Goal: Information Seeking & Learning: Learn about a topic

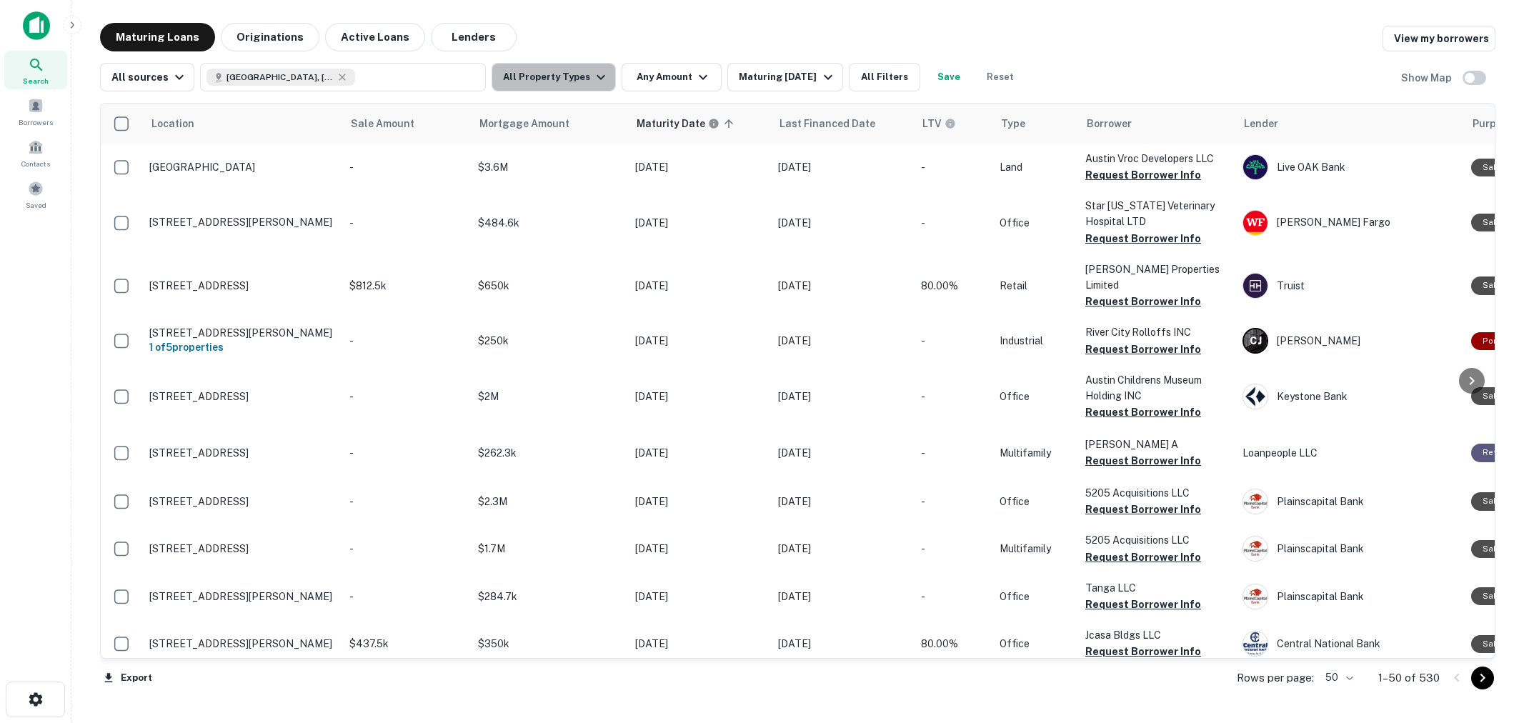
click at [561, 77] on button "All Property Types" at bounding box center [553, 77] width 124 height 29
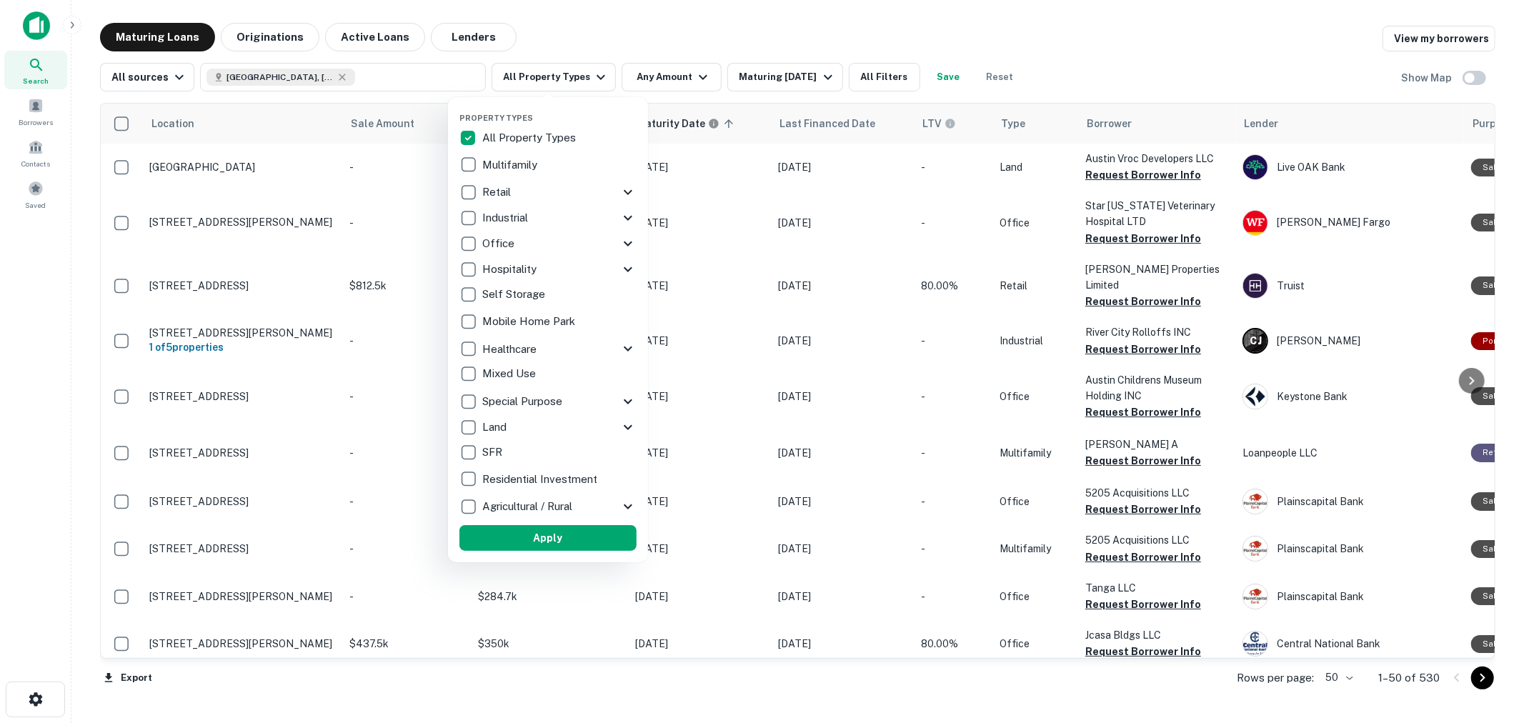
click at [505, 186] on p "Retail" at bounding box center [497, 192] width 31 height 17
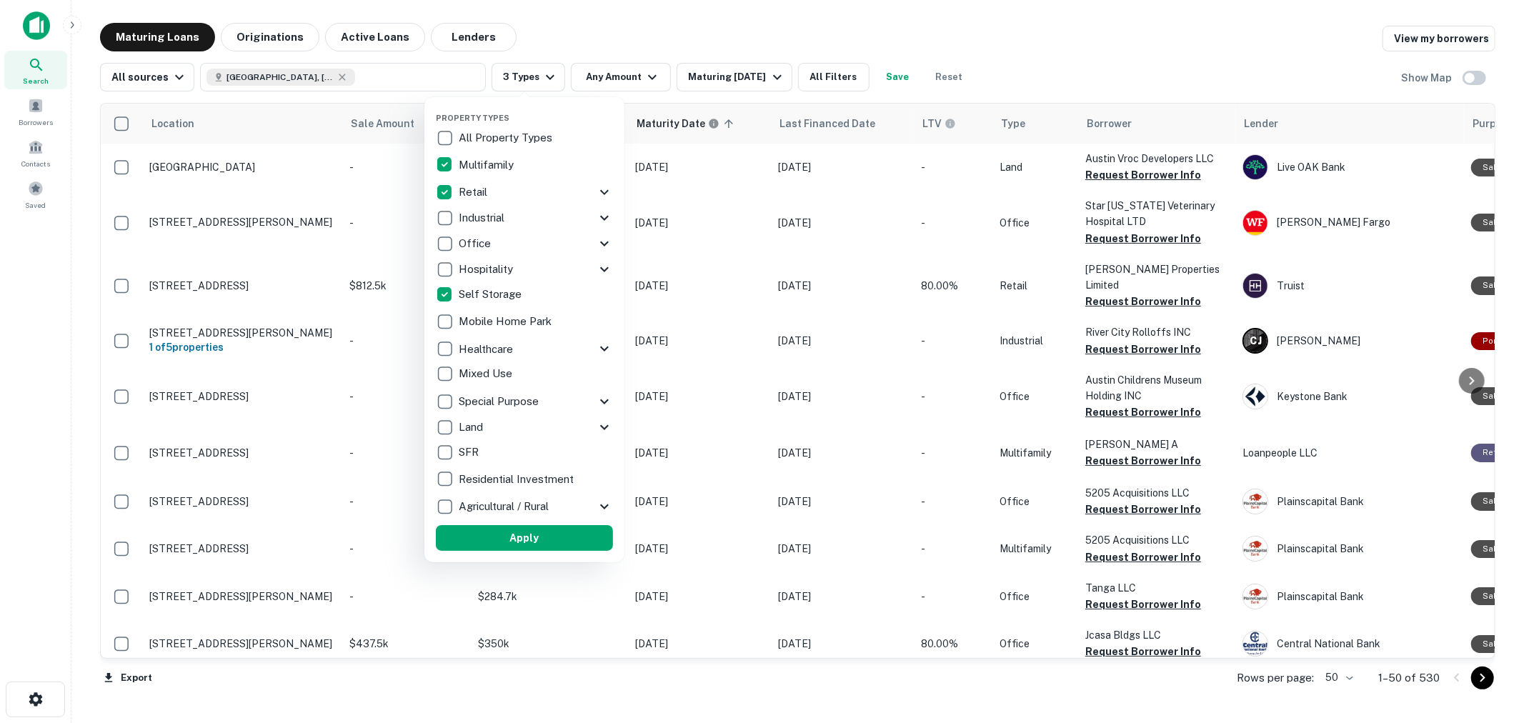
drag, startPoint x: 534, startPoint y: 527, endPoint x: 619, endPoint y: 104, distance: 432.0
click at [534, 529] on button "Apply" at bounding box center [524, 538] width 177 height 26
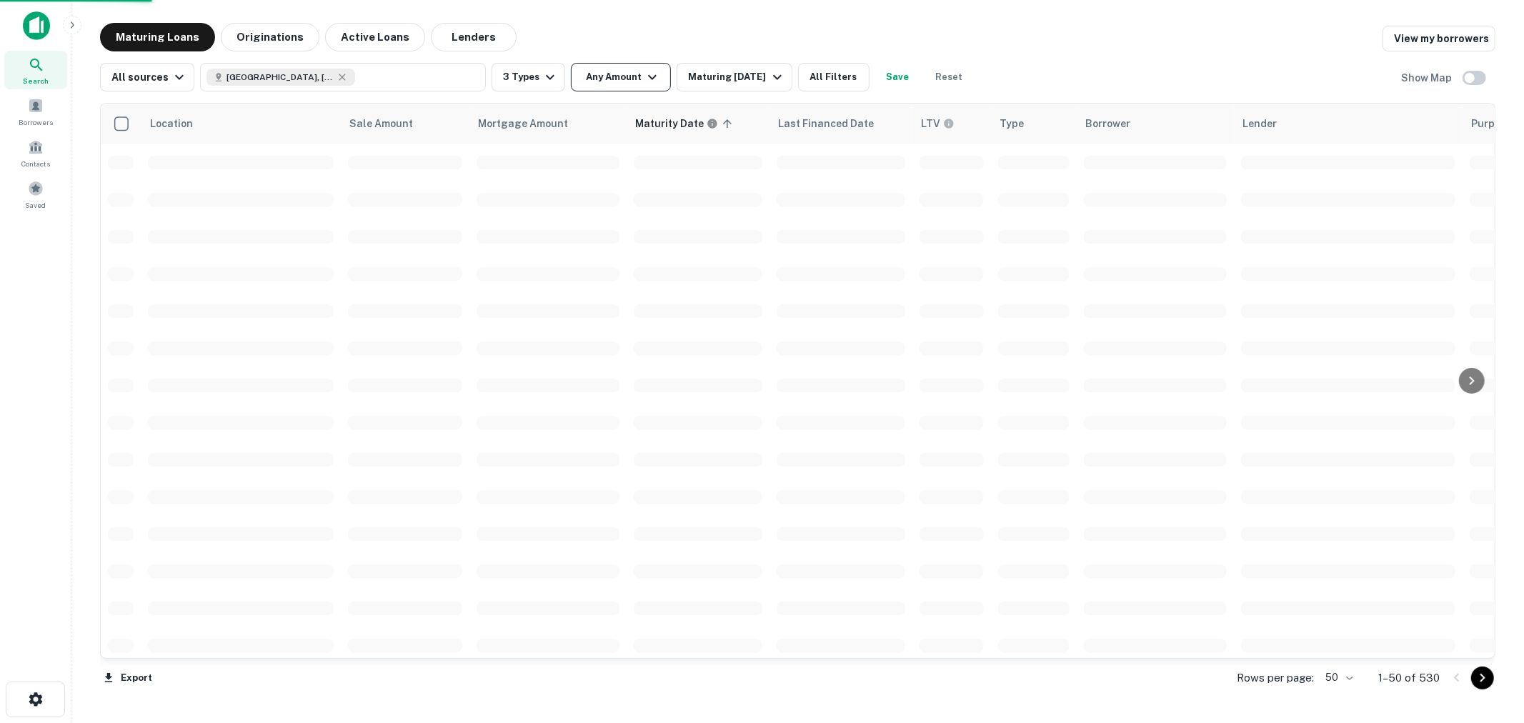
click at [618, 74] on button "Any Amount" at bounding box center [621, 77] width 100 height 29
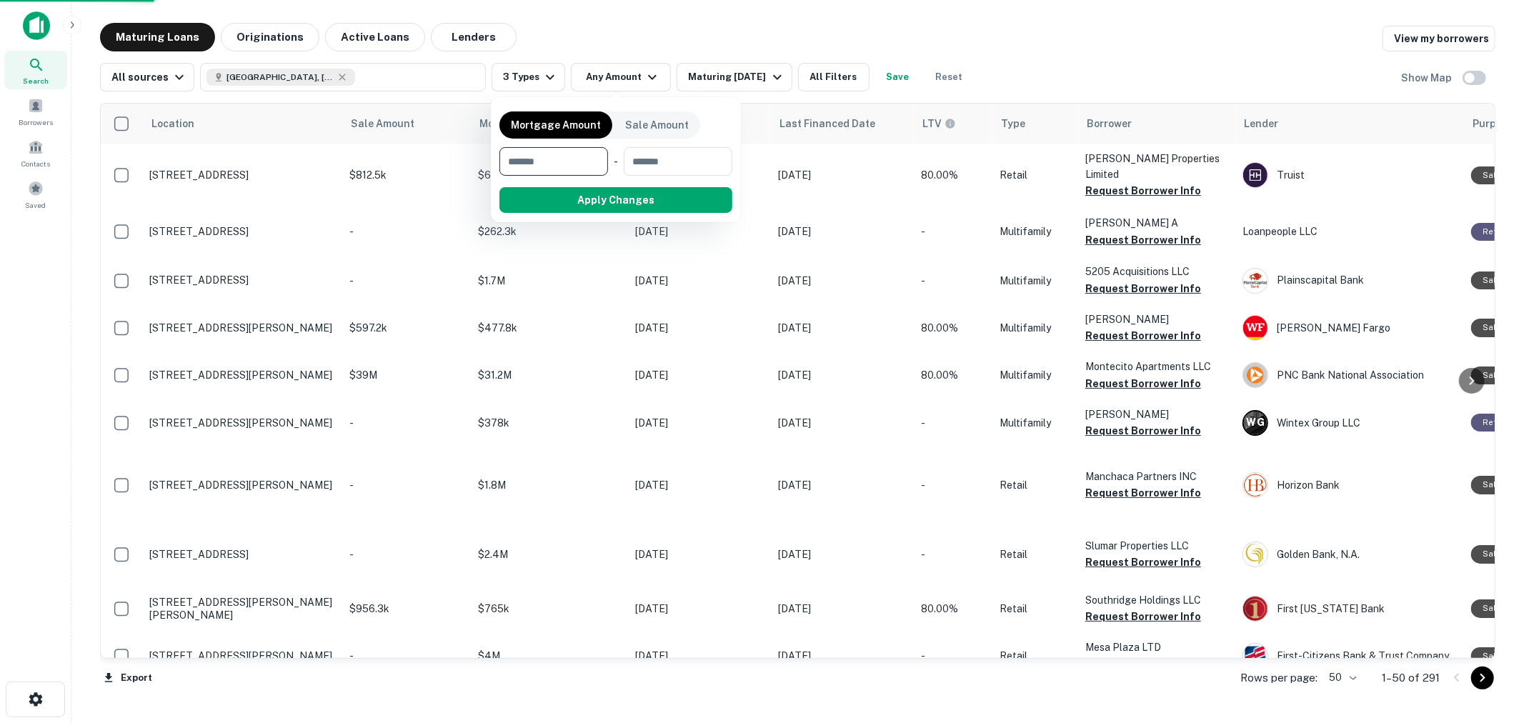
click at [554, 162] on input "number" at bounding box center [548, 161] width 99 height 29
type input "*******"
type input "*"
type input "*******"
click at [630, 196] on button "Apply Changes" at bounding box center [641, 200] width 181 height 26
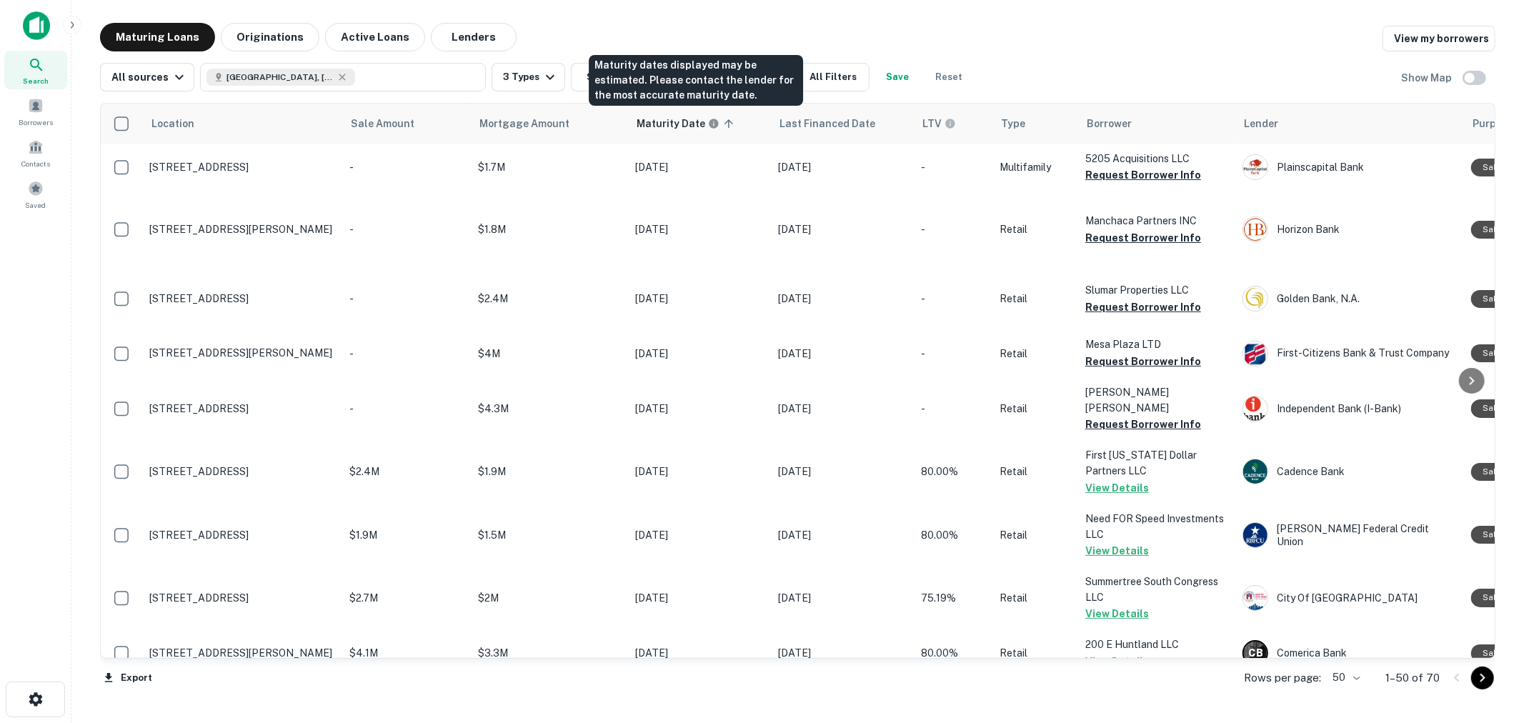
drag, startPoint x: 718, startPoint y: 89, endPoint x: 754, endPoint y: 39, distance: 62.4
click at [718, 89] on div "Maturity dates displayed may be estimated. Please contact the lender for the mo…" at bounding box center [696, 80] width 214 height 51
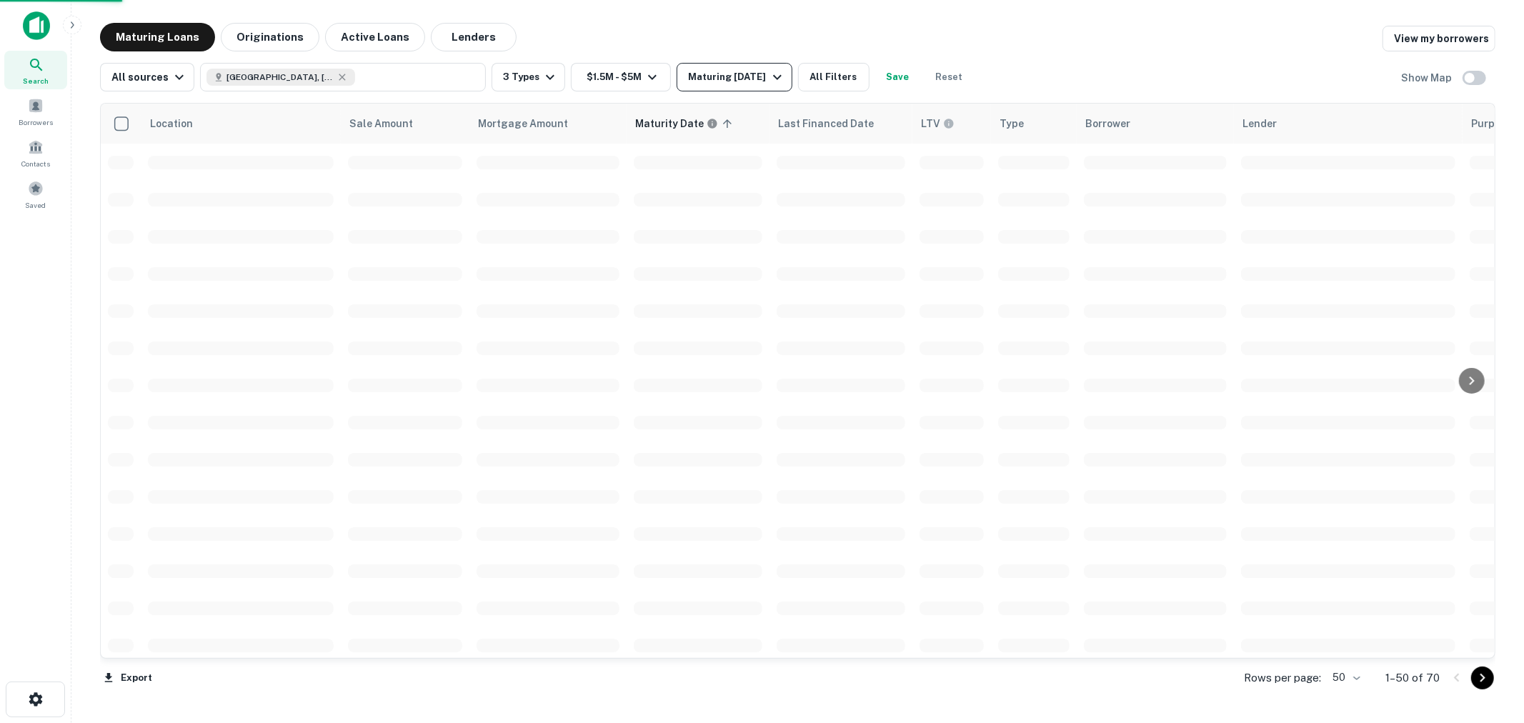
click at [769, 75] on icon "button" at bounding box center [777, 77] width 17 height 17
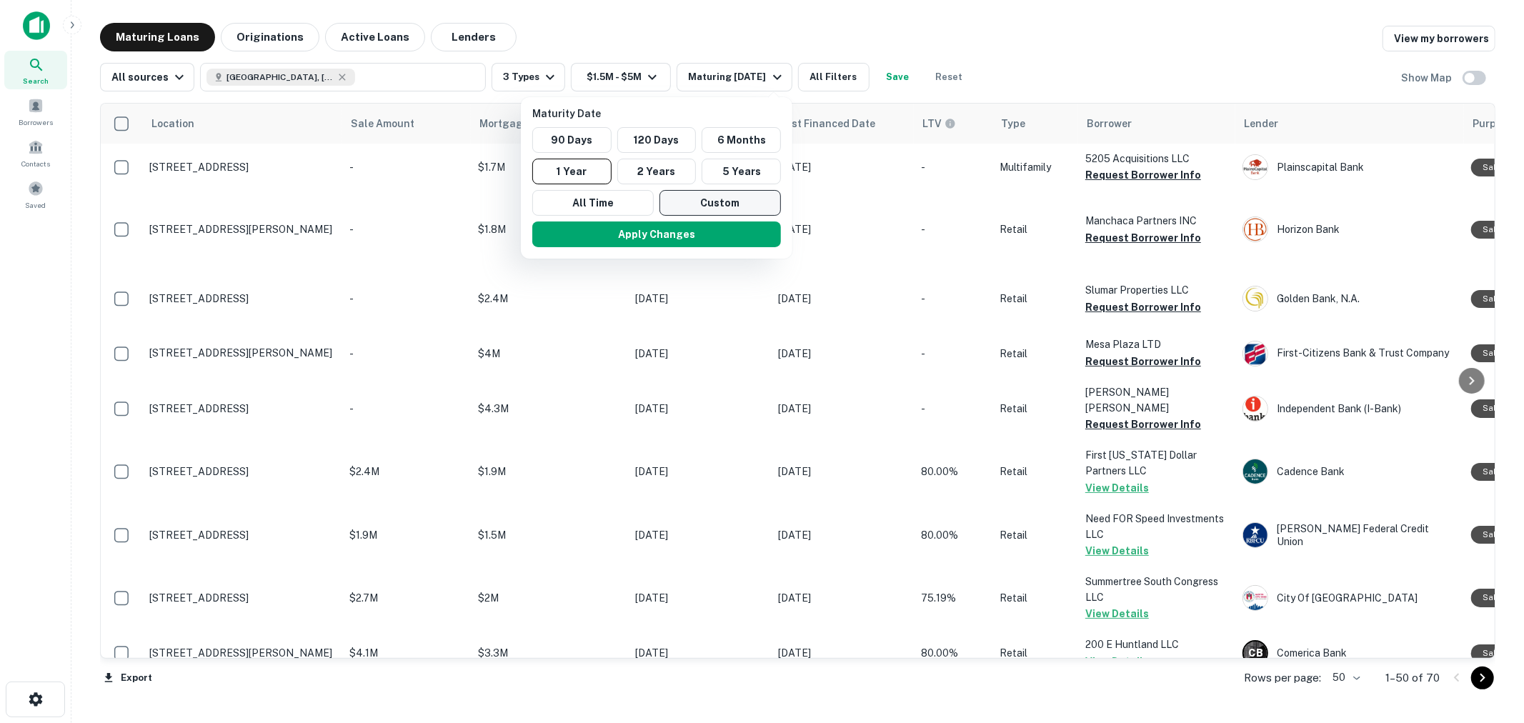
click at [691, 195] on button "Custom" at bounding box center [719, 203] width 121 height 26
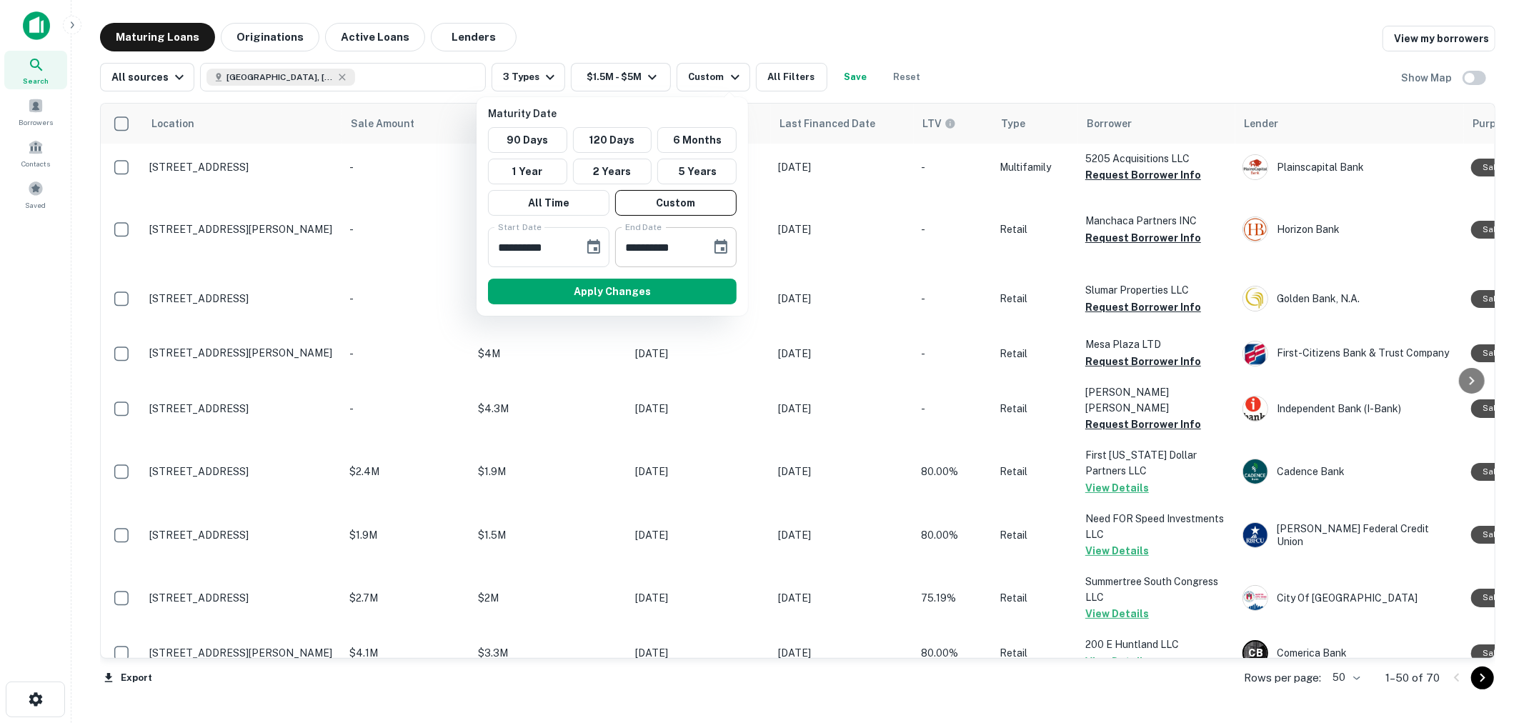
click at [724, 248] on icon "Choose date, selected date is Apr 7, 2026" at bounding box center [720, 247] width 17 height 17
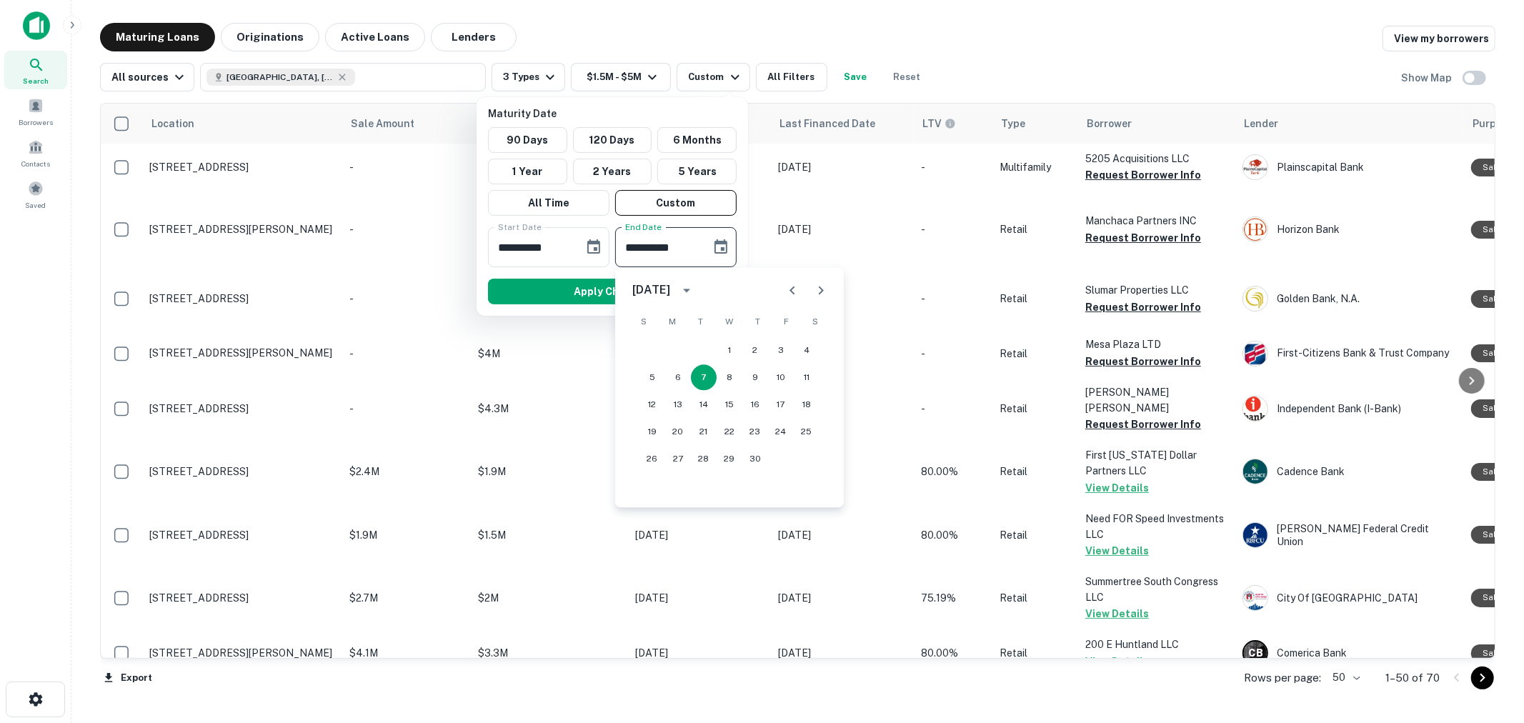
click at [795, 294] on icon "Previous month" at bounding box center [792, 289] width 17 height 17
click at [699, 461] on button "31" at bounding box center [704, 459] width 26 height 26
type input "**********"
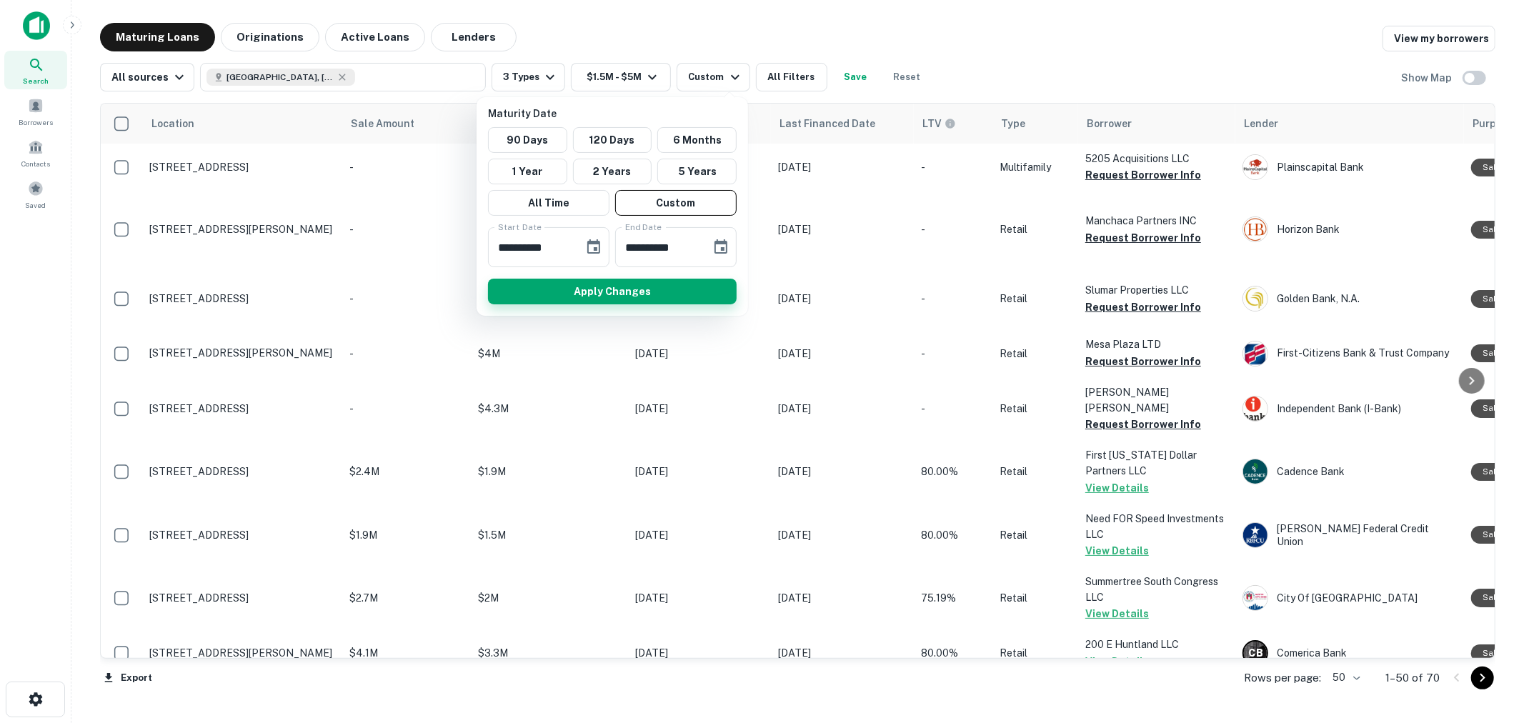
click at [626, 282] on button "Apply Changes" at bounding box center [612, 292] width 249 height 26
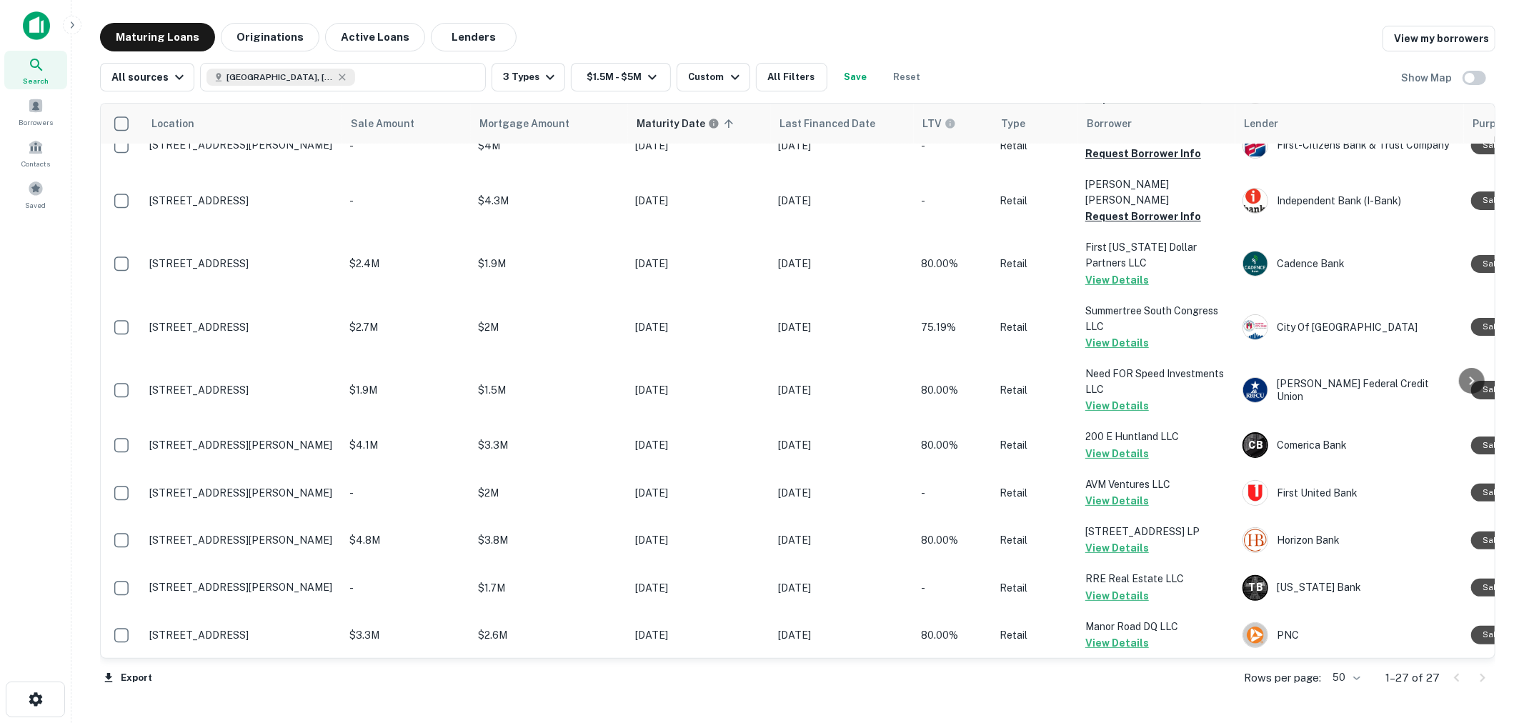
scroll to position [79, 0]
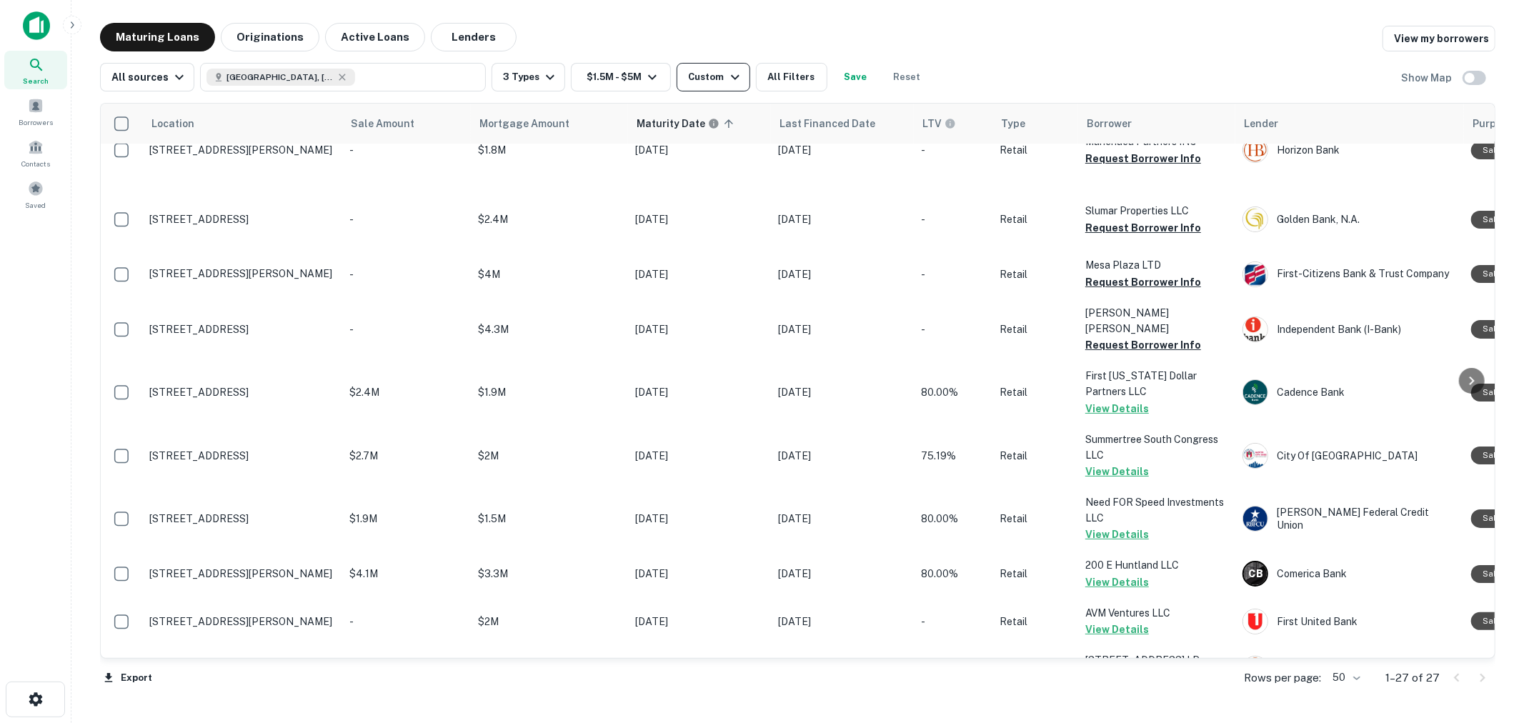
click at [727, 82] on icon "button" at bounding box center [734, 77] width 17 height 17
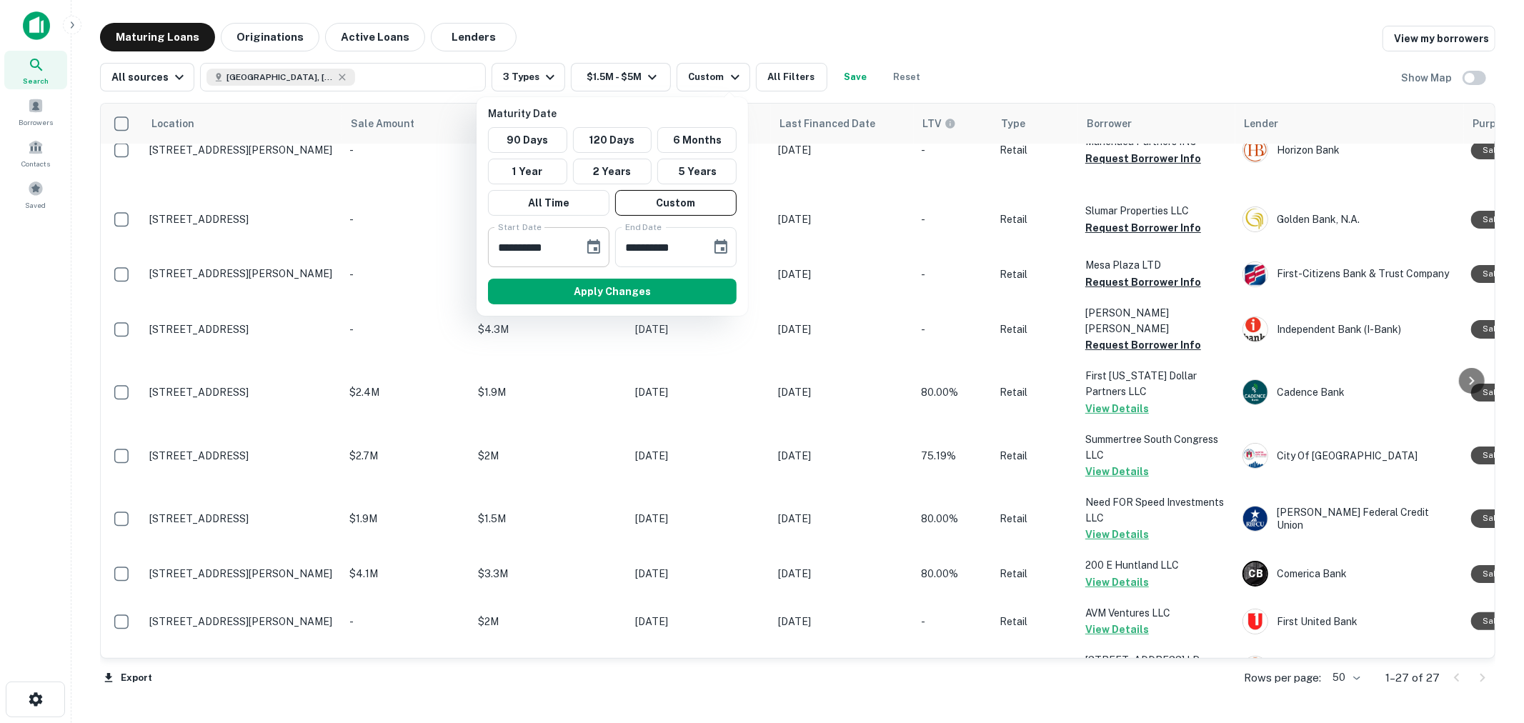
click at [595, 239] on icon "Choose date, selected date is Oct 9, 2025" at bounding box center [593, 247] width 17 height 17
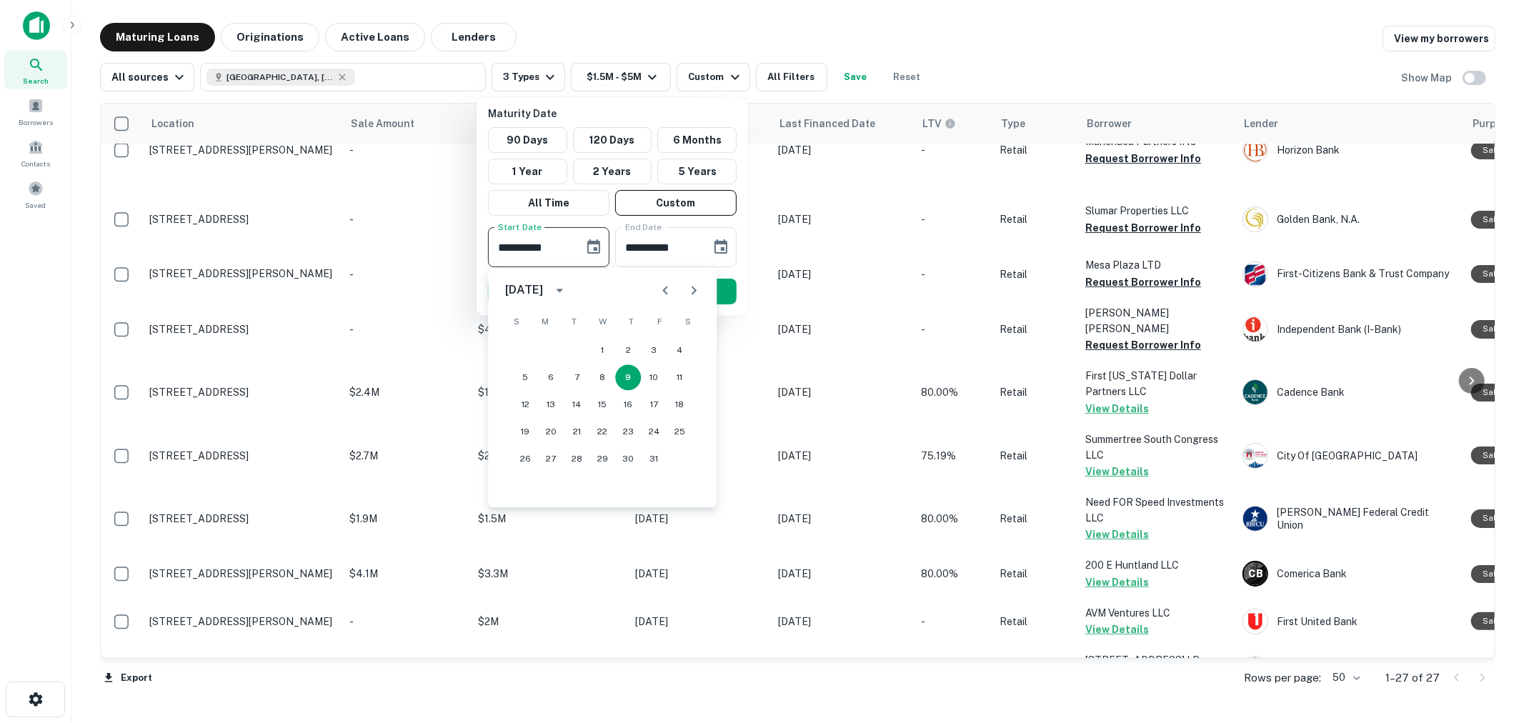
click at [694, 284] on icon "Next month" at bounding box center [693, 289] width 17 height 17
click at [529, 479] on button "30" at bounding box center [525, 486] width 26 height 26
type input "**********"
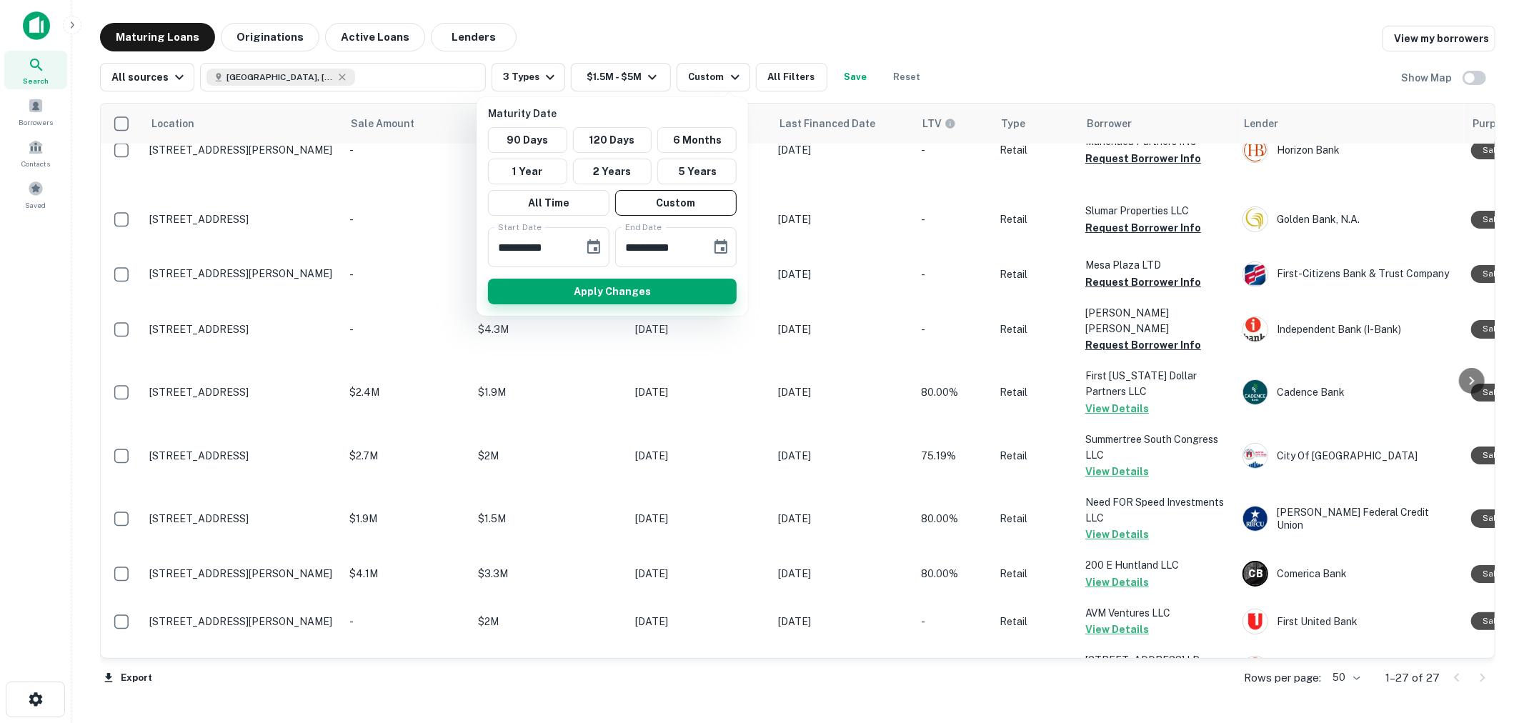
click at [594, 283] on button "Apply Changes" at bounding box center [612, 292] width 249 height 26
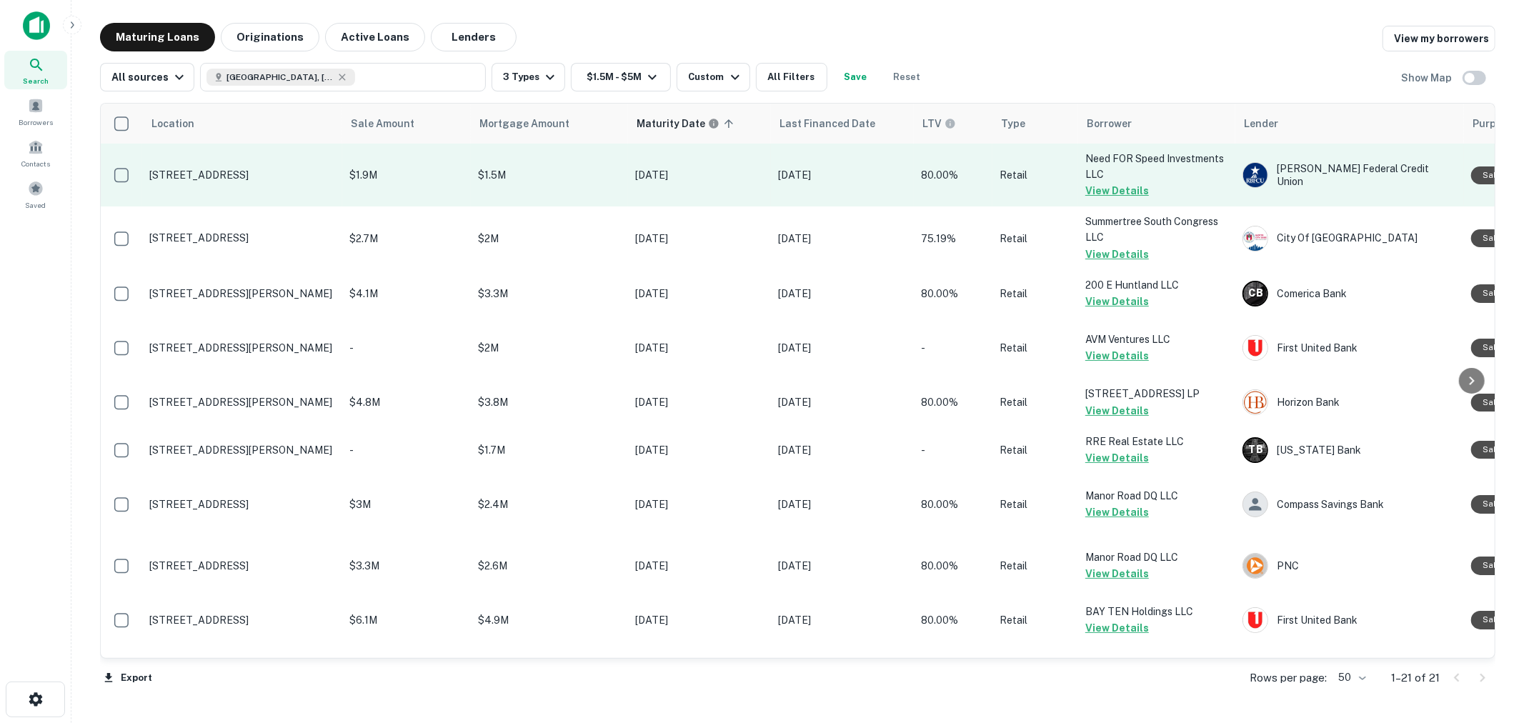
click at [1134, 189] on button "View Details" at bounding box center [1117, 190] width 64 height 17
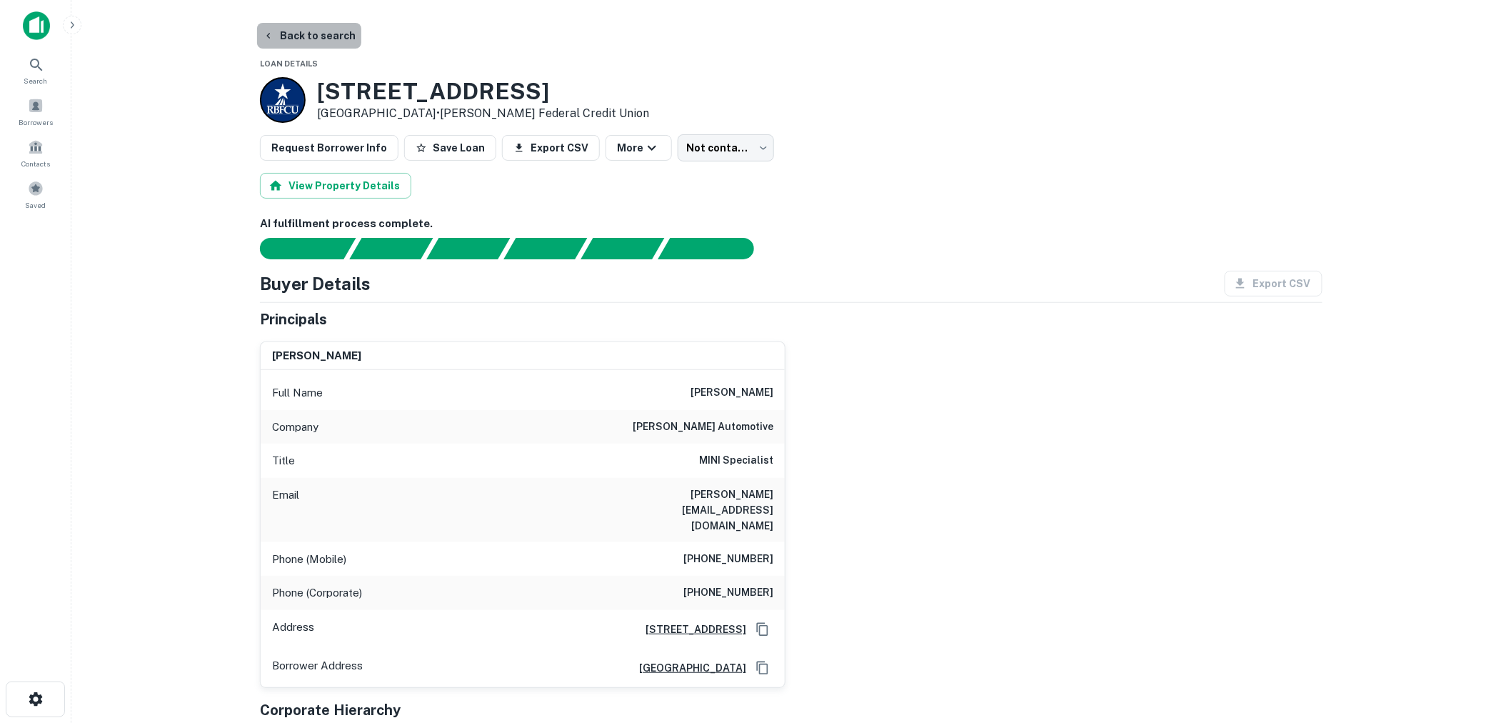
click at [323, 39] on button "Back to search" at bounding box center [309, 36] width 104 height 26
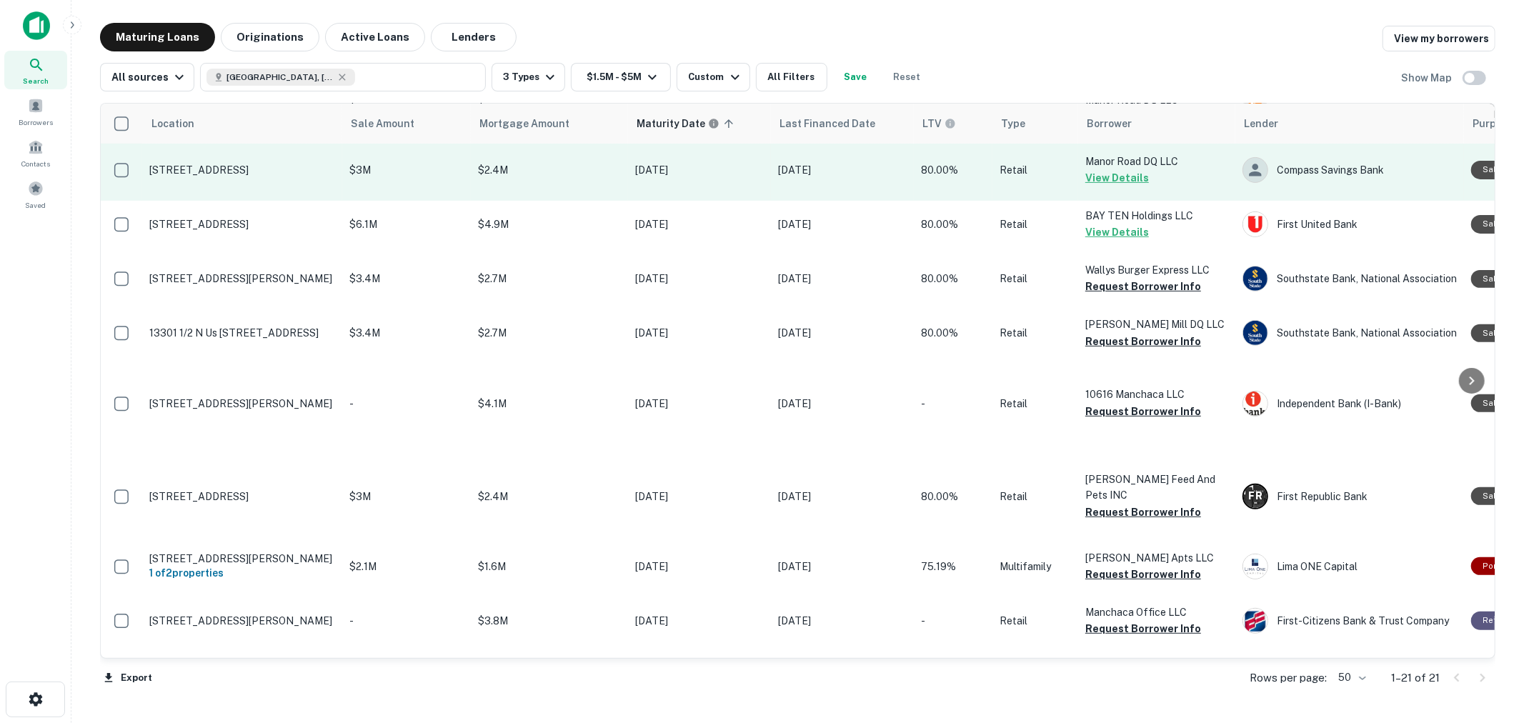
scroll to position [396, 0]
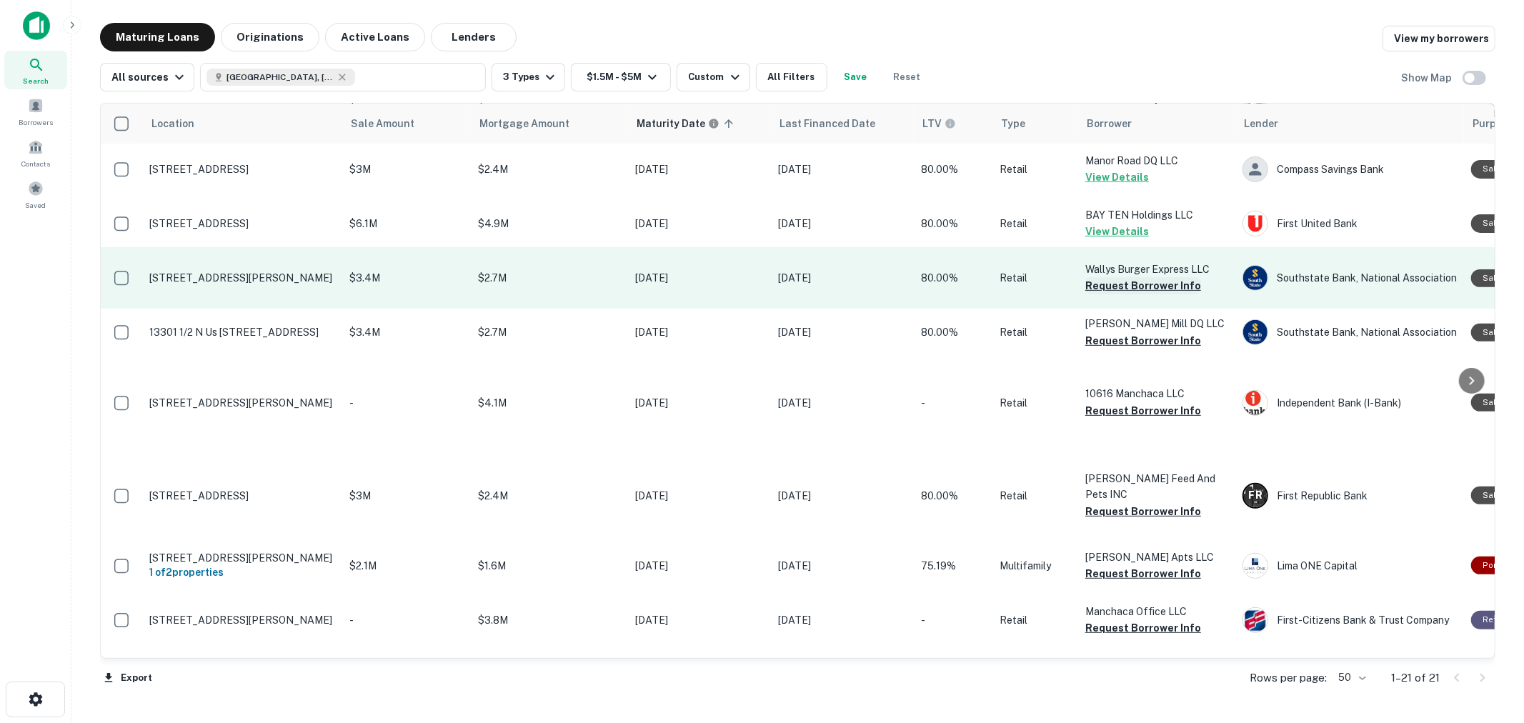
click at [1126, 284] on button "Request Borrower Info" at bounding box center [1143, 285] width 116 height 17
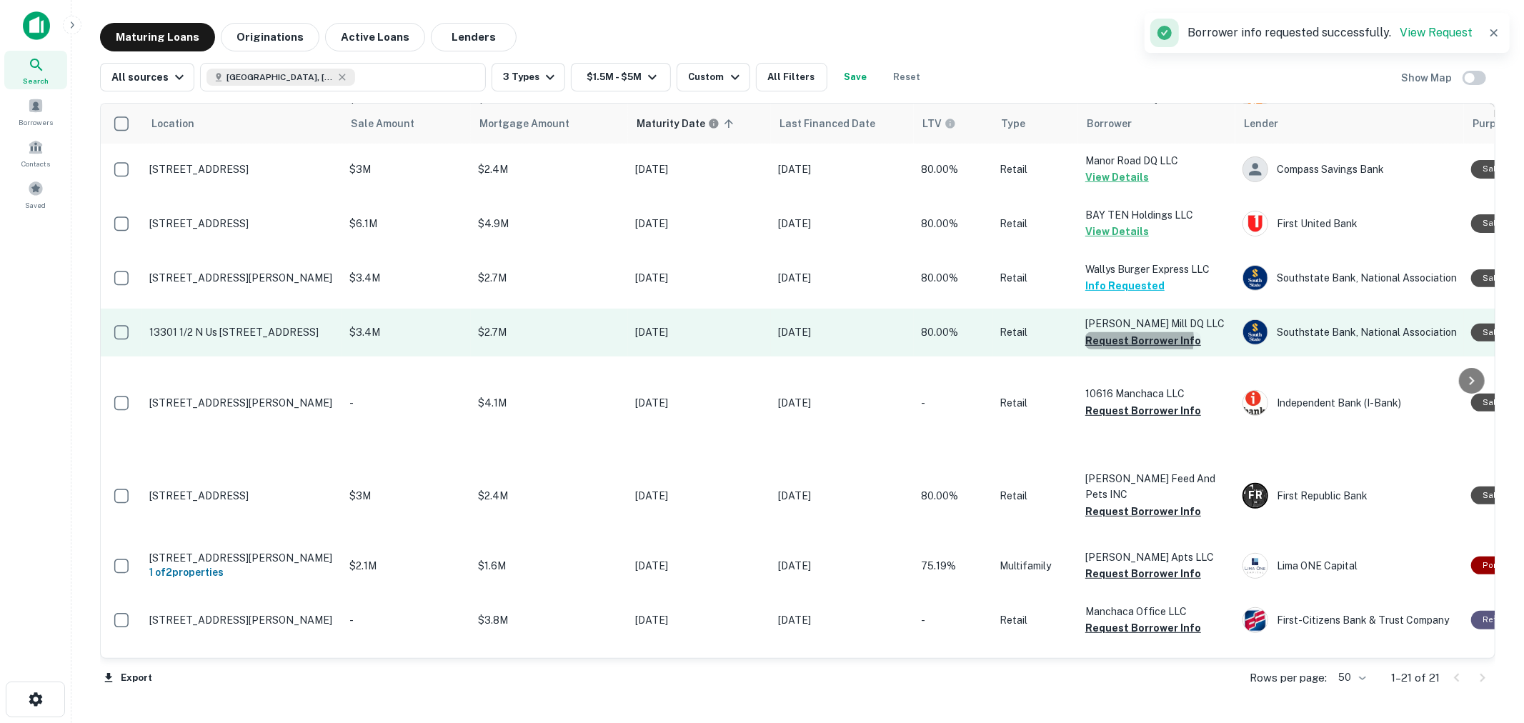
click at [1126, 336] on button "Request Borrower Info" at bounding box center [1143, 340] width 116 height 17
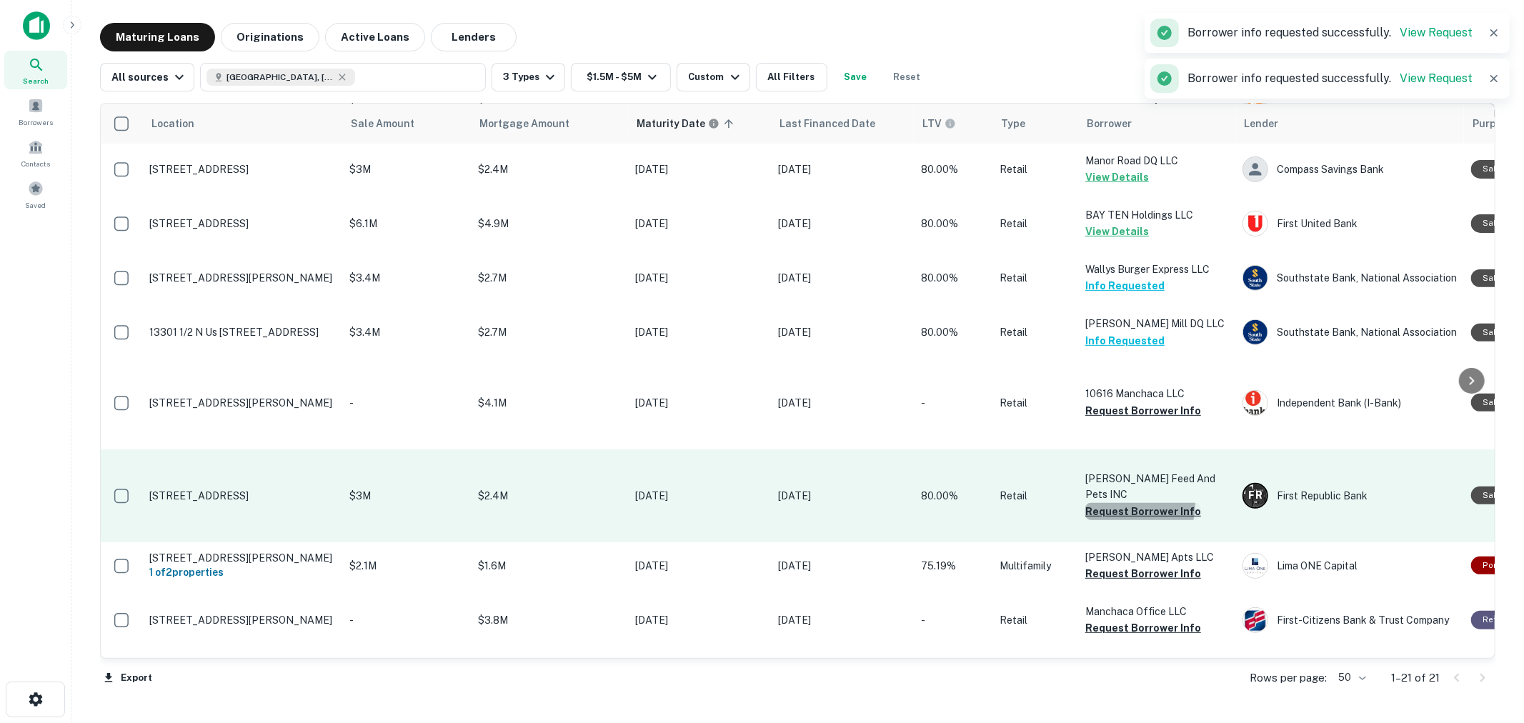
click at [1125, 503] on button "Request Borrower Info" at bounding box center [1143, 511] width 116 height 17
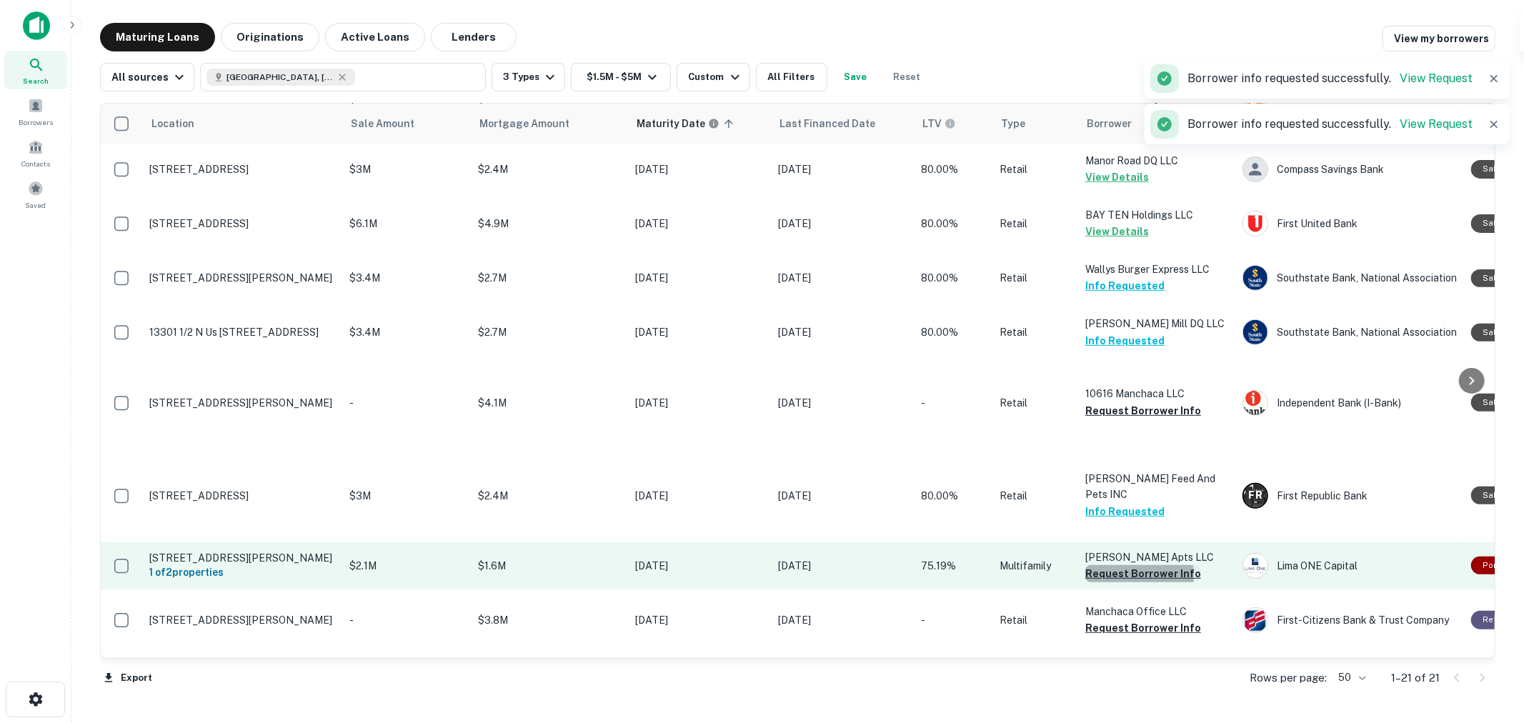
click at [1126, 573] on button "Request Borrower Info" at bounding box center [1143, 573] width 116 height 17
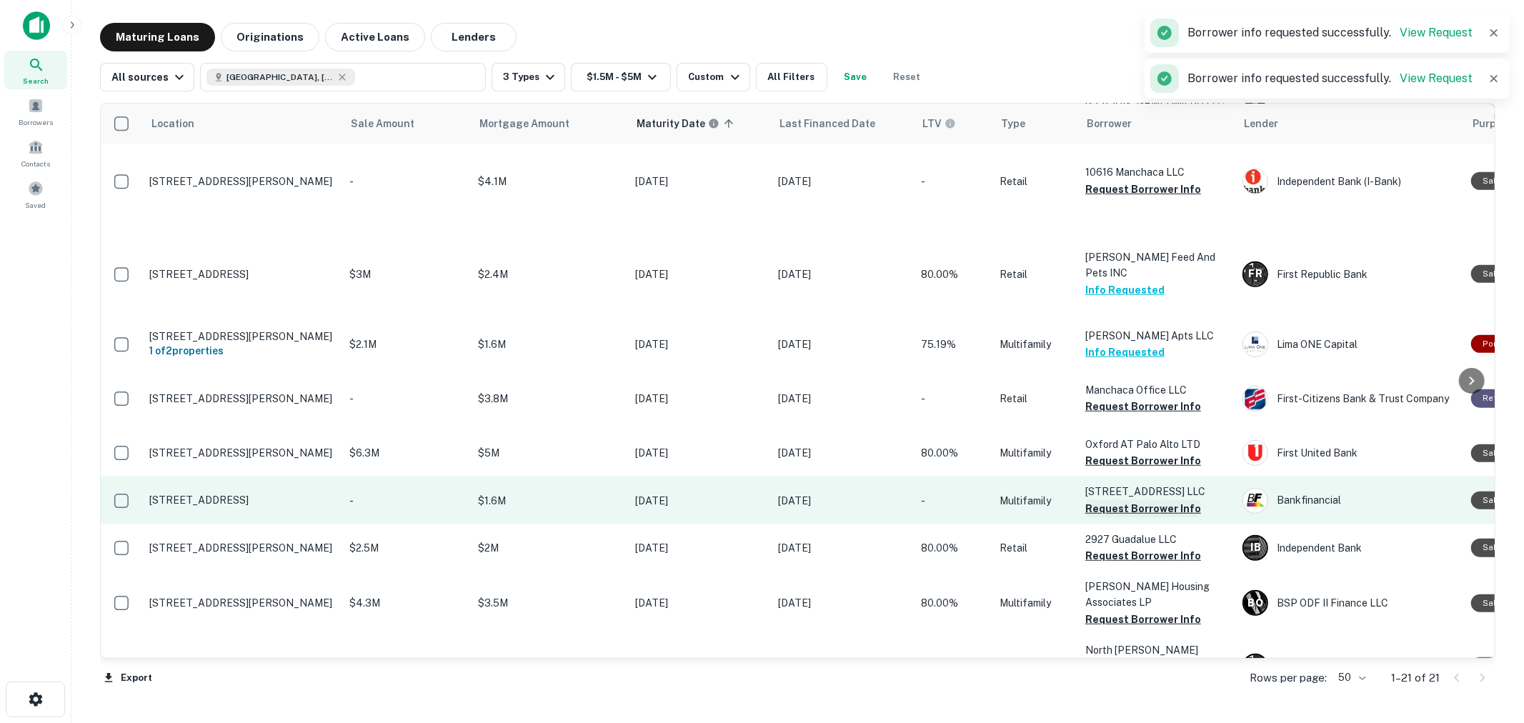
scroll to position [634, 0]
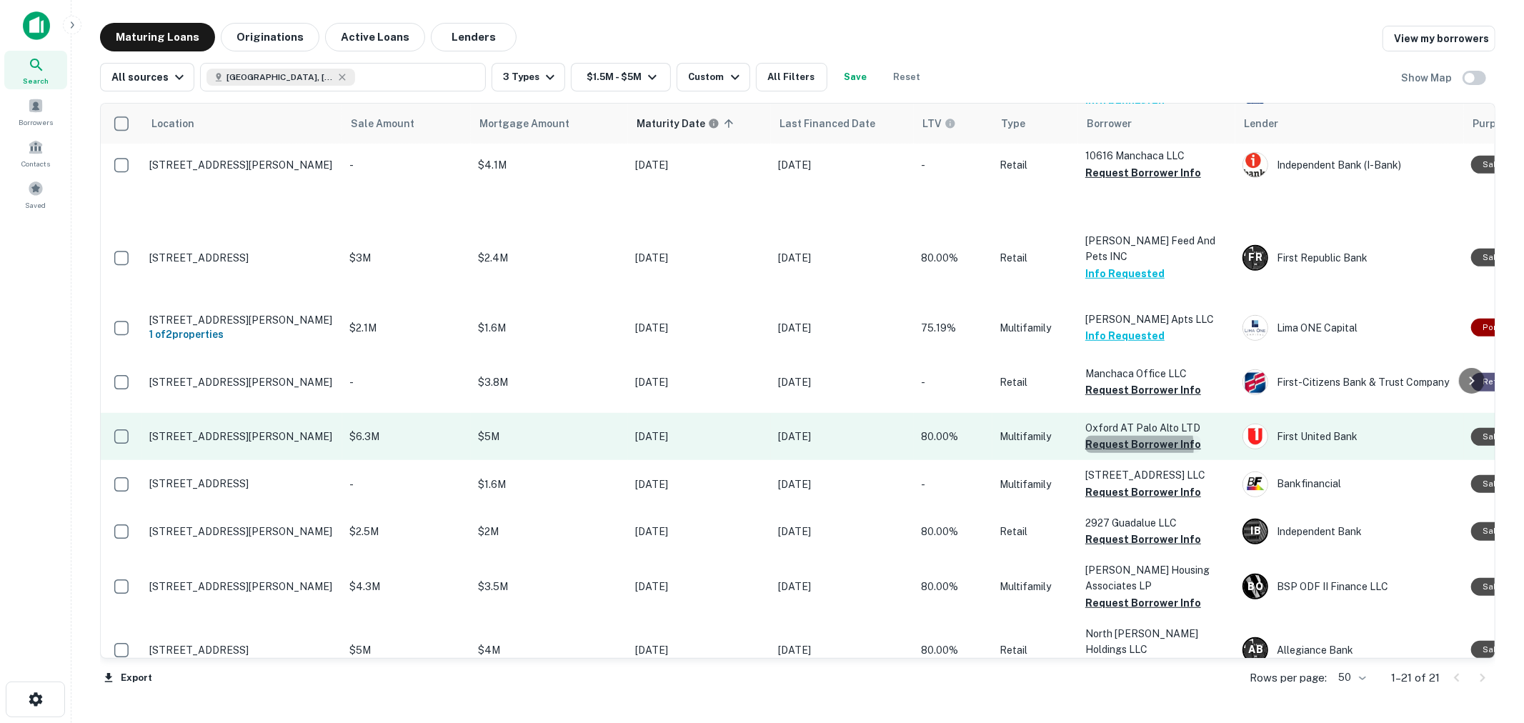
click at [1129, 443] on button "Request Borrower Info" at bounding box center [1143, 444] width 116 height 17
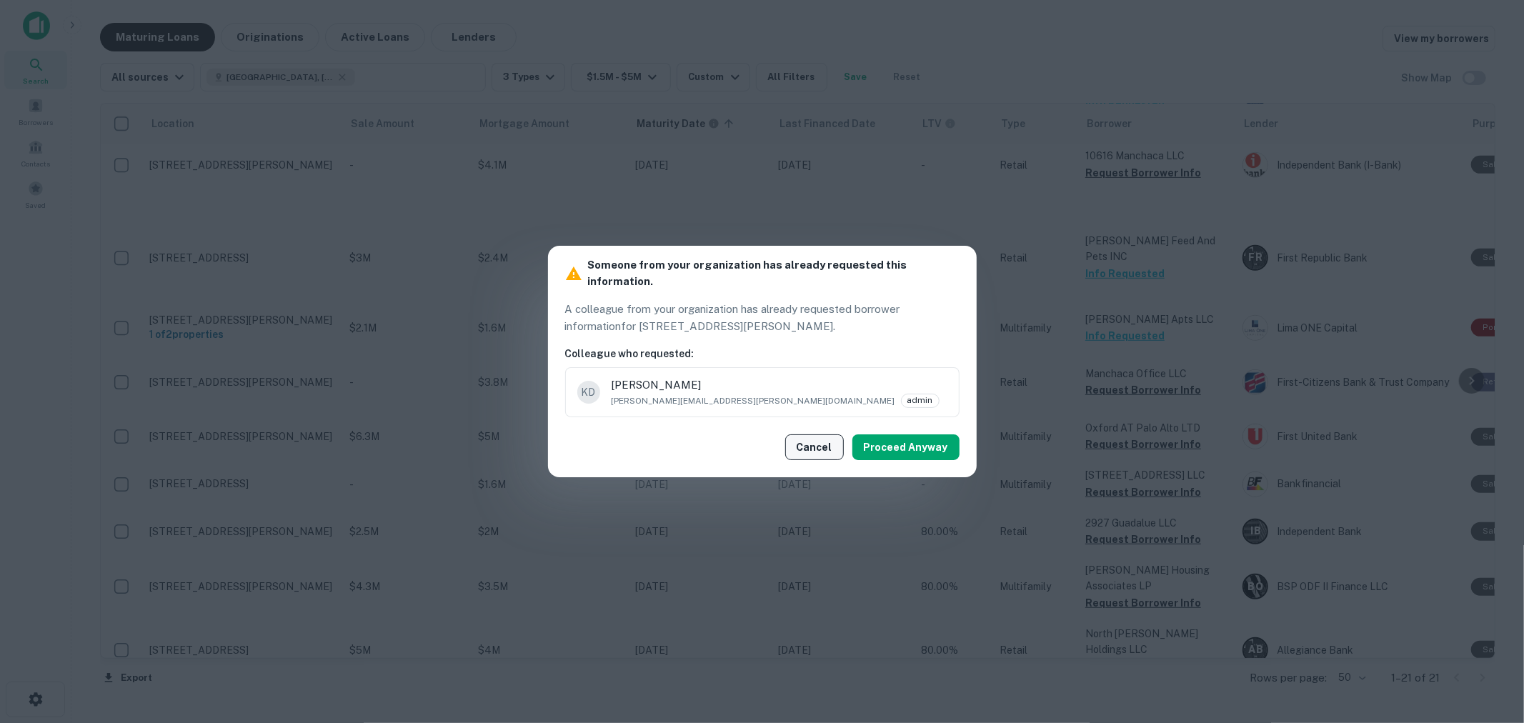
click at [812, 446] on button "Cancel" at bounding box center [814, 447] width 59 height 26
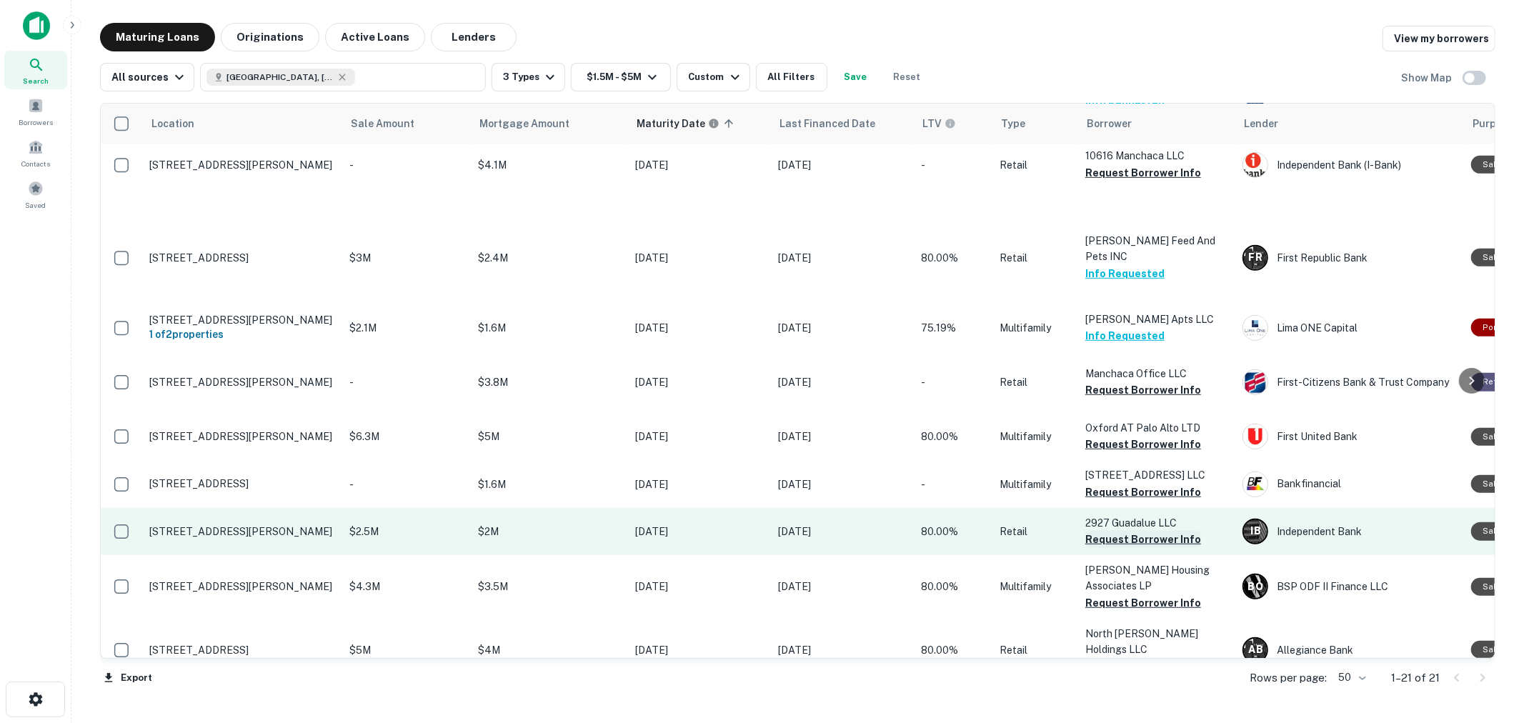
click at [1139, 536] on button "Request Borrower Info" at bounding box center [1143, 539] width 116 height 17
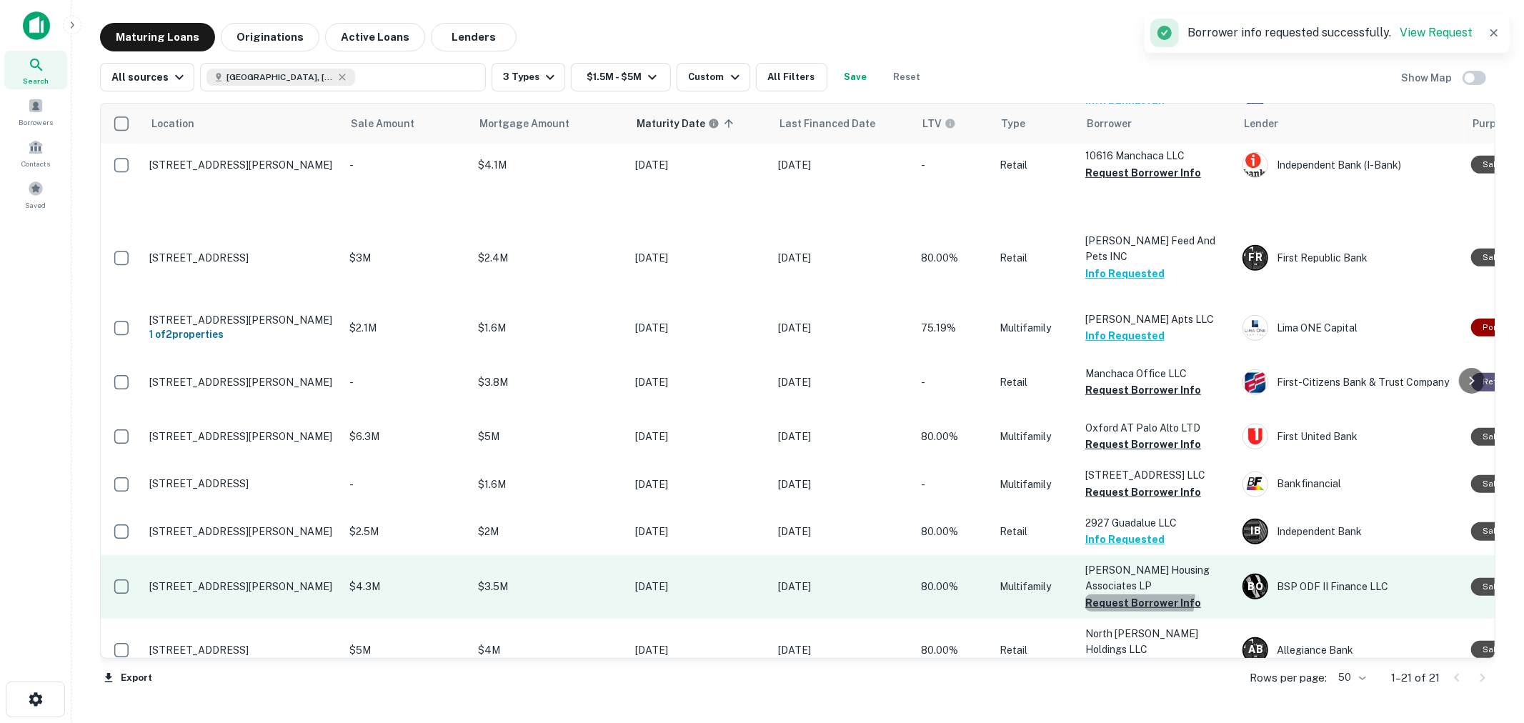
click at [1126, 594] on button "Request Borrower Info" at bounding box center [1143, 602] width 116 height 17
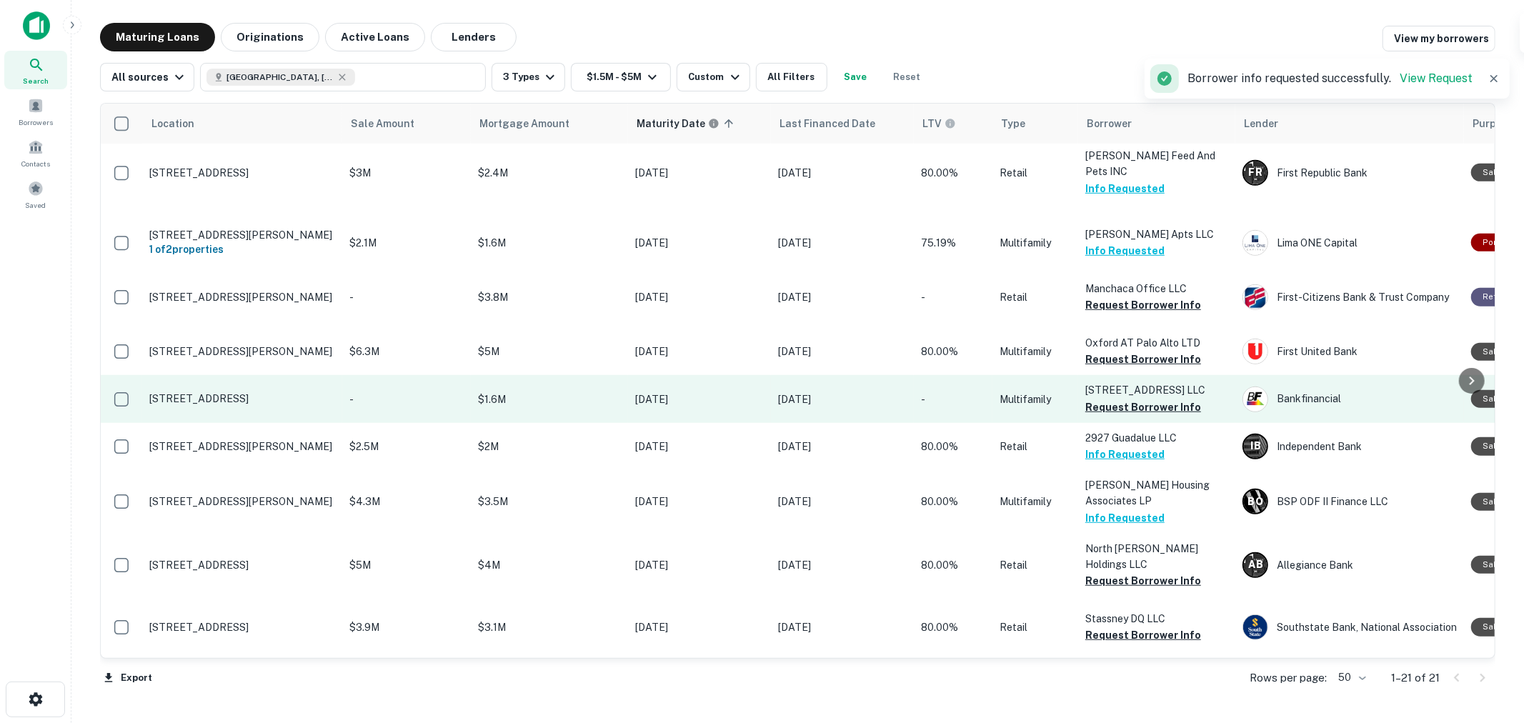
scroll to position [725, 0]
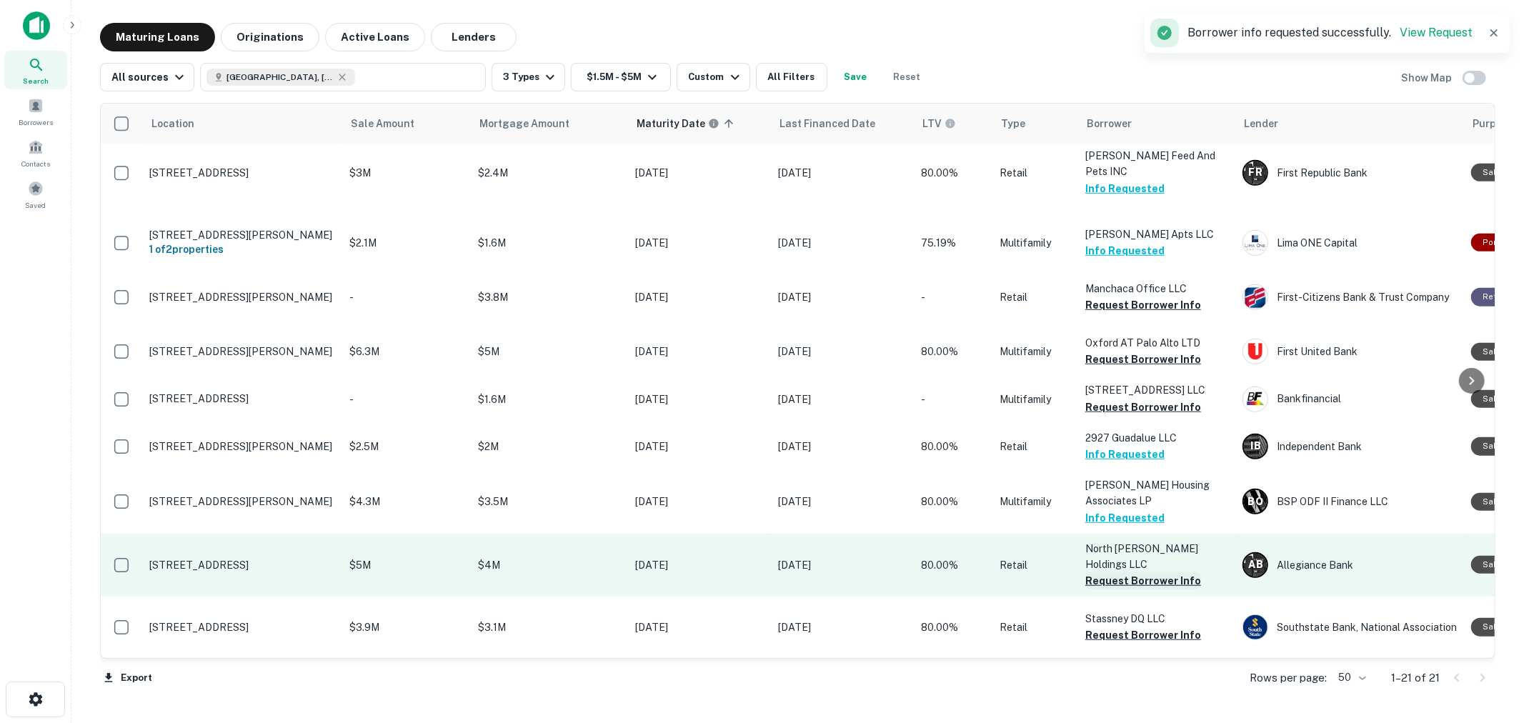
click at [1149, 572] on button "Request Borrower Info" at bounding box center [1143, 580] width 116 height 17
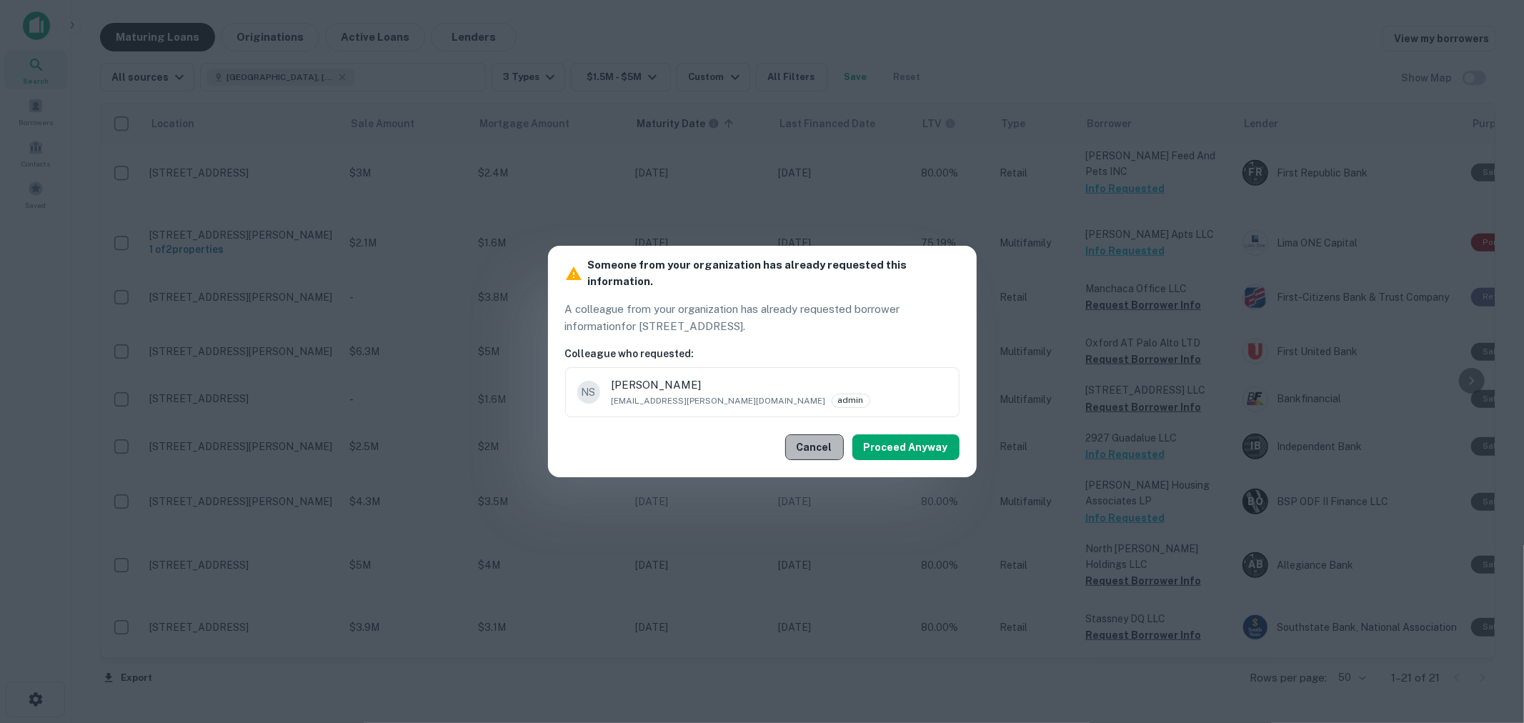
click at [831, 434] on button "Cancel" at bounding box center [814, 447] width 59 height 26
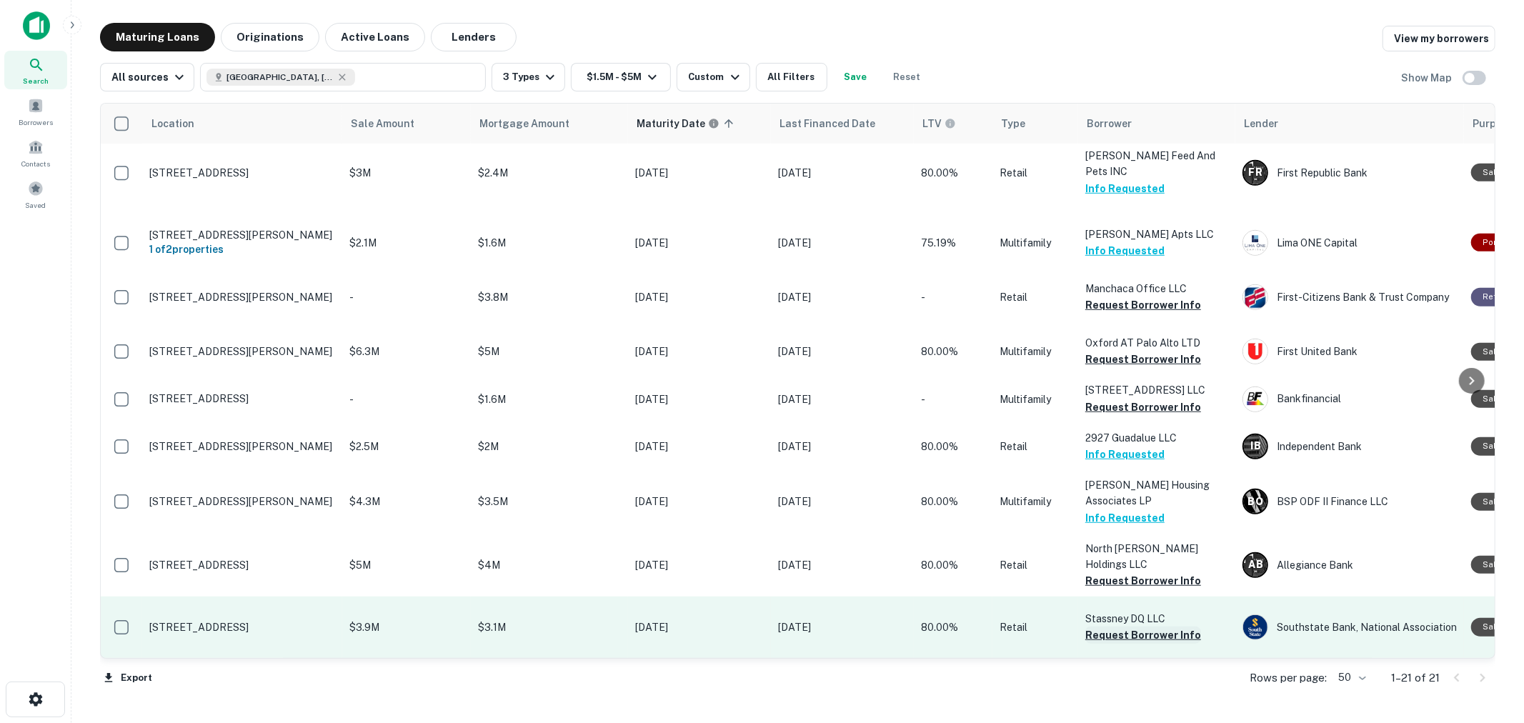
click at [1116, 626] on button "Request Borrower Info" at bounding box center [1143, 634] width 116 height 17
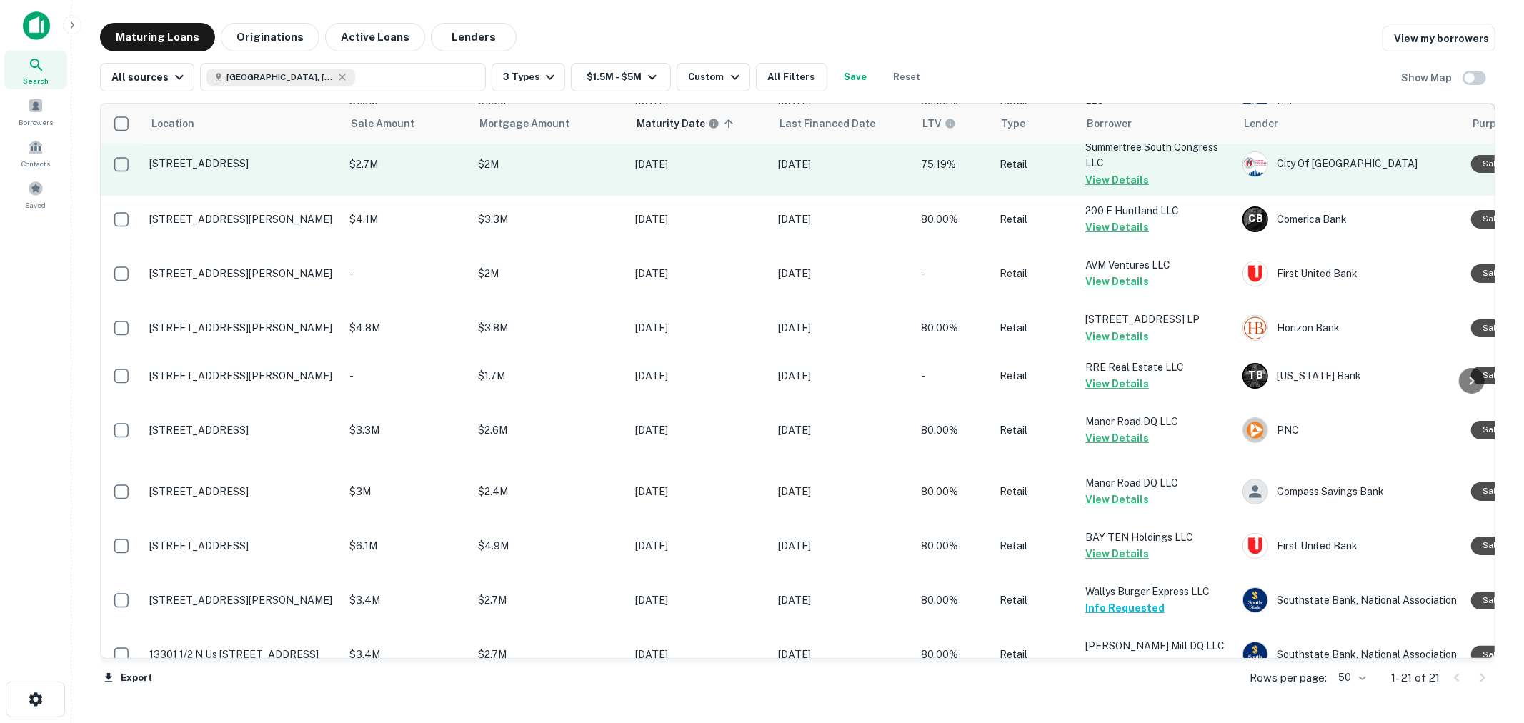
scroll to position [0, 0]
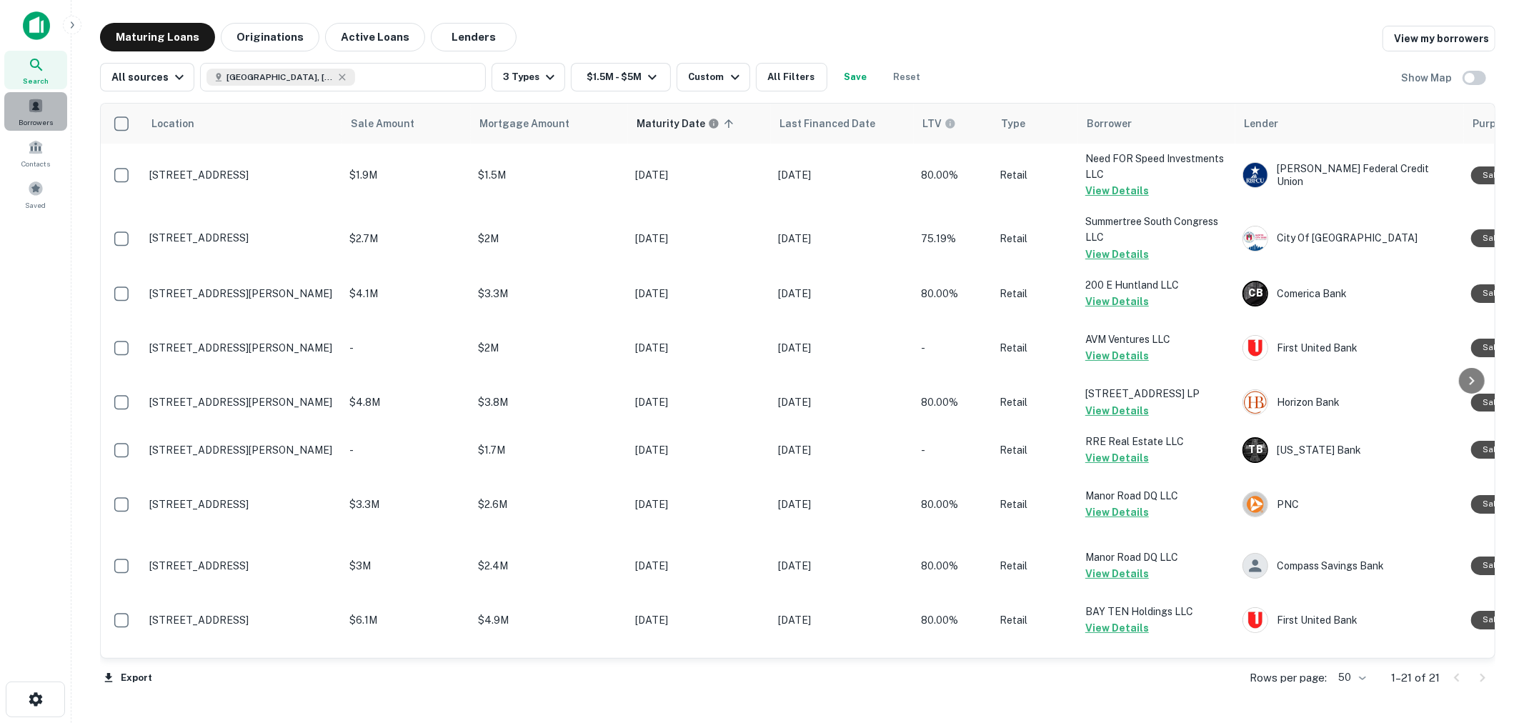
click at [44, 109] on div "Borrowers" at bounding box center [35, 111] width 63 height 39
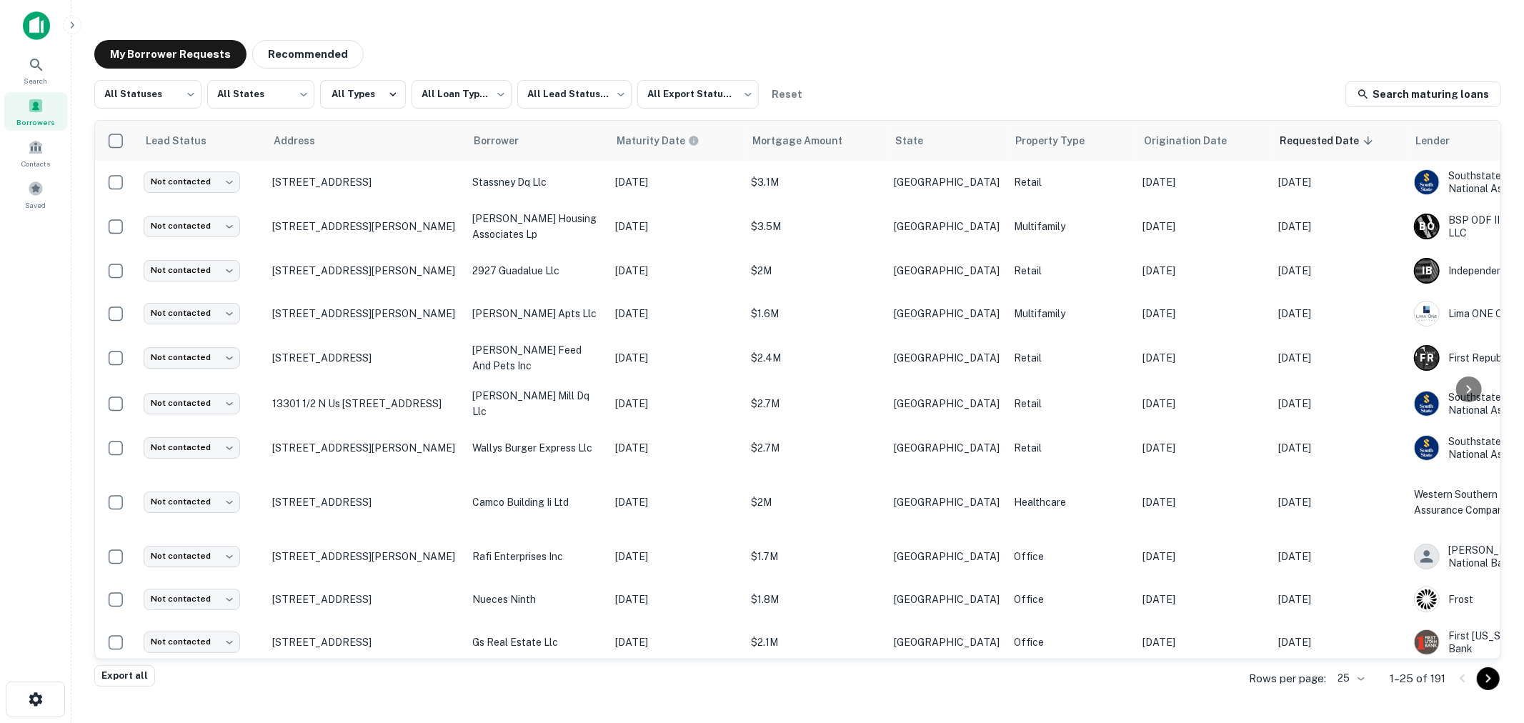
click at [654, 156] on table "Lead Status Address Borrower Maturity Date Mortgage Amount State Property Type …" at bounding box center [965, 723] width 1741 height 1205
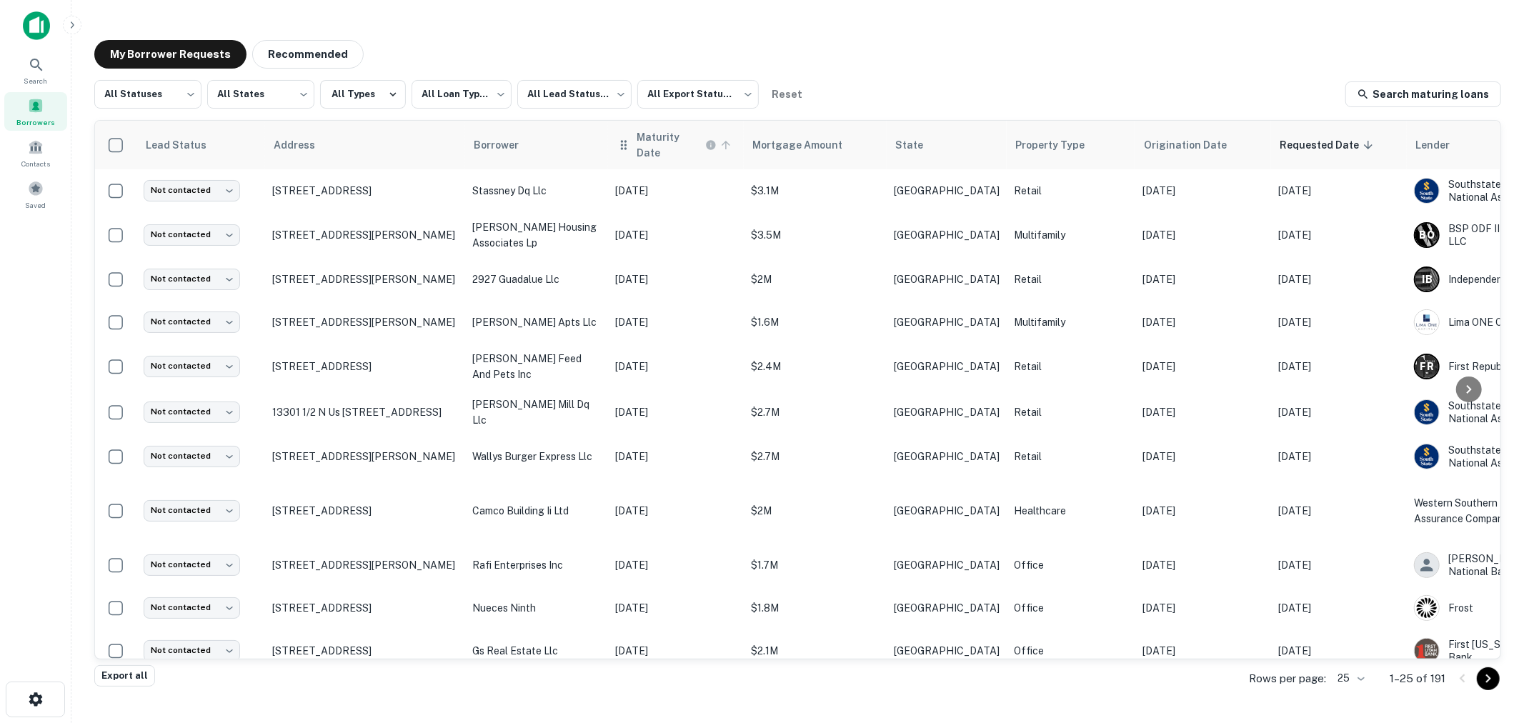
click at [673, 139] on h6 "Maturity Date" at bounding box center [669, 144] width 66 height 31
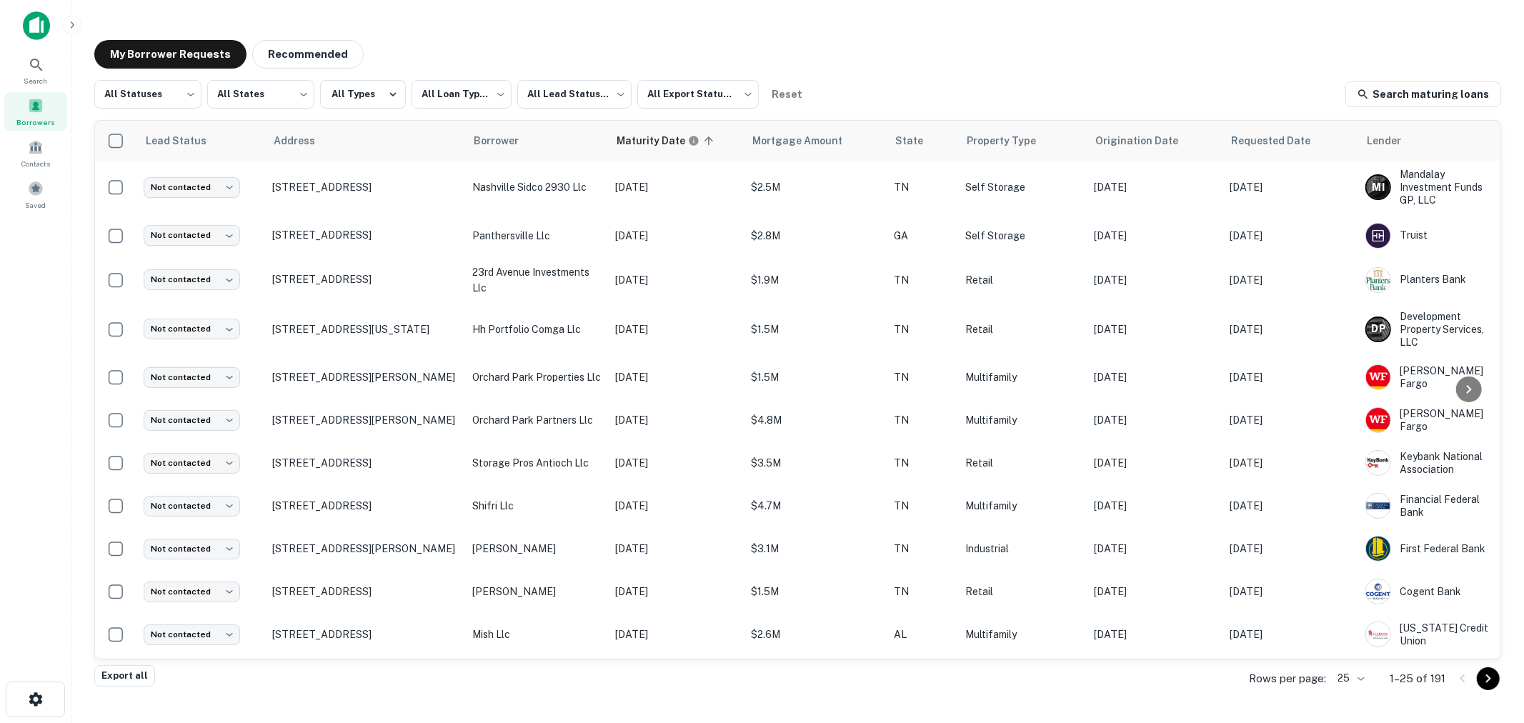
click at [40, 21] on img at bounding box center [36, 25] width 27 height 29
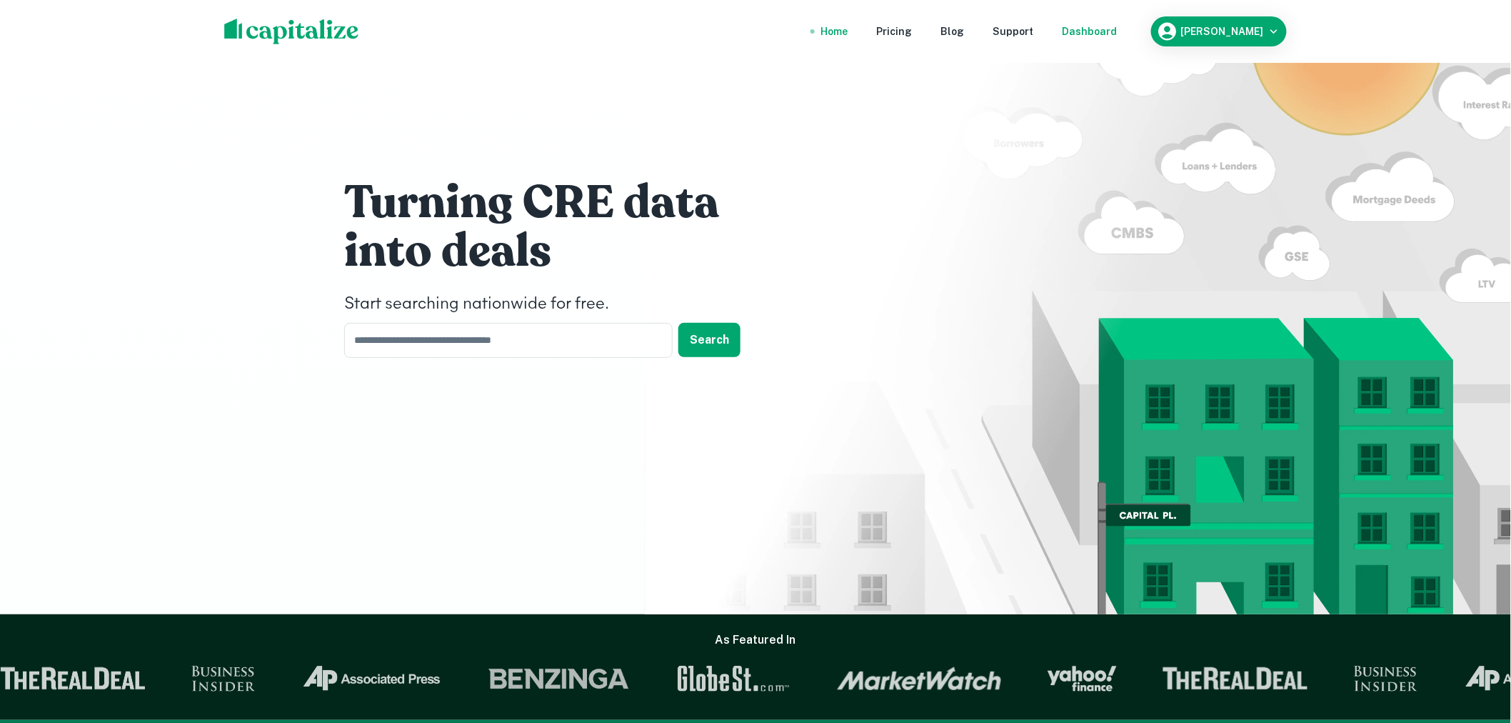
click at [1114, 26] on div "Dashboard" at bounding box center [1089, 32] width 55 height 16
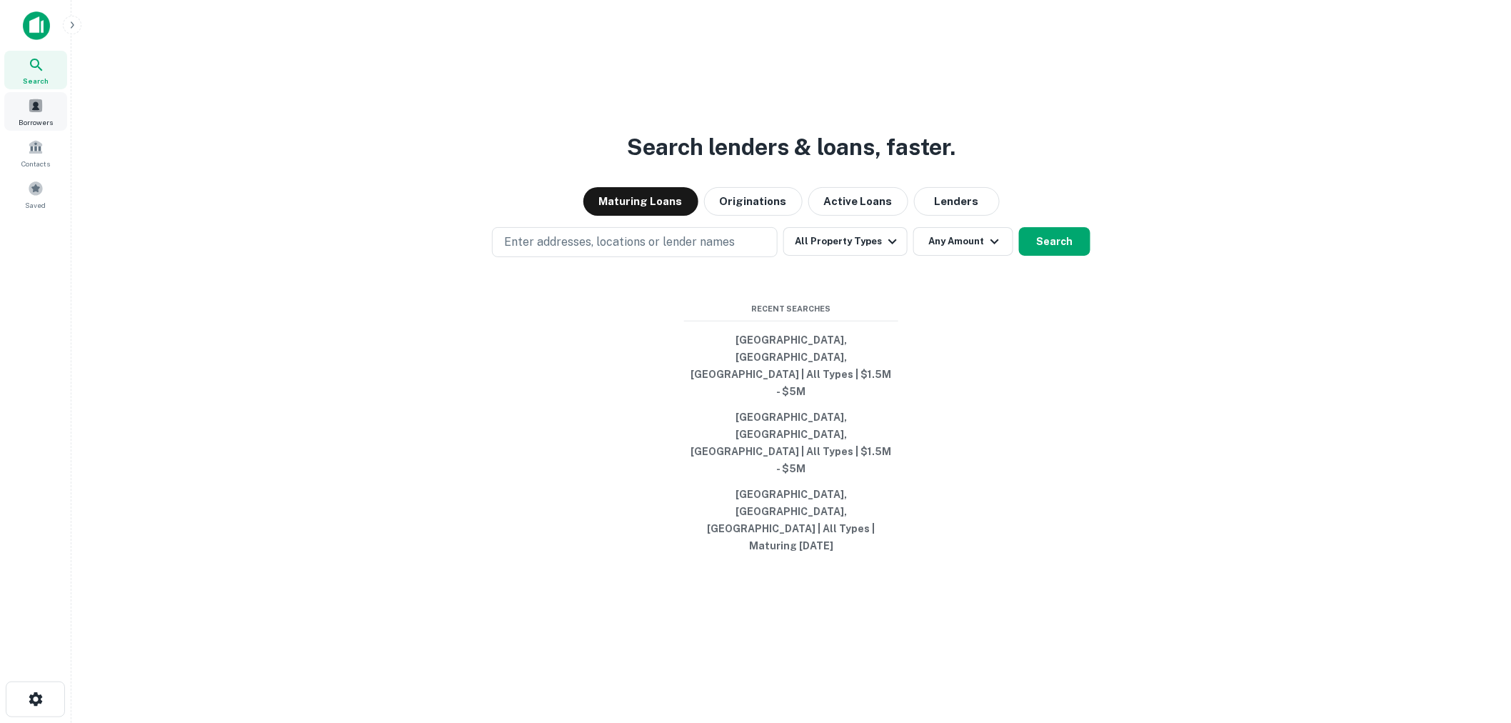
click at [40, 111] on span at bounding box center [36, 106] width 16 height 16
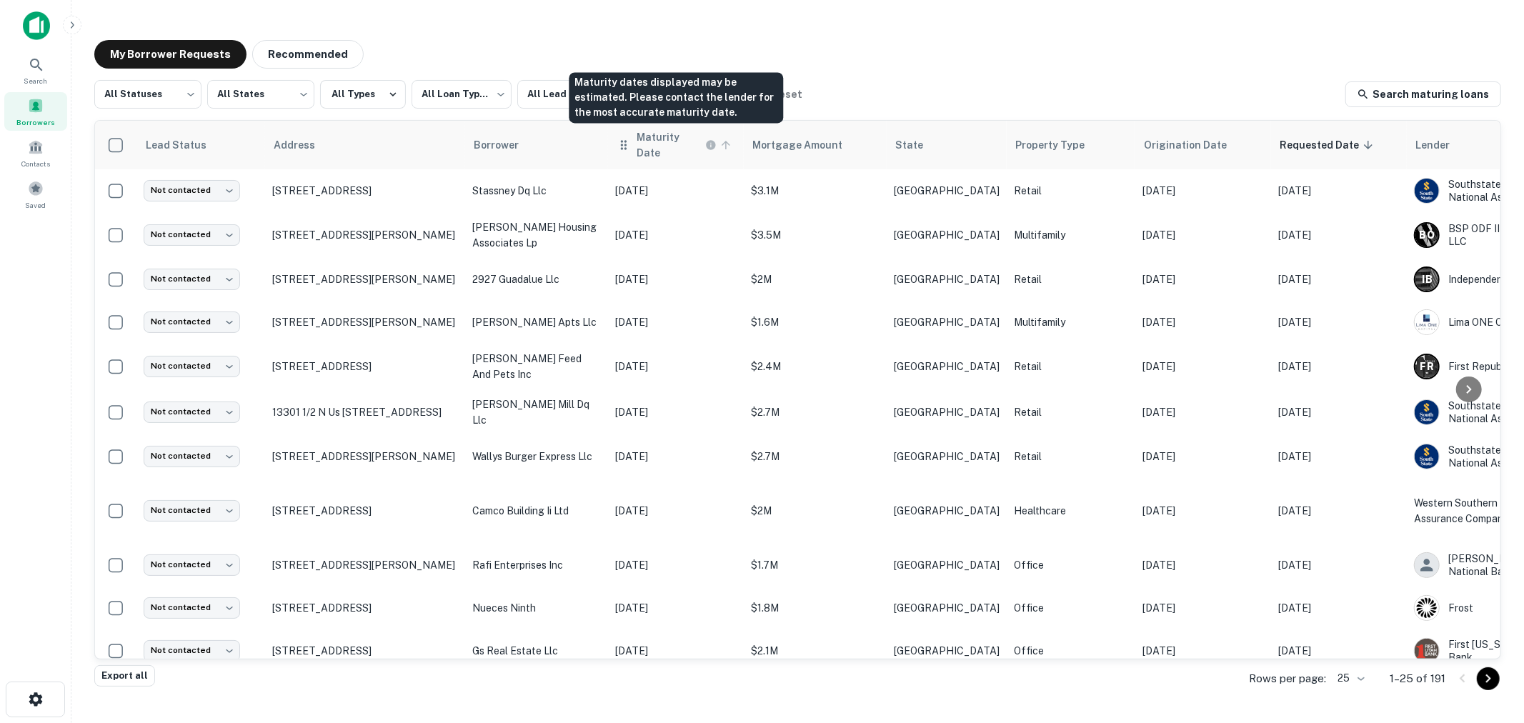
click at [686, 134] on h6 "Maturity Date" at bounding box center [669, 144] width 66 height 31
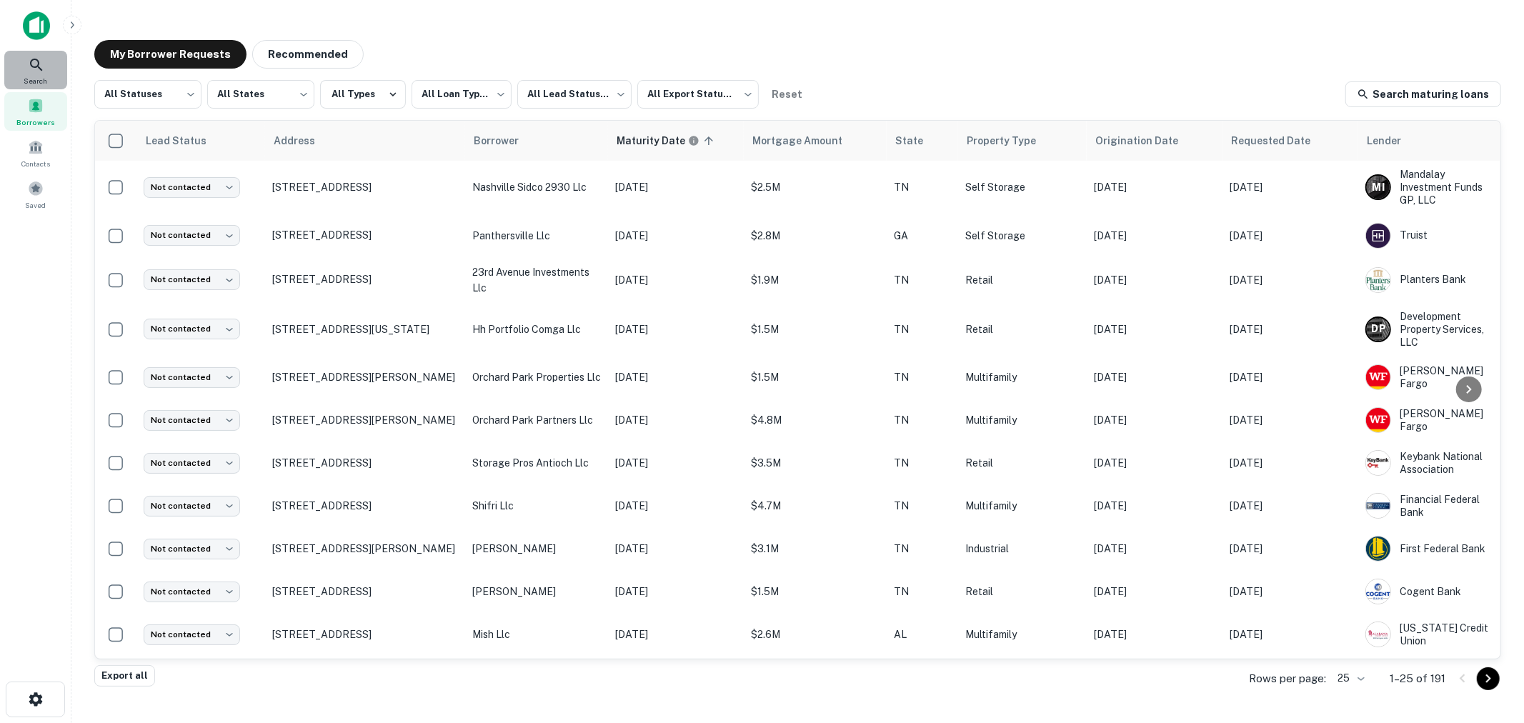
click at [34, 62] on icon at bounding box center [36, 64] width 17 height 17
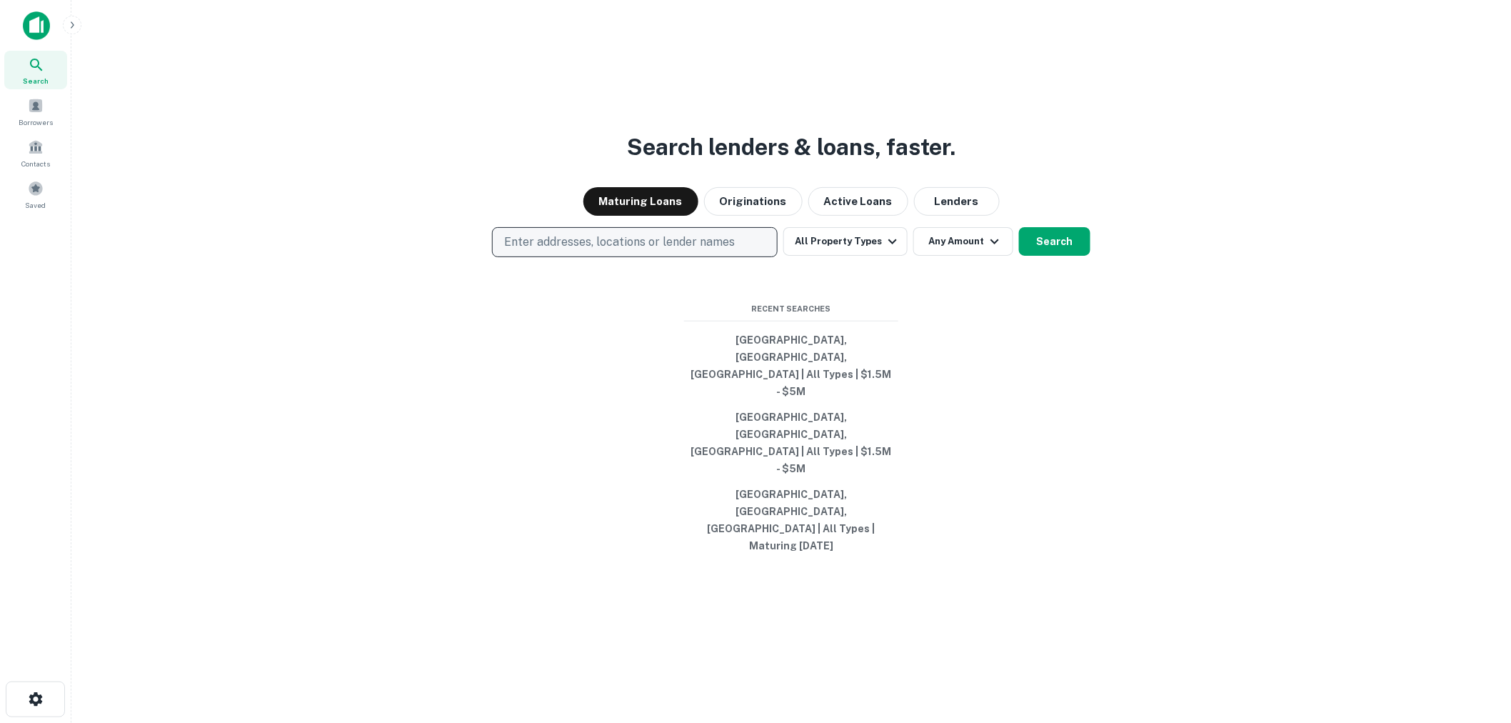
click at [698, 251] on p "Enter addresses, locations or lender names" at bounding box center [619, 242] width 231 height 17
type input "****"
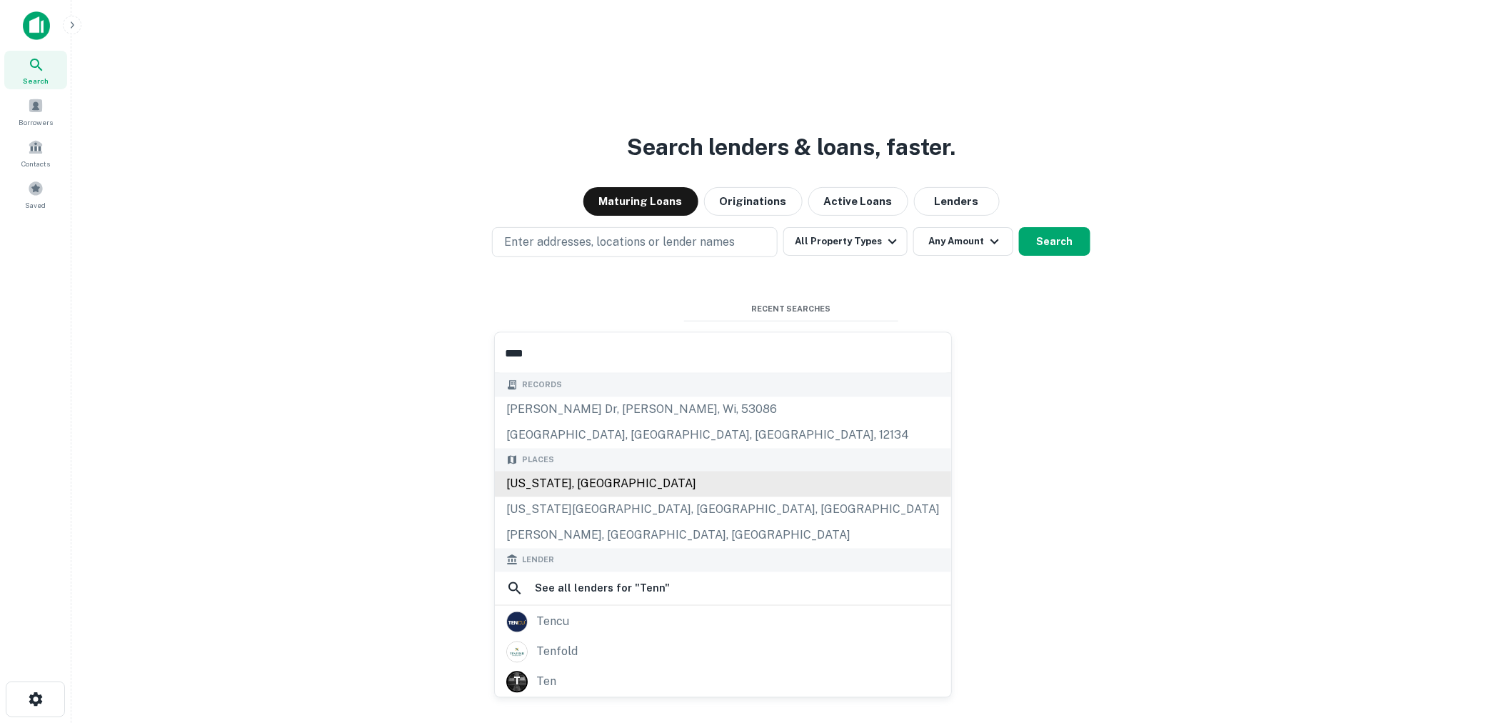
click at [653, 481] on div "Tennessee, USA" at bounding box center [723, 484] width 456 height 26
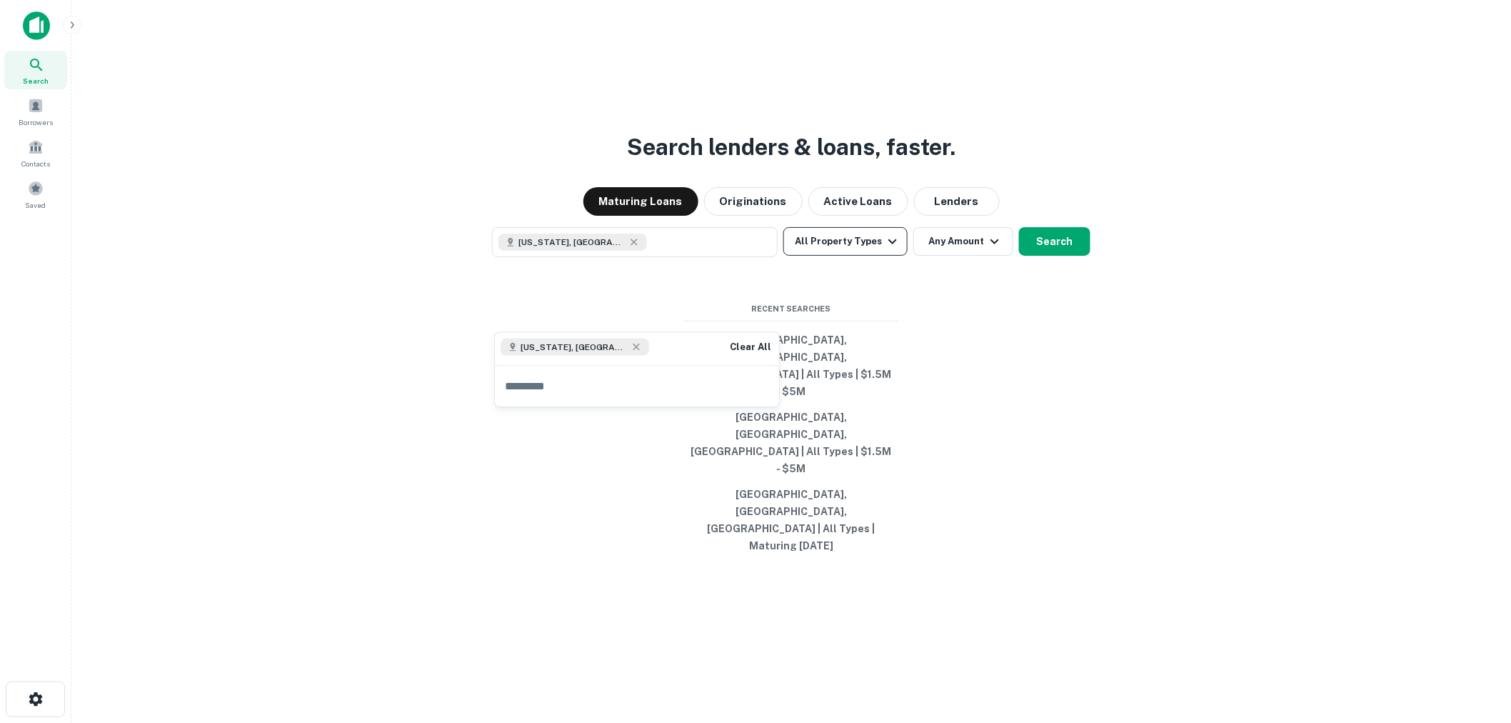
click at [843, 256] on button "All Property Types" at bounding box center [846, 241] width 124 height 29
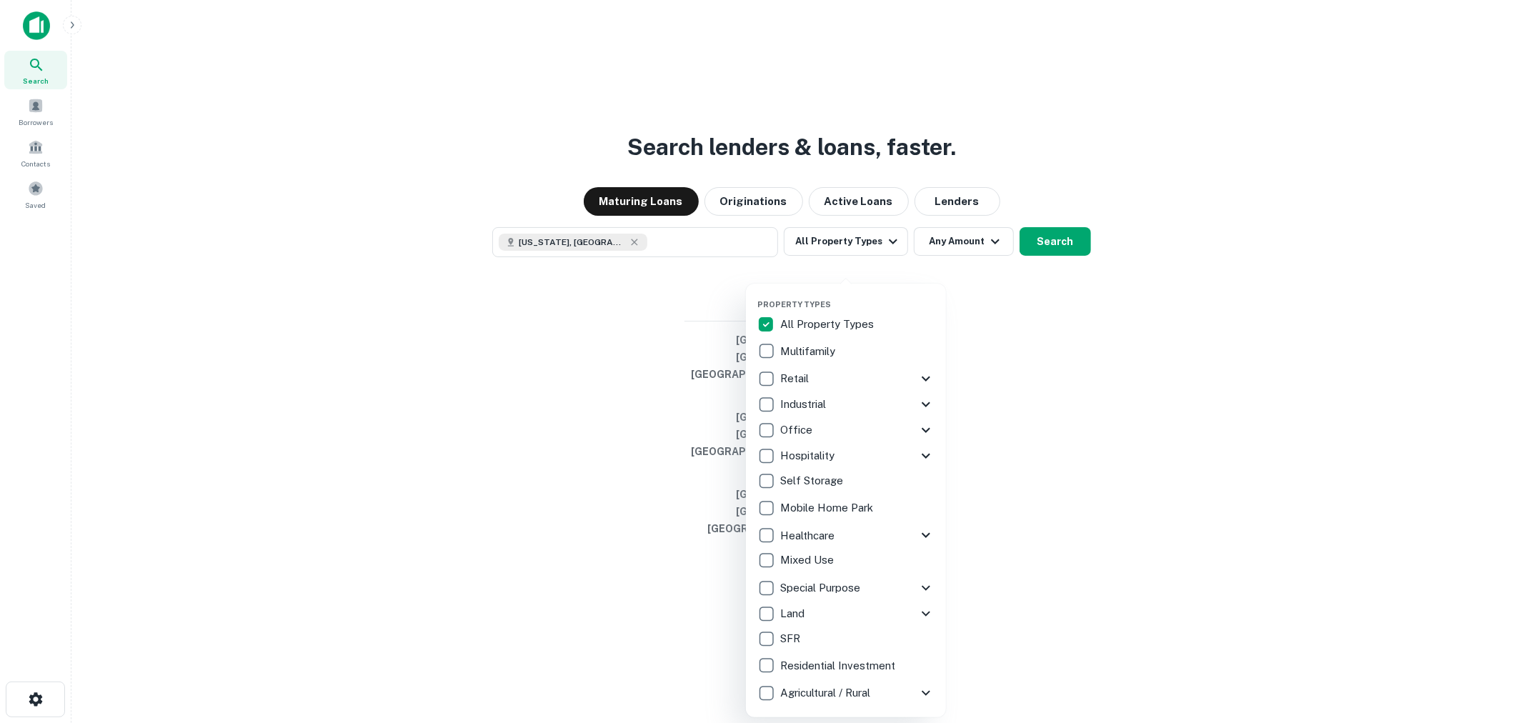
click at [929, 380] on icon at bounding box center [925, 378] width 17 height 17
click at [815, 575] on p "QSR/Fast Food" at bounding box center [830, 577] width 79 height 17
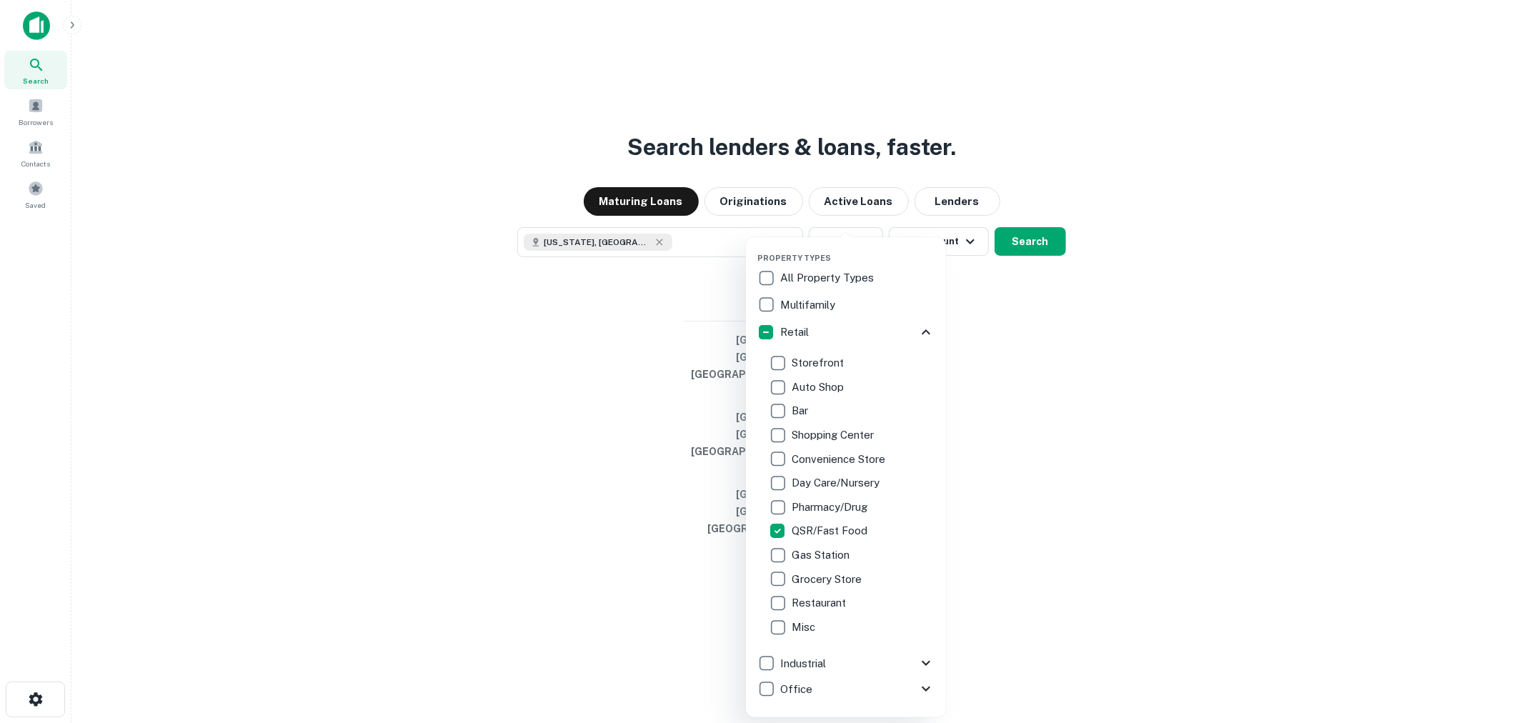
click at [1012, 394] on div at bounding box center [762, 361] width 1524 height 723
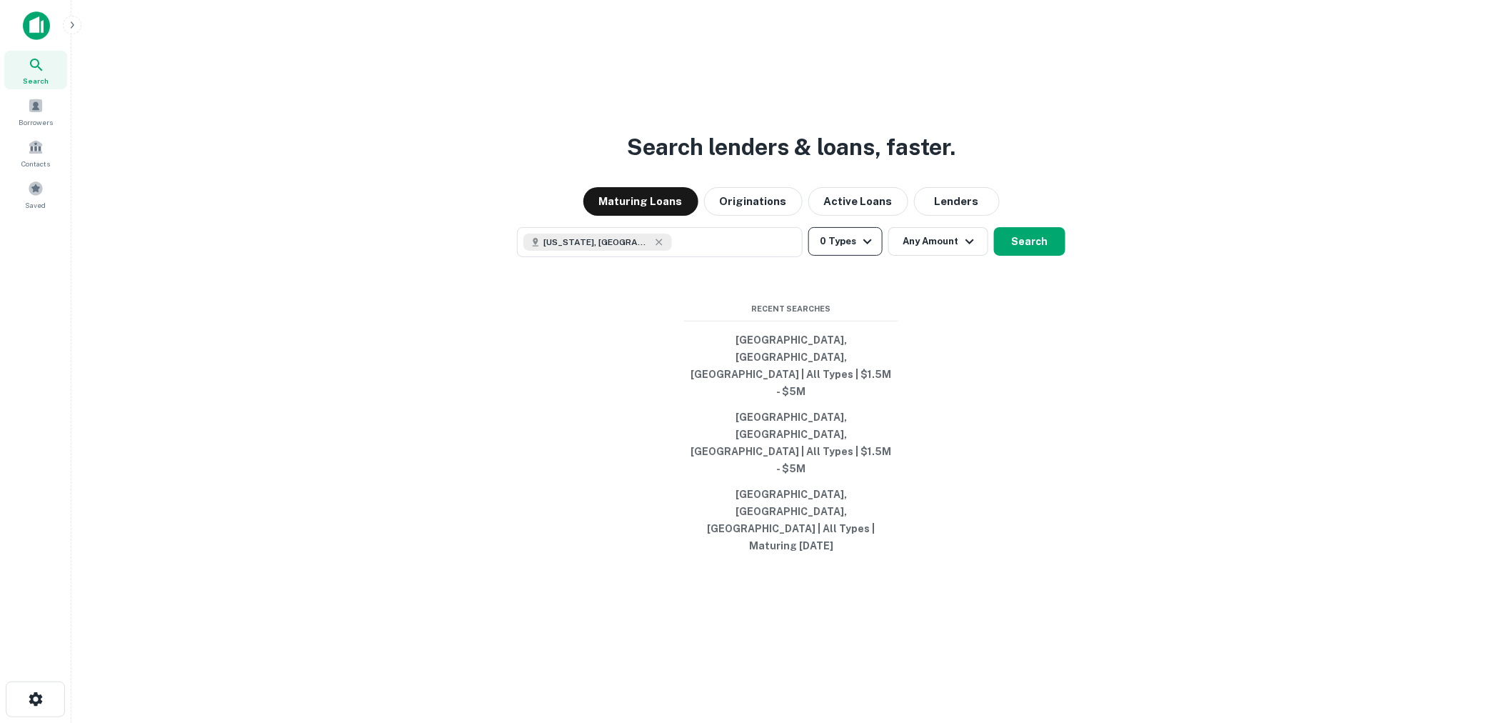
click at [849, 256] on button "0 Types" at bounding box center [846, 241] width 74 height 29
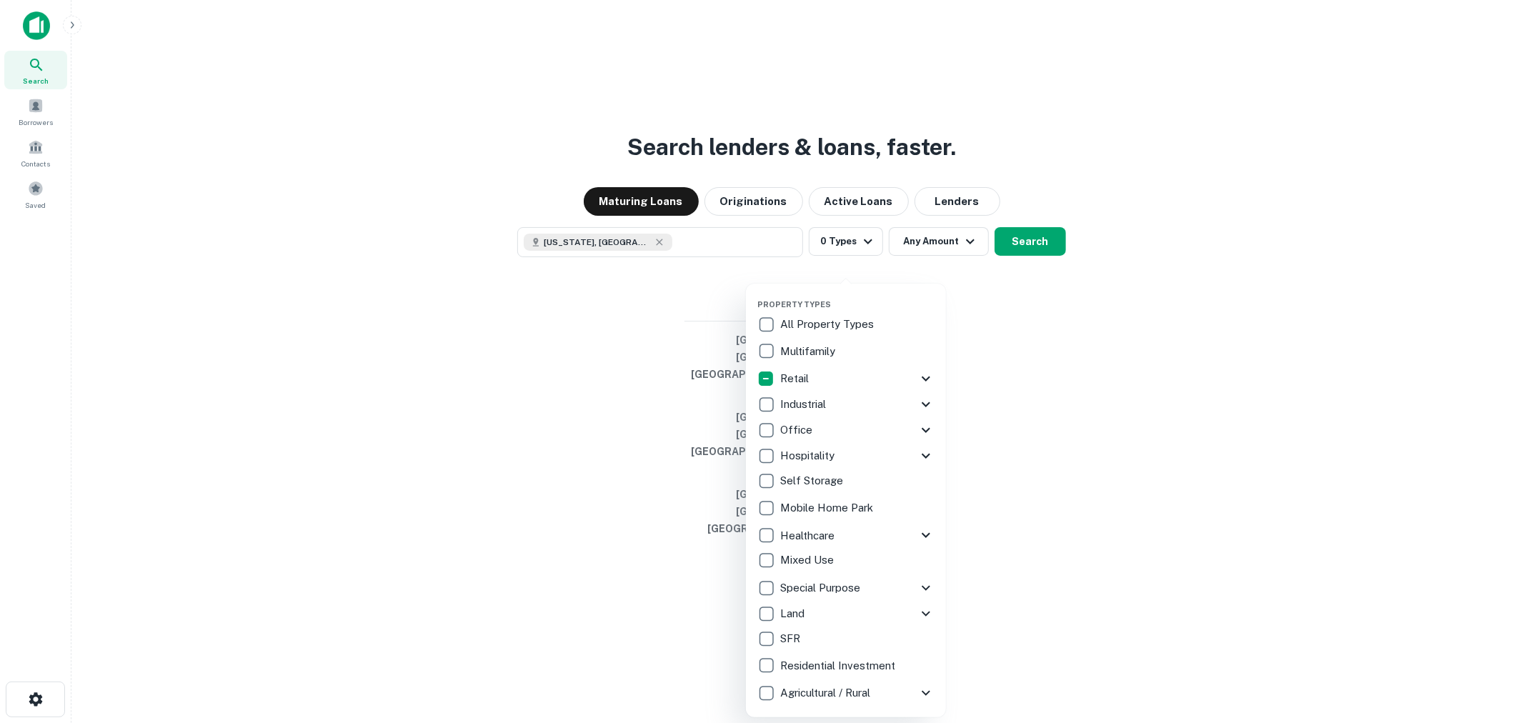
click at [800, 371] on p "Retail" at bounding box center [795, 378] width 31 height 17
click at [922, 376] on icon at bounding box center [925, 378] width 9 height 5
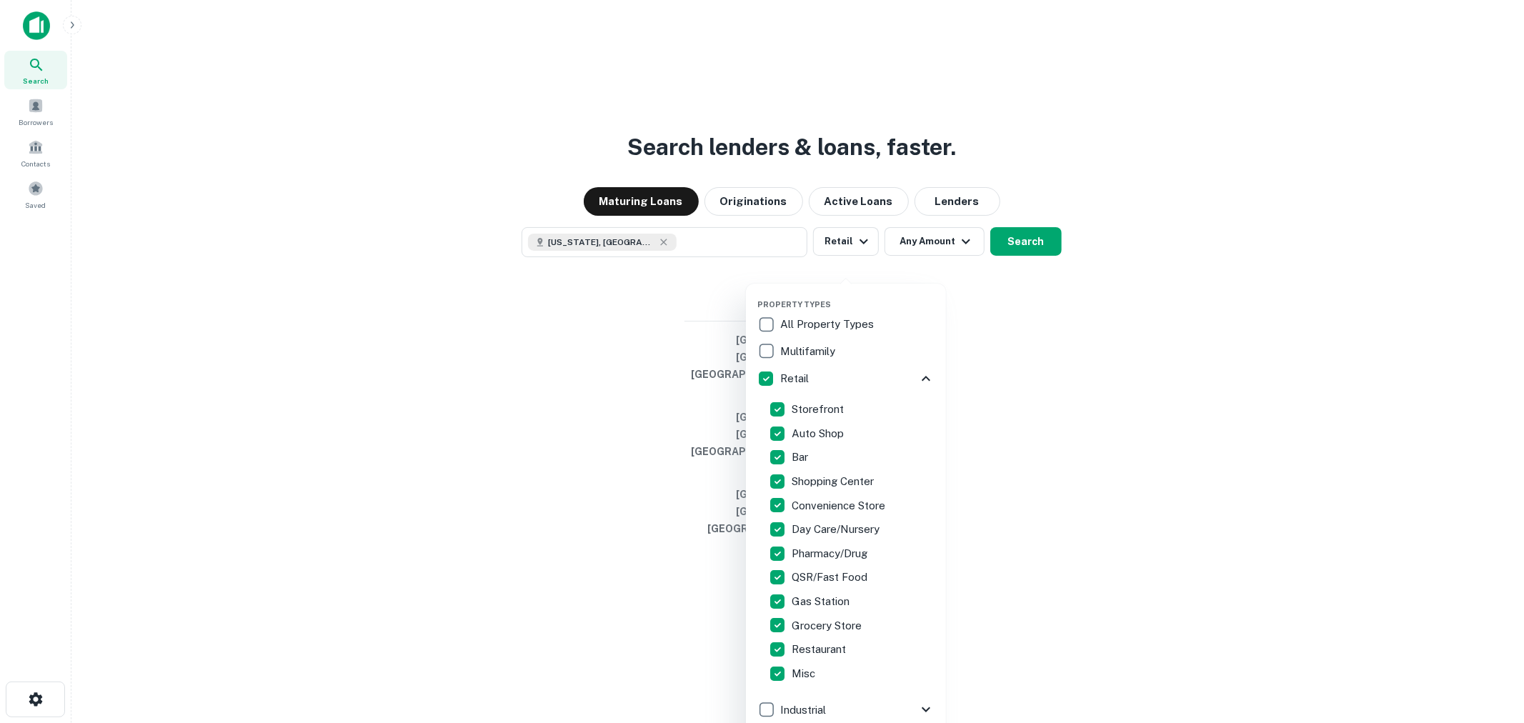
click at [804, 401] on p "Storefront" at bounding box center [818, 409] width 55 height 17
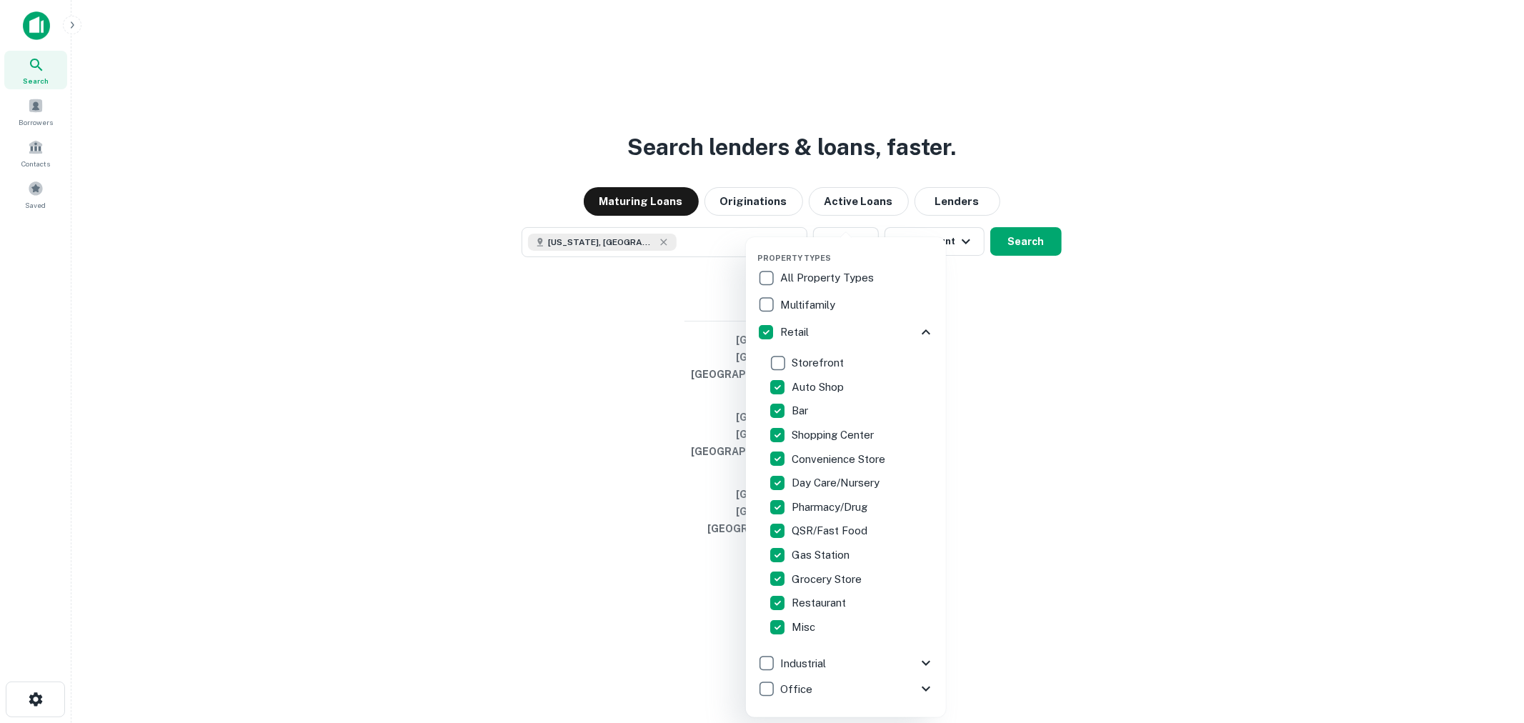
click at [807, 391] on p "Auto Shop" at bounding box center [818, 387] width 55 height 17
click at [821, 553] on p "Gas Station" at bounding box center [821, 554] width 61 height 17
click at [818, 504] on p "Pharmacy/Drug" at bounding box center [830, 507] width 79 height 17
drag, startPoint x: 816, startPoint y: 479, endPoint x: 816, endPoint y: 469, distance: 10.0
click at [816, 476] on p "Day Care/Nursery" at bounding box center [836, 482] width 91 height 17
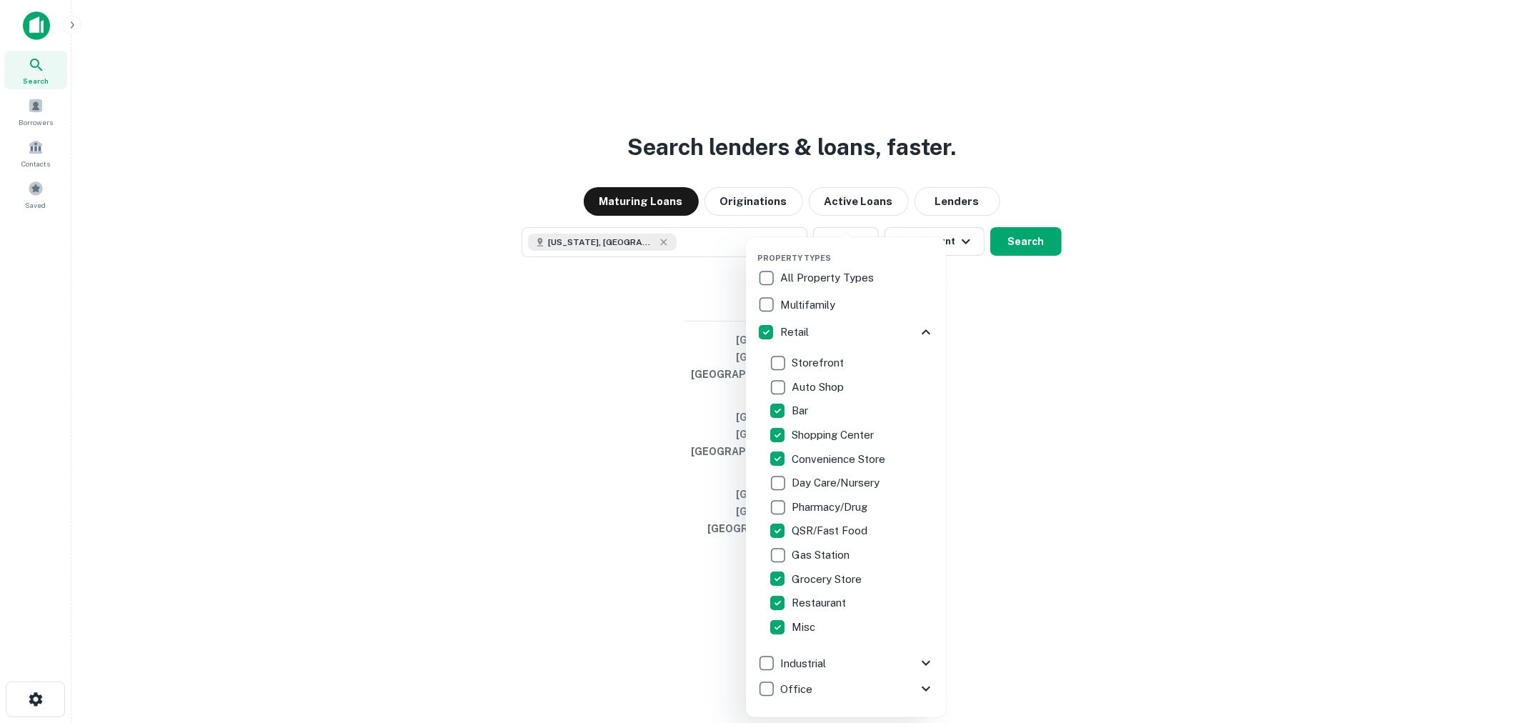
click at [816, 451] on p "Convenience Store" at bounding box center [839, 459] width 96 height 17
click at [816, 439] on p "Shopping Center" at bounding box center [833, 434] width 85 height 17
click at [808, 409] on p "Bar" at bounding box center [800, 410] width 19 height 17
click at [806, 576] on p "Grocery Store" at bounding box center [827, 579] width 73 height 17
click at [803, 611] on div "Restaurant" at bounding box center [846, 603] width 154 height 24
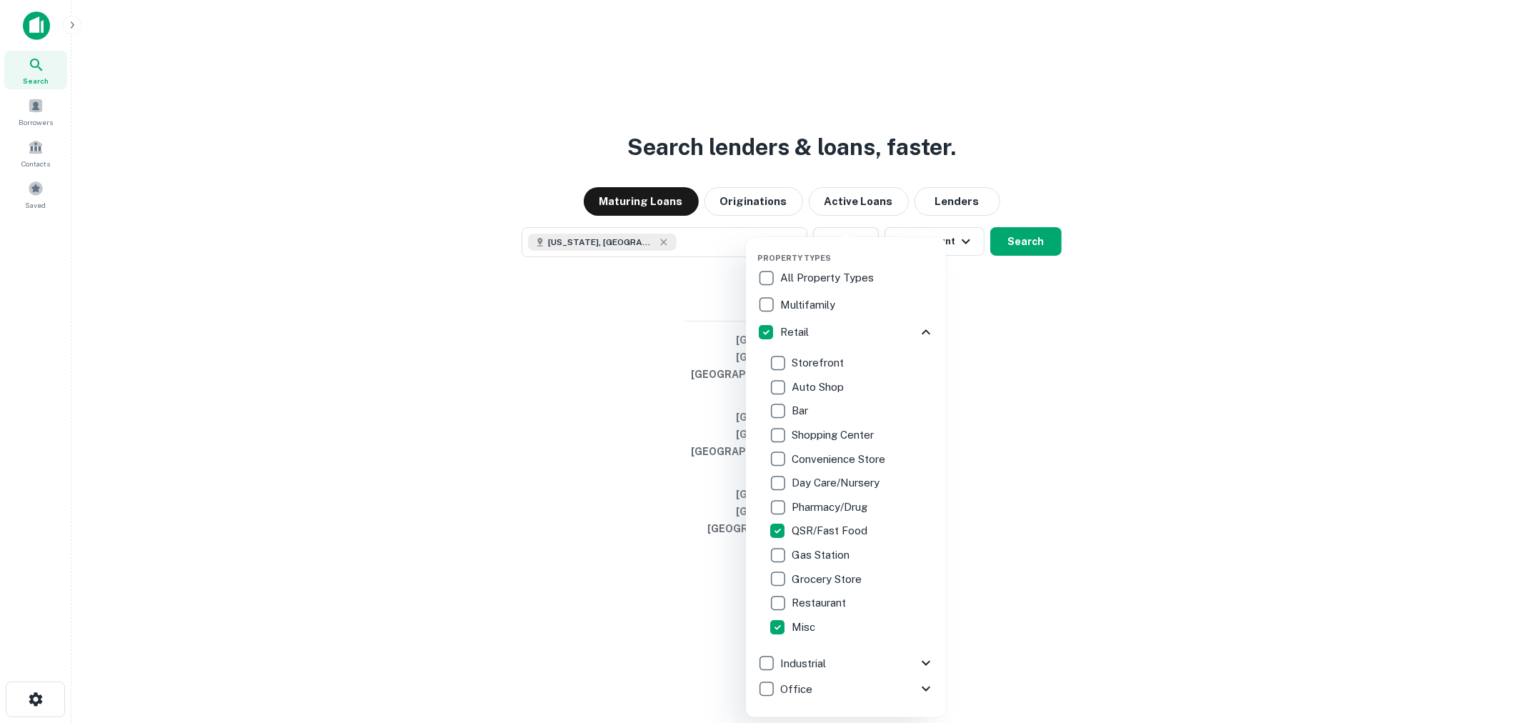
click at [803, 619] on p "Misc" at bounding box center [804, 627] width 26 height 17
click at [1015, 375] on div at bounding box center [762, 361] width 1524 height 723
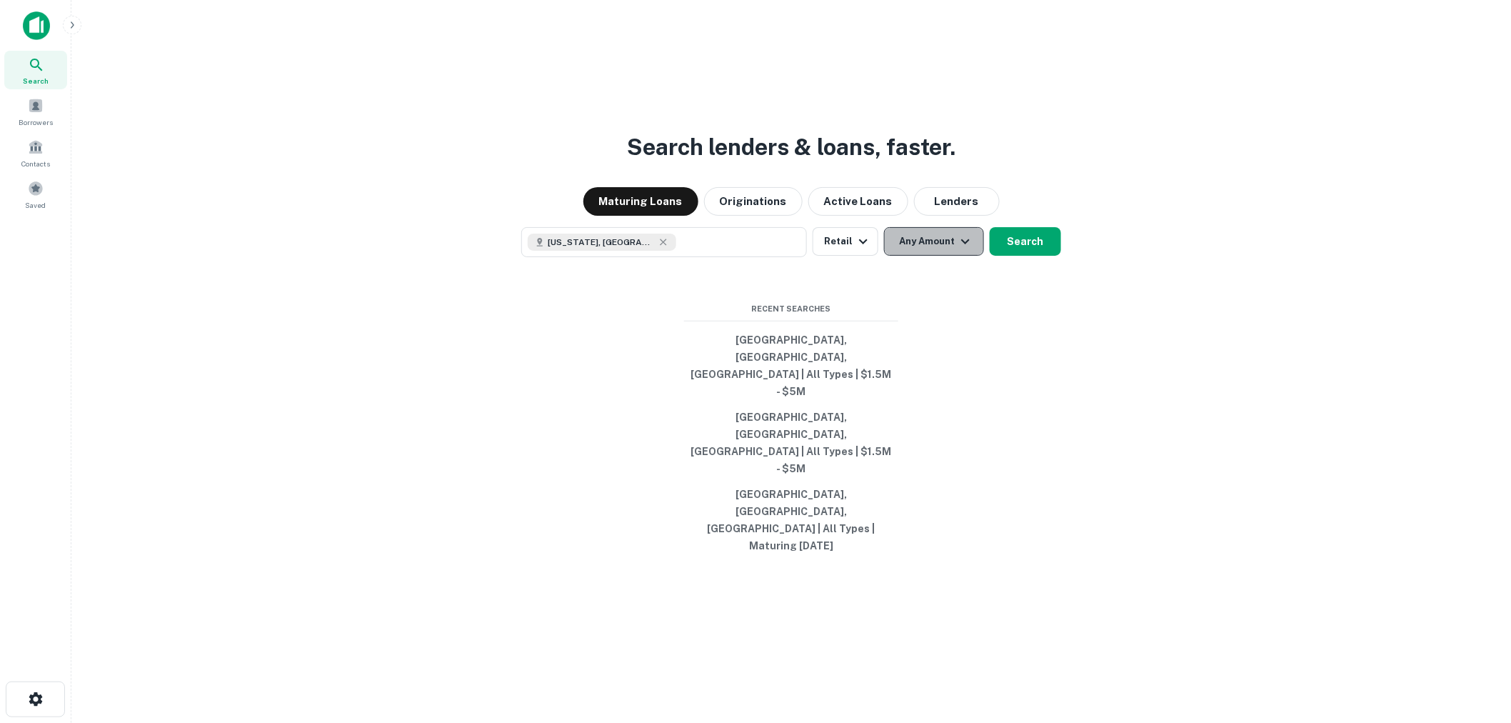
click at [947, 256] on button "Any Amount" at bounding box center [934, 241] width 100 height 29
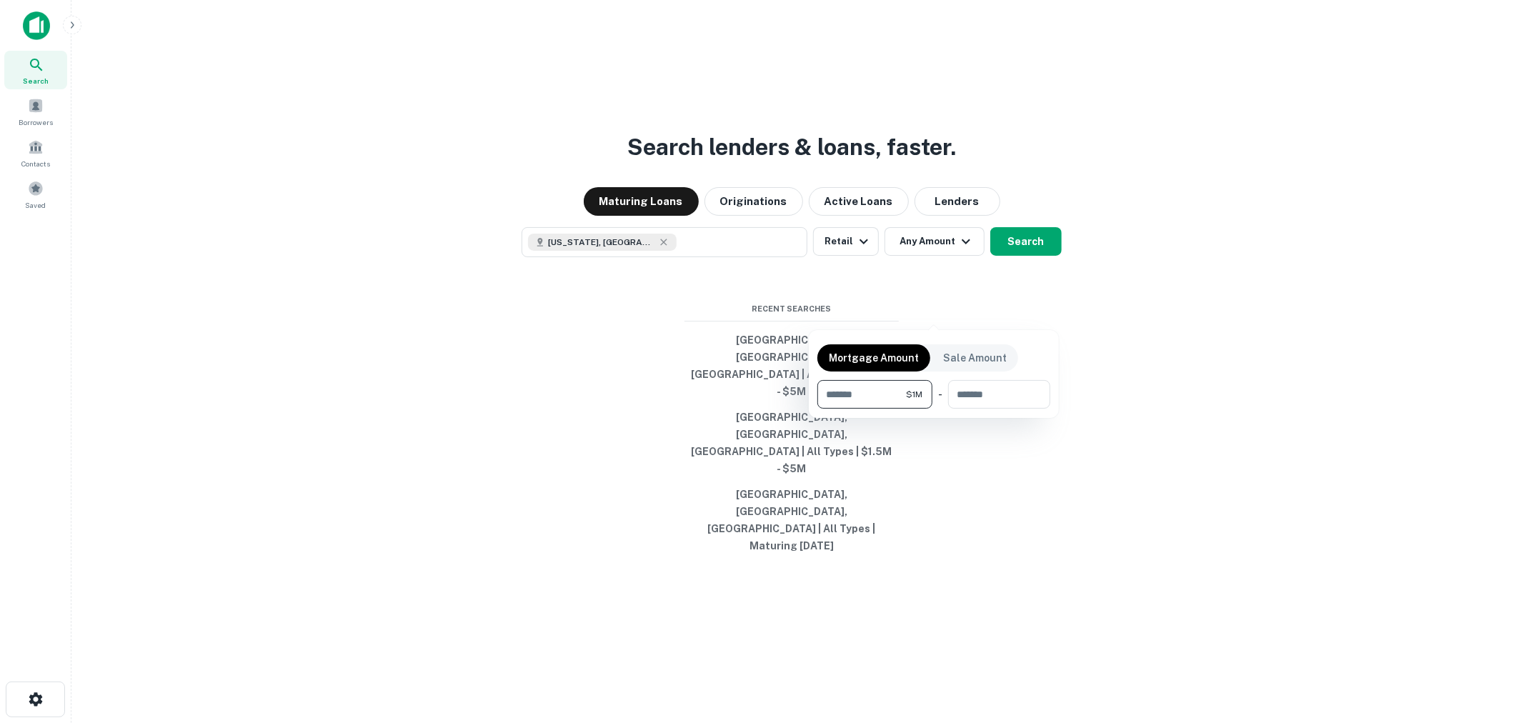
type input "*******"
click at [1018, 305] on div at bounding box center [762, 361] width 1524 height 723
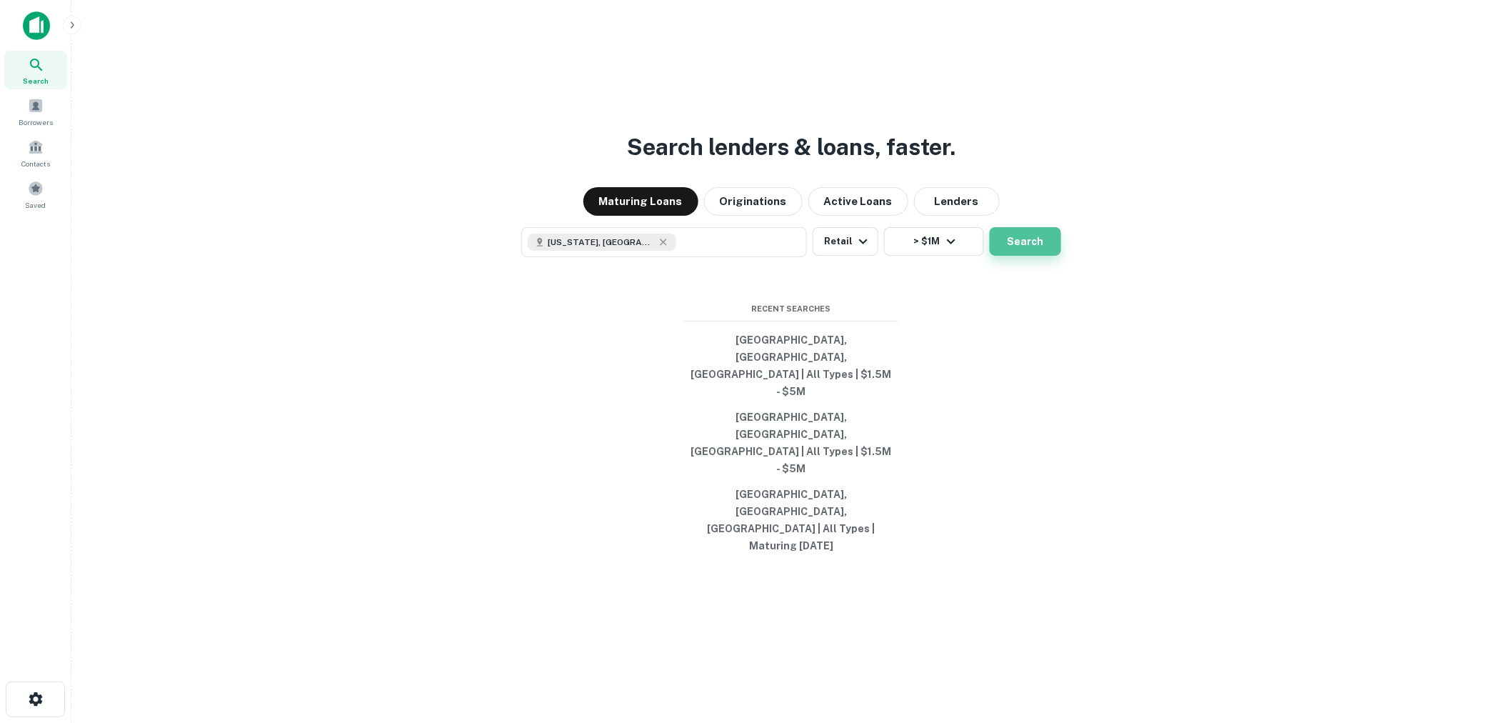
click at [1026, 256] on button "Search" at bounding box center [1025, 241] width 71 height 29
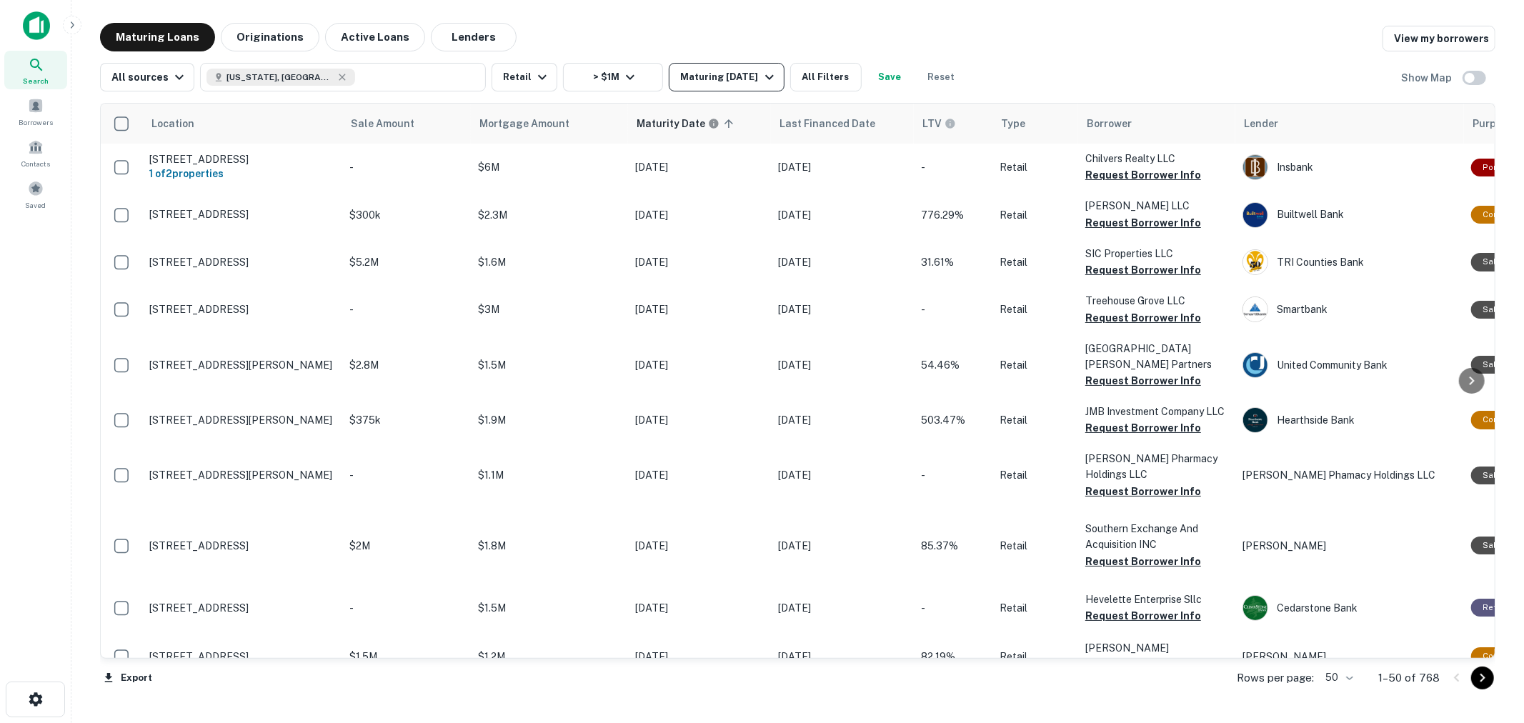
click at [720, 79] on div "Maturing In 1 Year" at bounding box center [728, 77] width 97 height 17
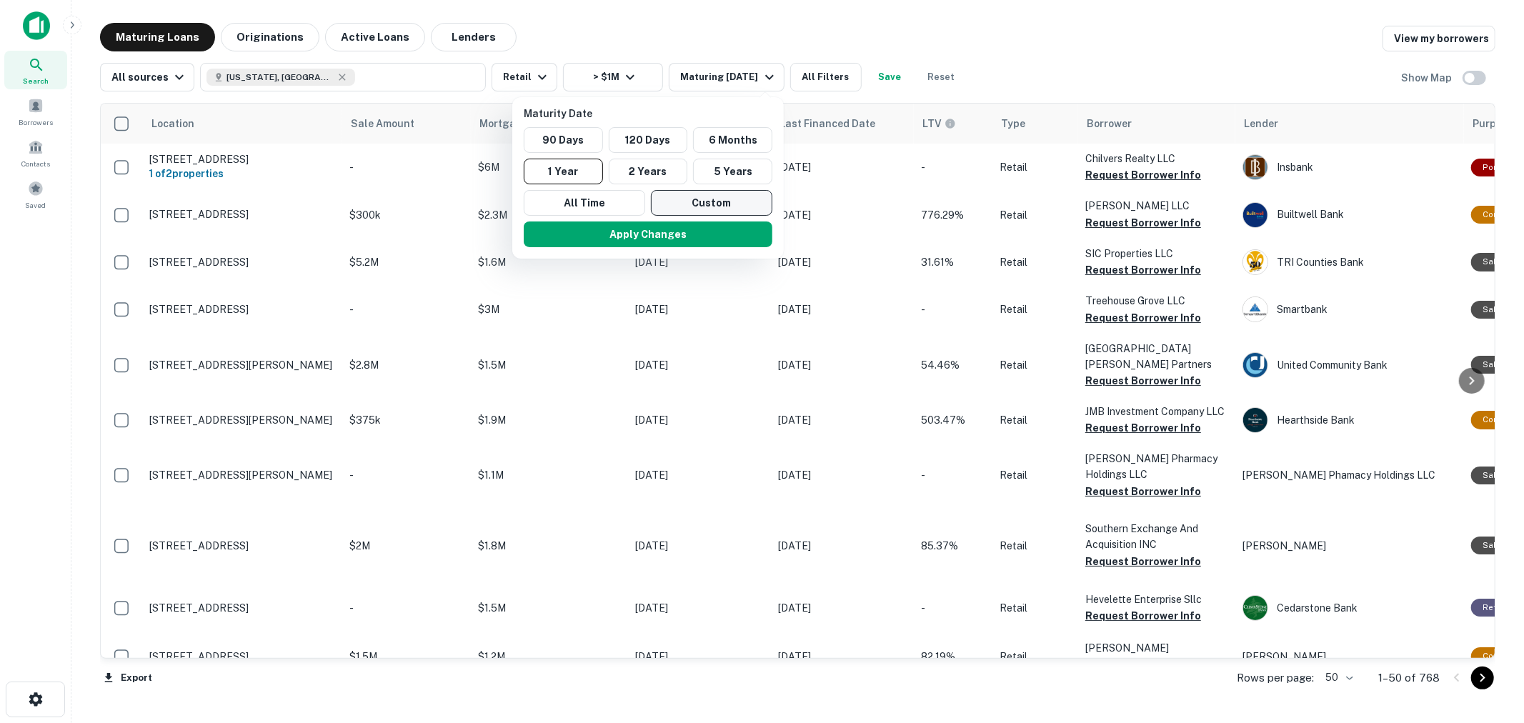
click at [684, 196] on button "Custom" at bounding box center [711, 203] width 121 height 26
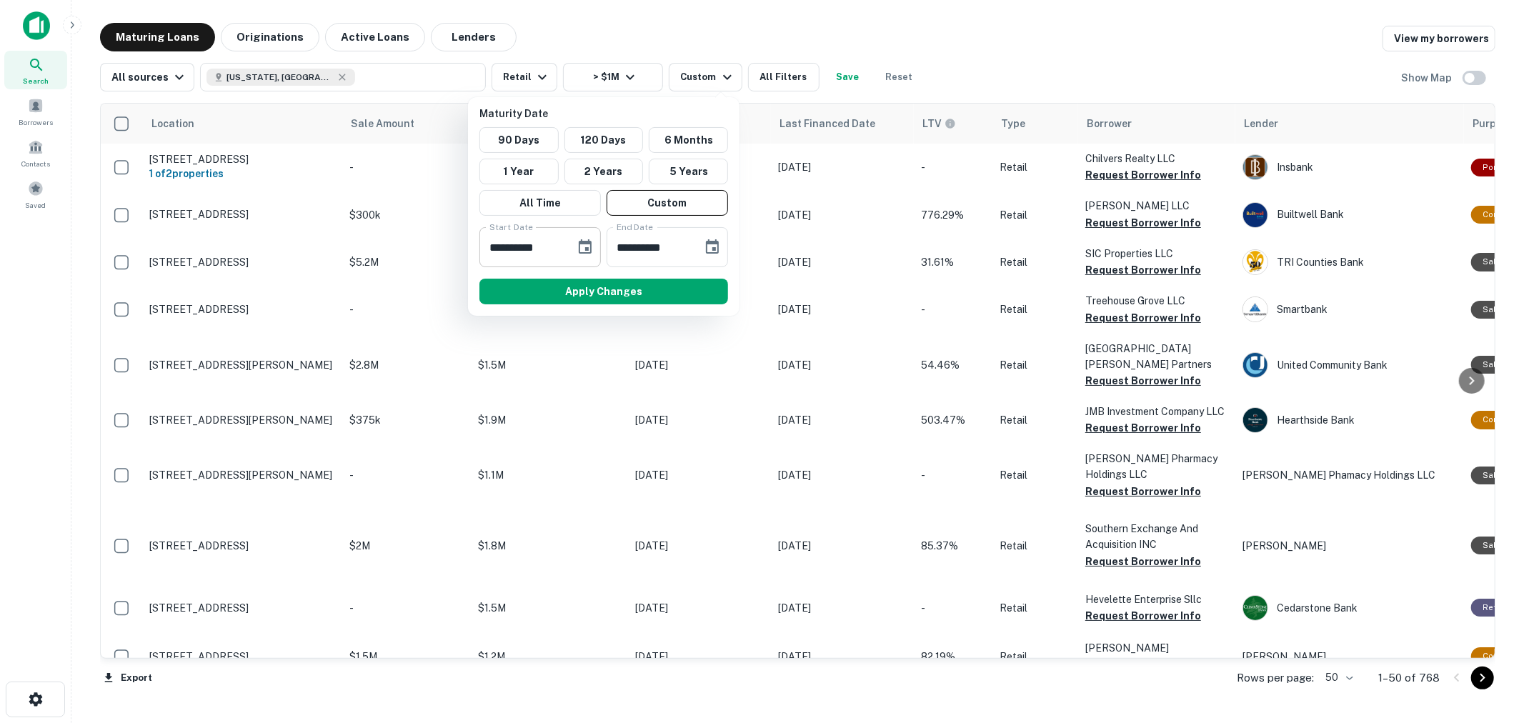
click at [586, 244] on icon "Choose date, selected date is Oct 9, 2025" at bounding box center [584, 247] width 17 height 17
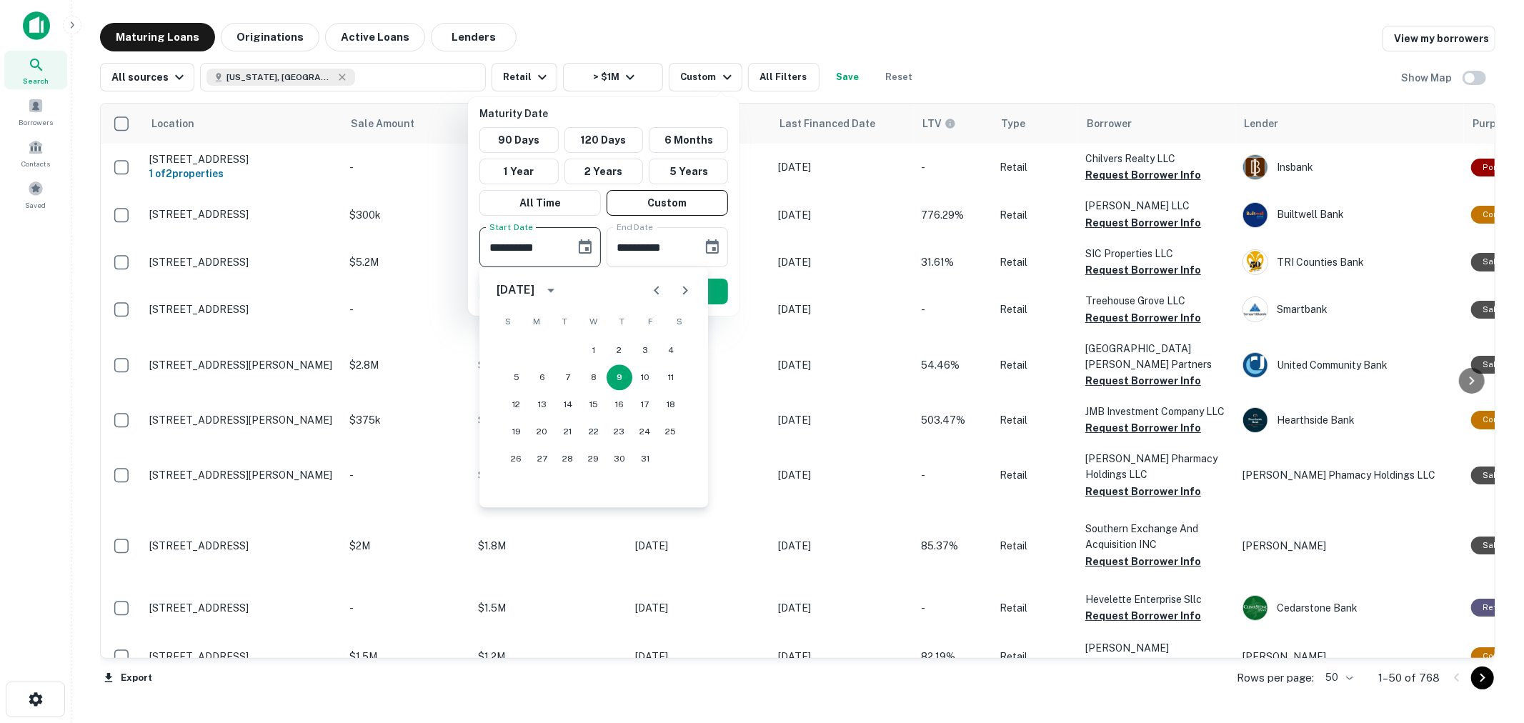
click at [682, 297] on icon "Next month" at bounding box center [684, 289] width 17 height 17
click at [526, 480] on button "30" at bounding box center [517, 486] width 26 height 26
type input "**********"
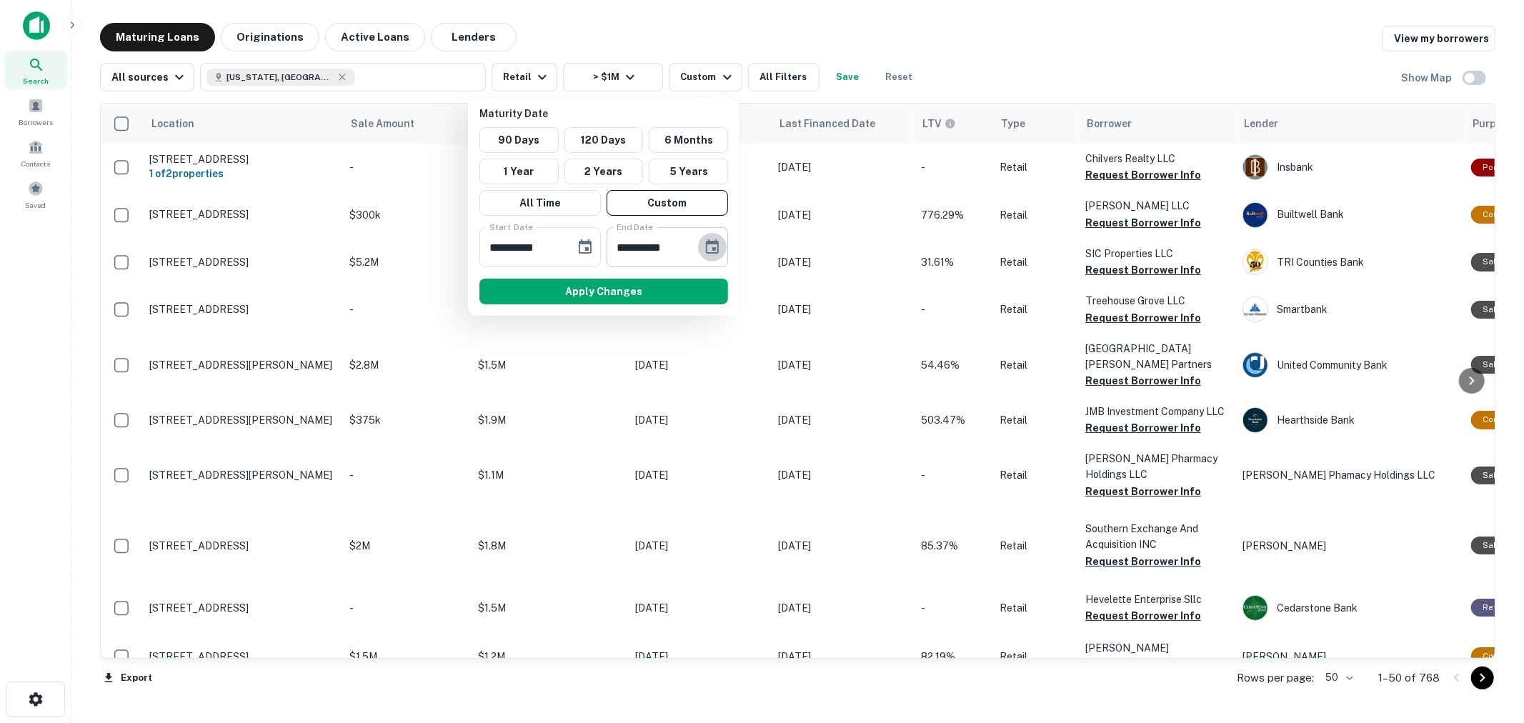
click at [709, 247] on icon "Choose date, selected date is Apr 7, 2026" at bounding box center [712, 247] width 17 height 17
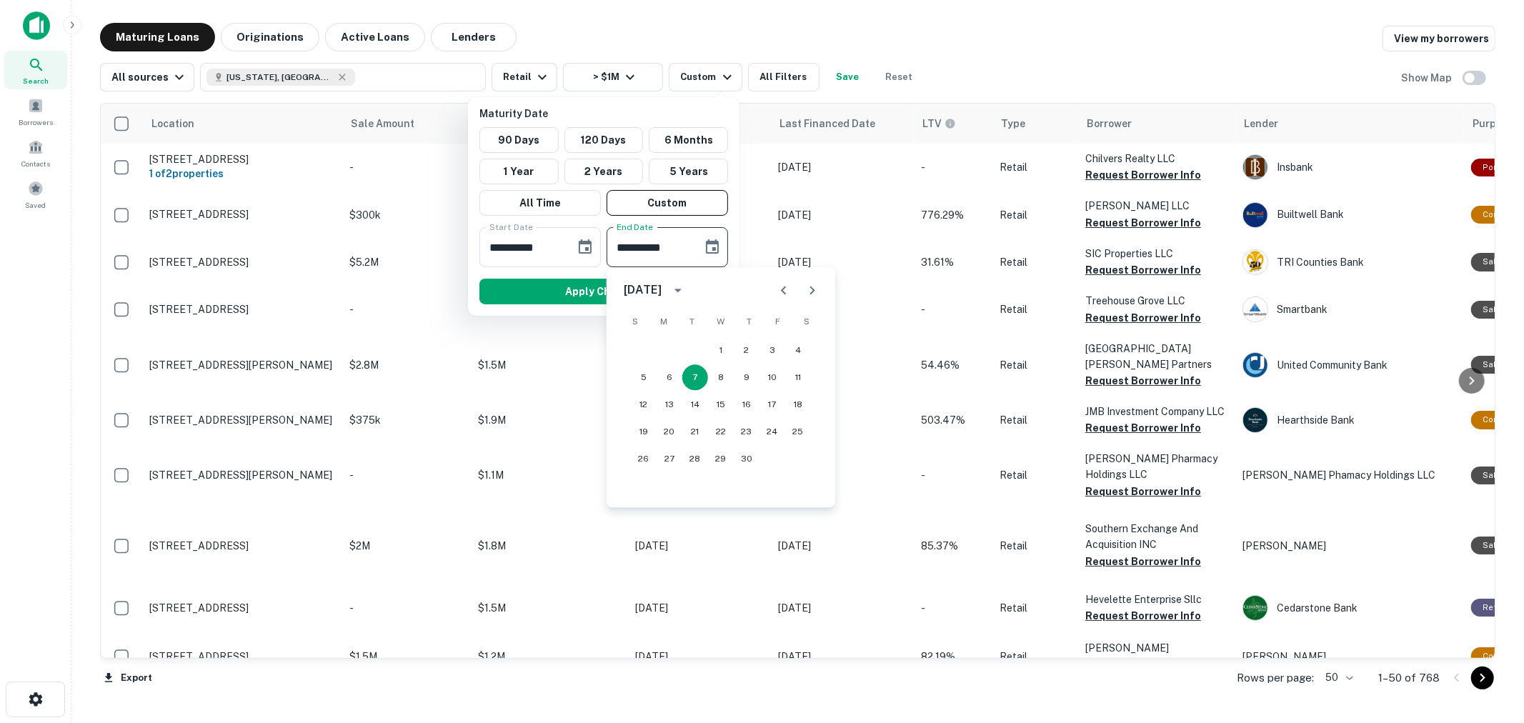
click at [782, 289] on icon "Previous month" at bounding box center [783, 290] width 5 height 9
click at [689, 451] on button "31" at bounding box center [695, 459] width 26 height 26
type input "**********"
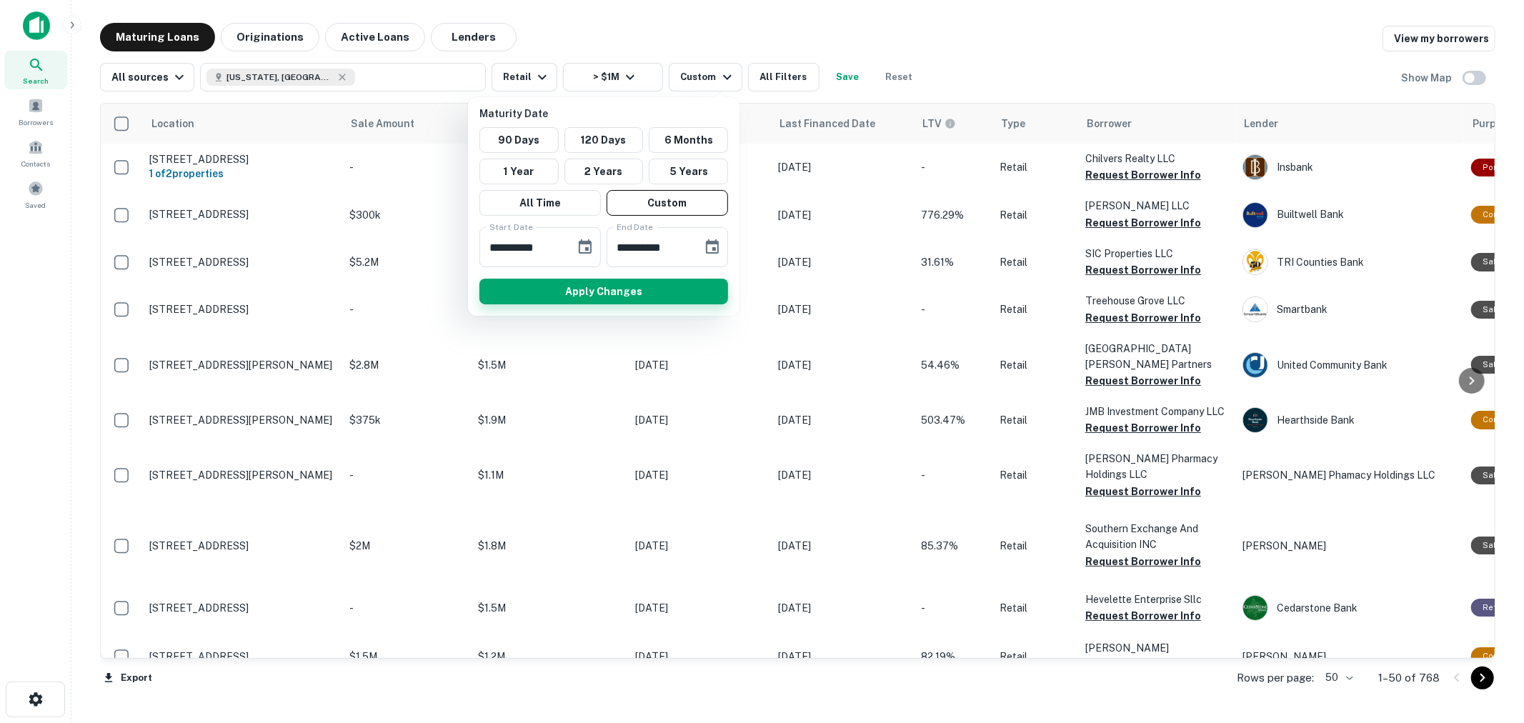
click at [633, 279] on button "Apply Changes" at bounding box center [603, 292] width 249 height 26
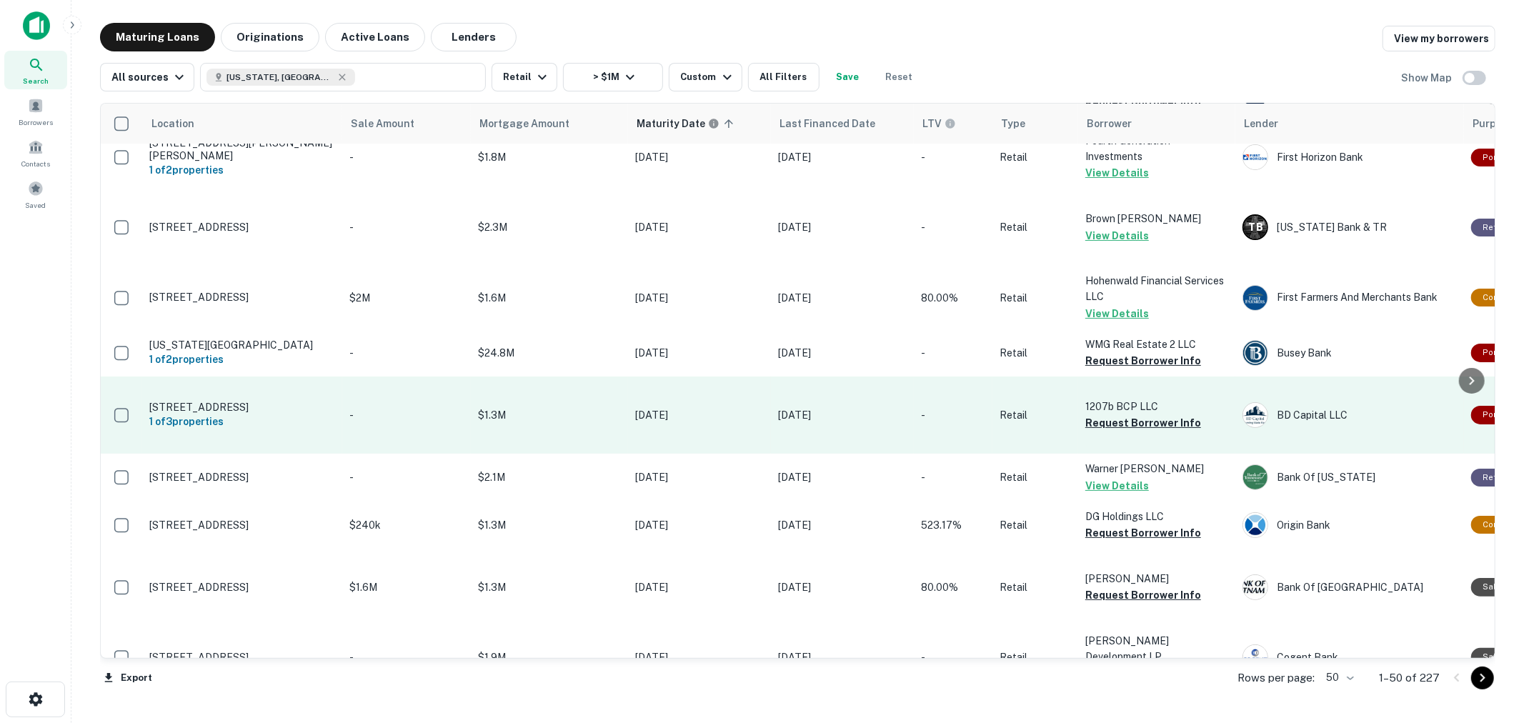
scroll to position [159, 0]
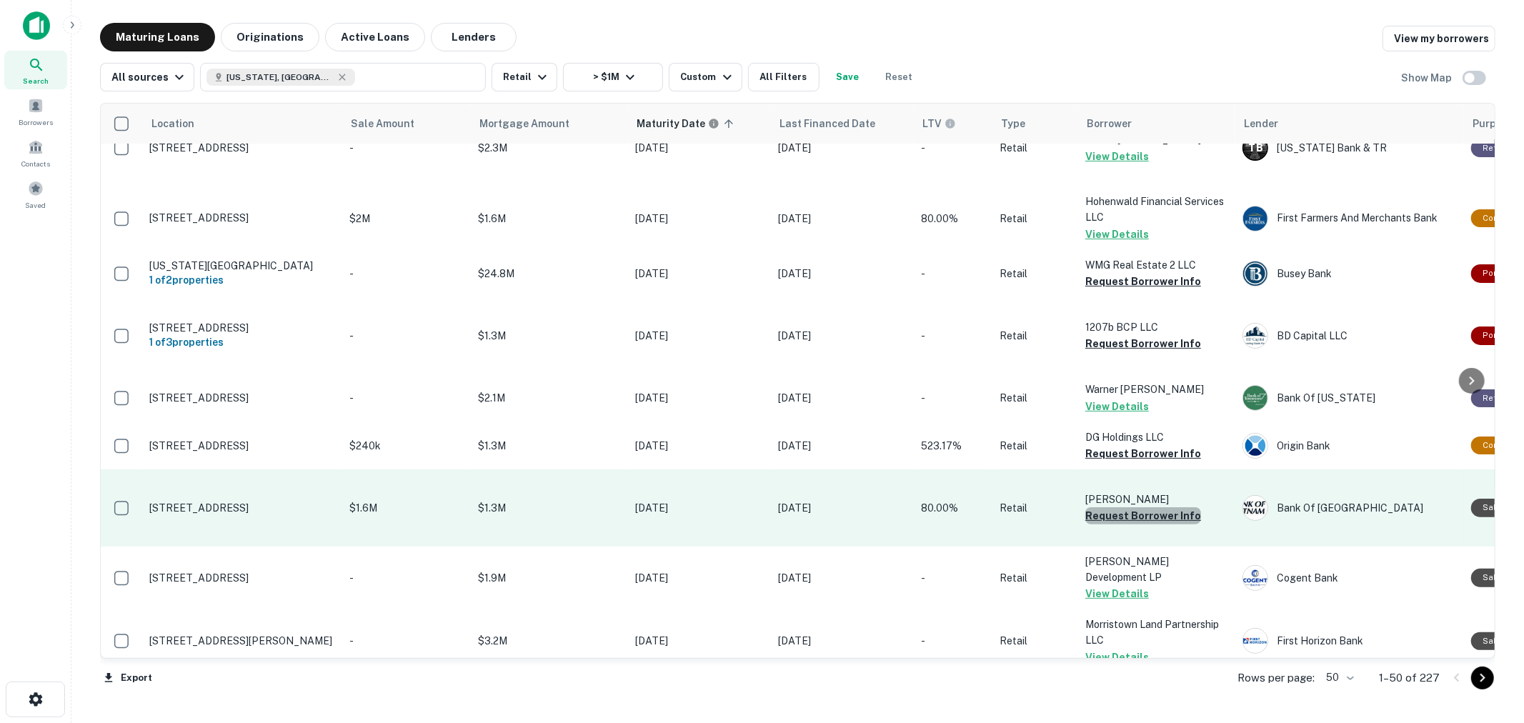
drag, startPoint x: 1157, startPoint y: 566, endPoint x: 1147, endPoint y: 561, distance: 11.2
click at [1157, 546] on td "Cappiello Anthony P Request Borrower Info" at bounding box center [1156, 507] width 157 height 77
click at [1116, 524] on button "Request Borrower Info" at bounding box center [1143, 515] width 116 height 17
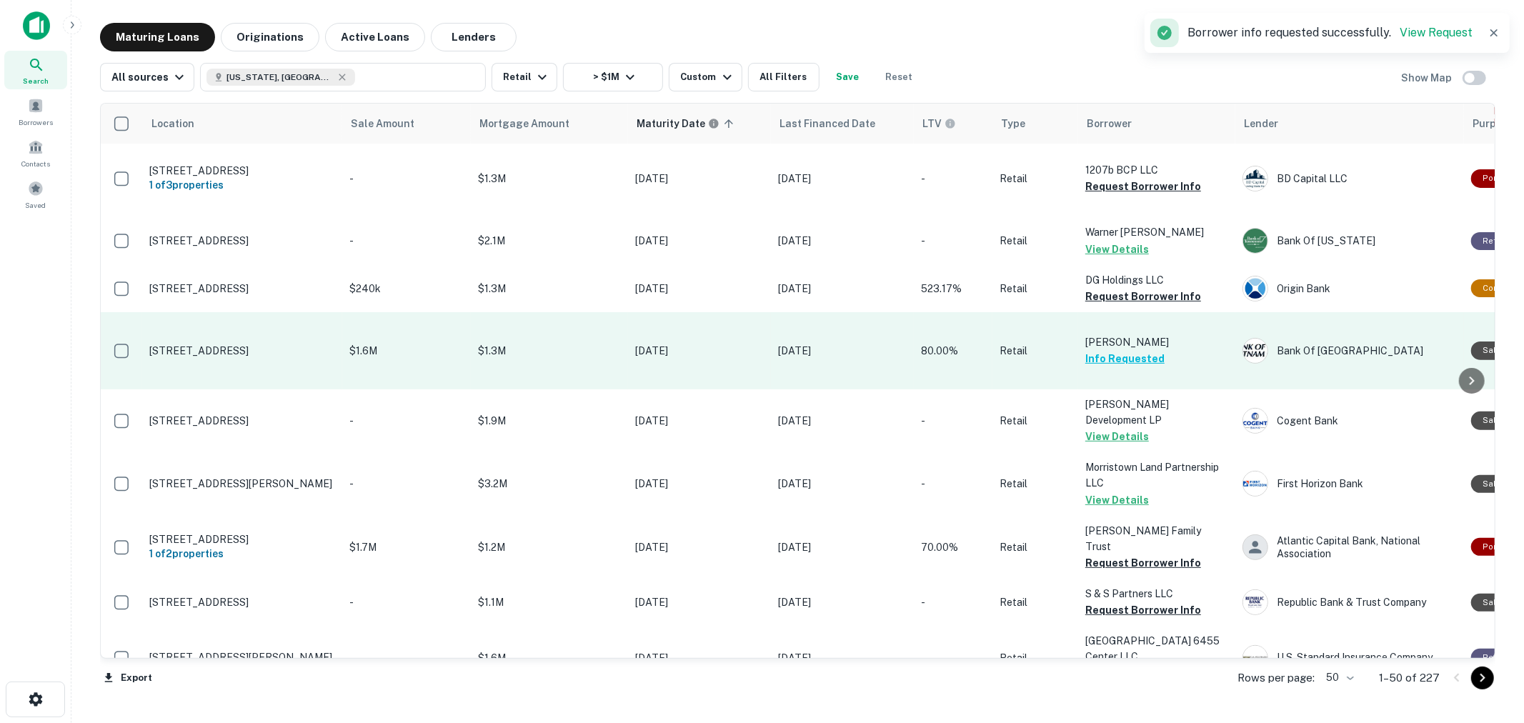
scroll to position [396, 0]
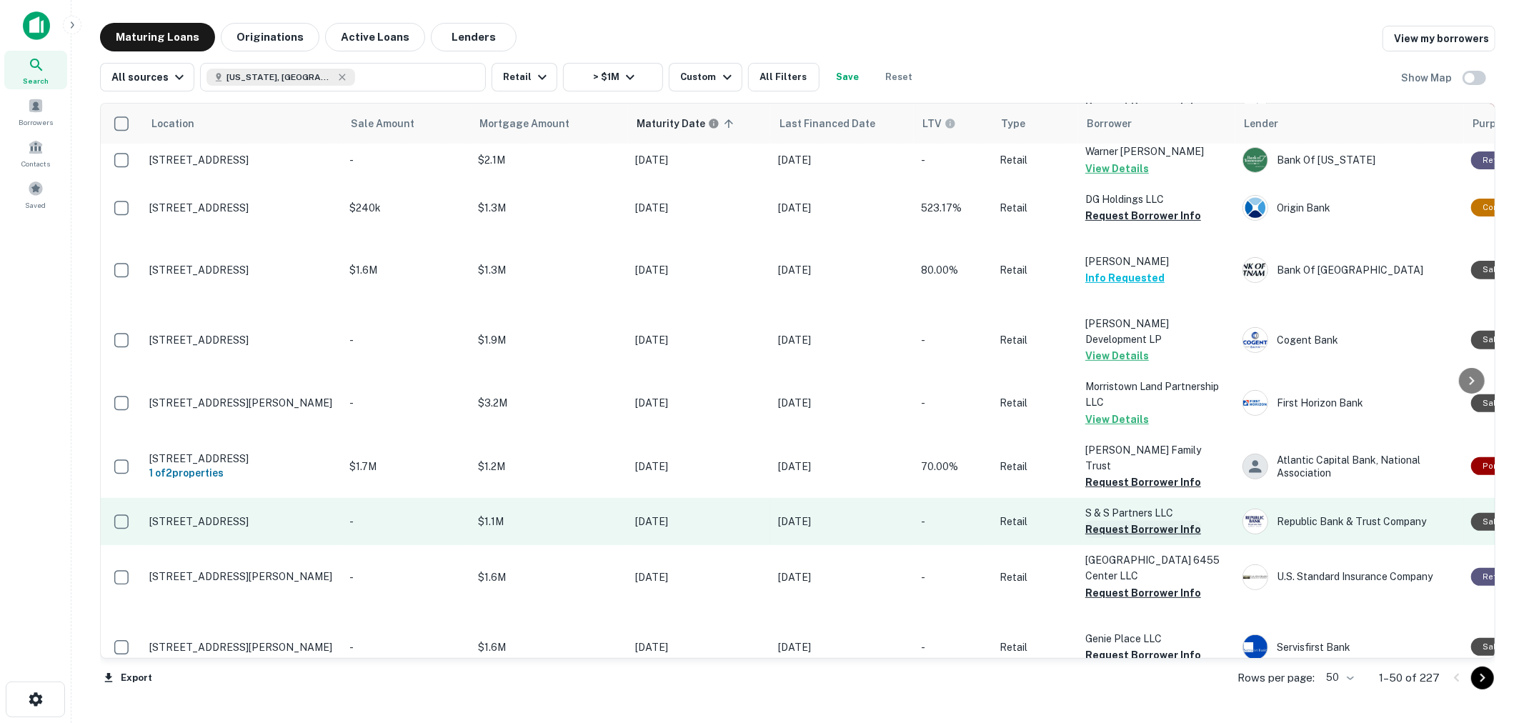
click at [1119, 538] on button "Request Borrower Info" at bounding box center [1143, 529] width 116 height 17
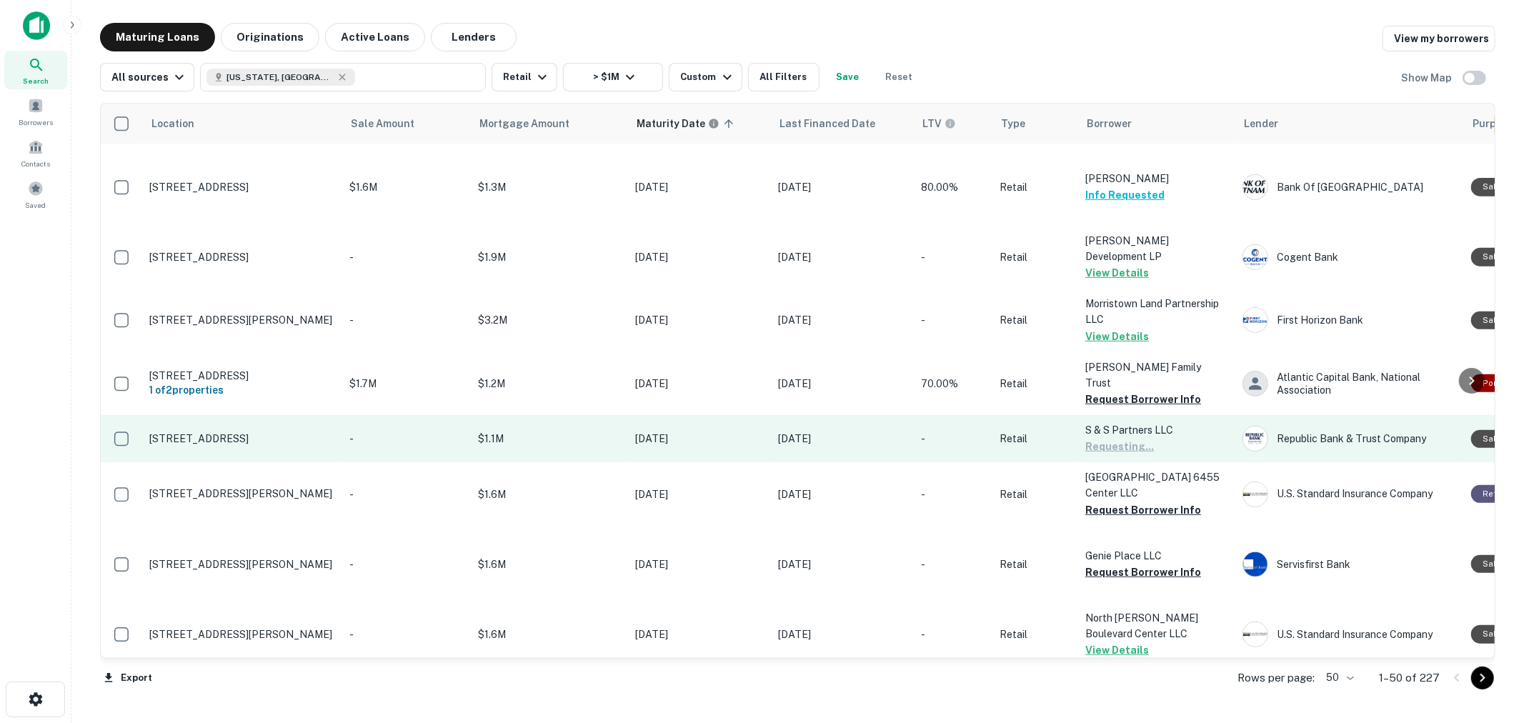
scroll to position [634, 0]
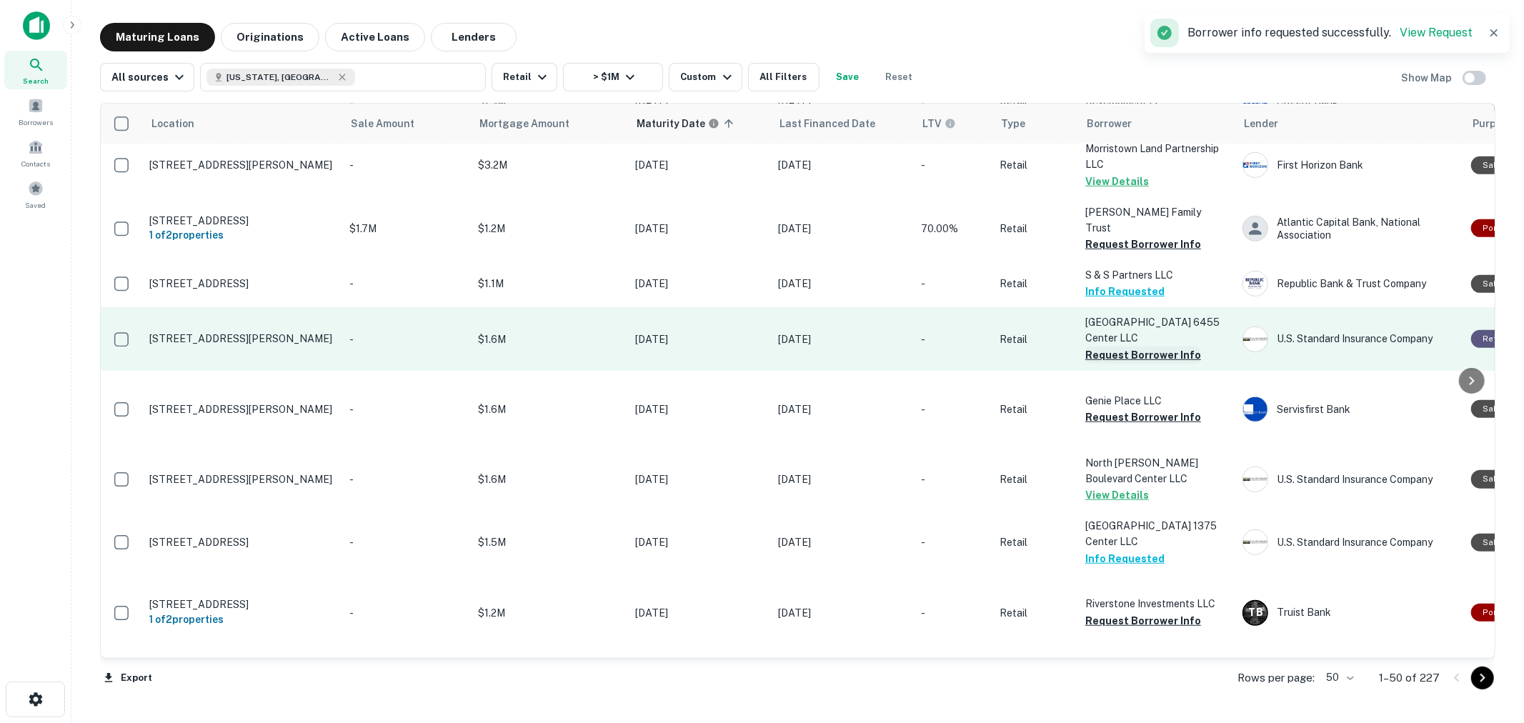
click at [1109, 364] on button "Request Borrower Info" at bounding box center [1143, 354] width 116 height 17
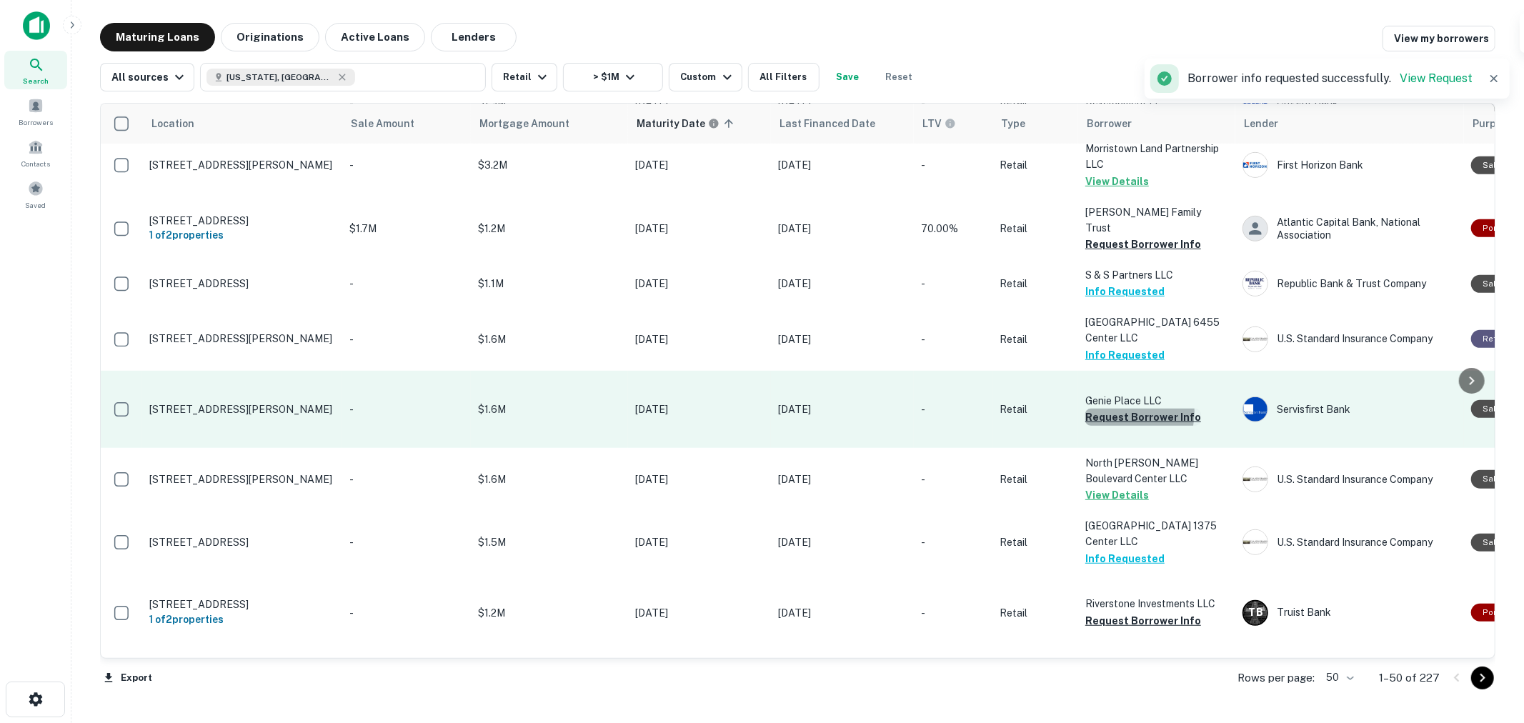
click at [1120, 426] on button "Request Borrower Info" at bounding box center [1143, 417] width 116 height 17
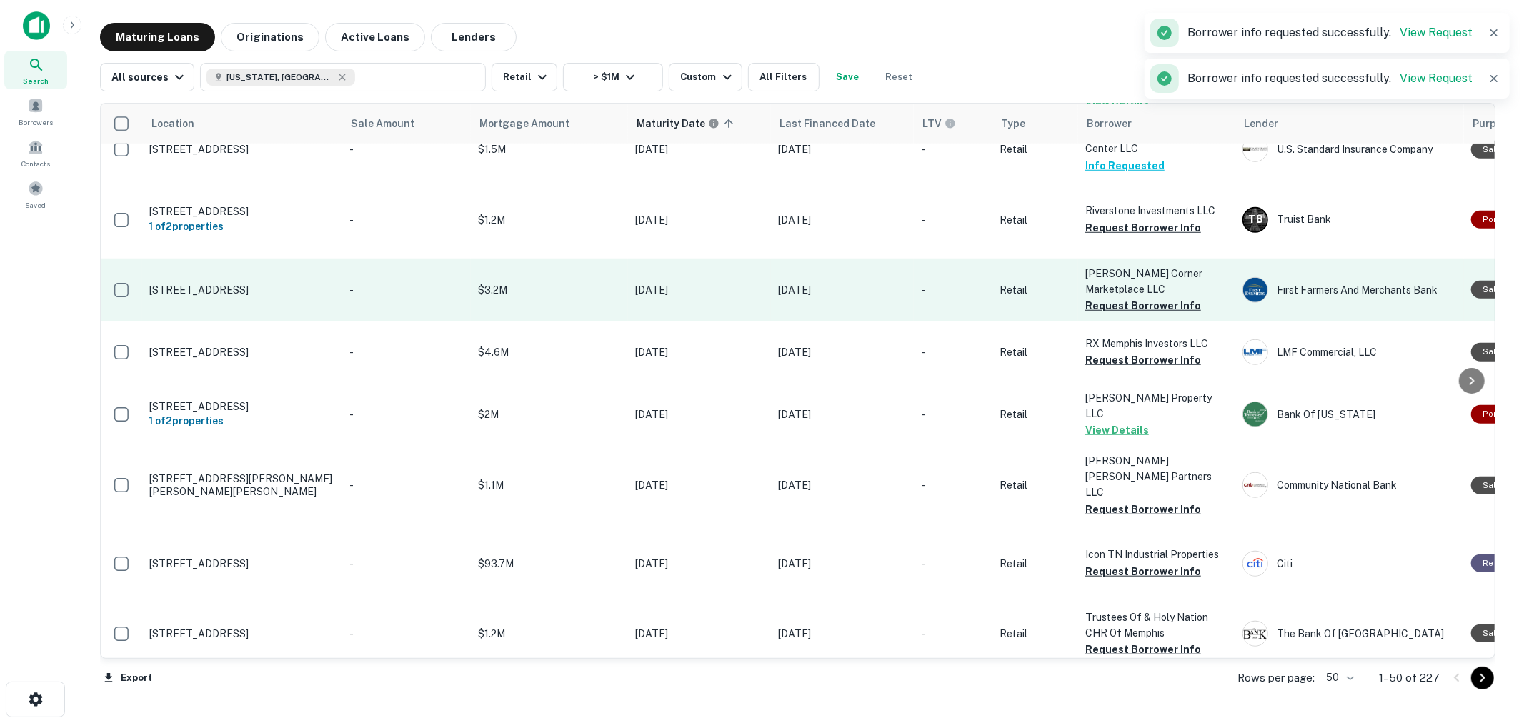
scroll to position [1031, 0]
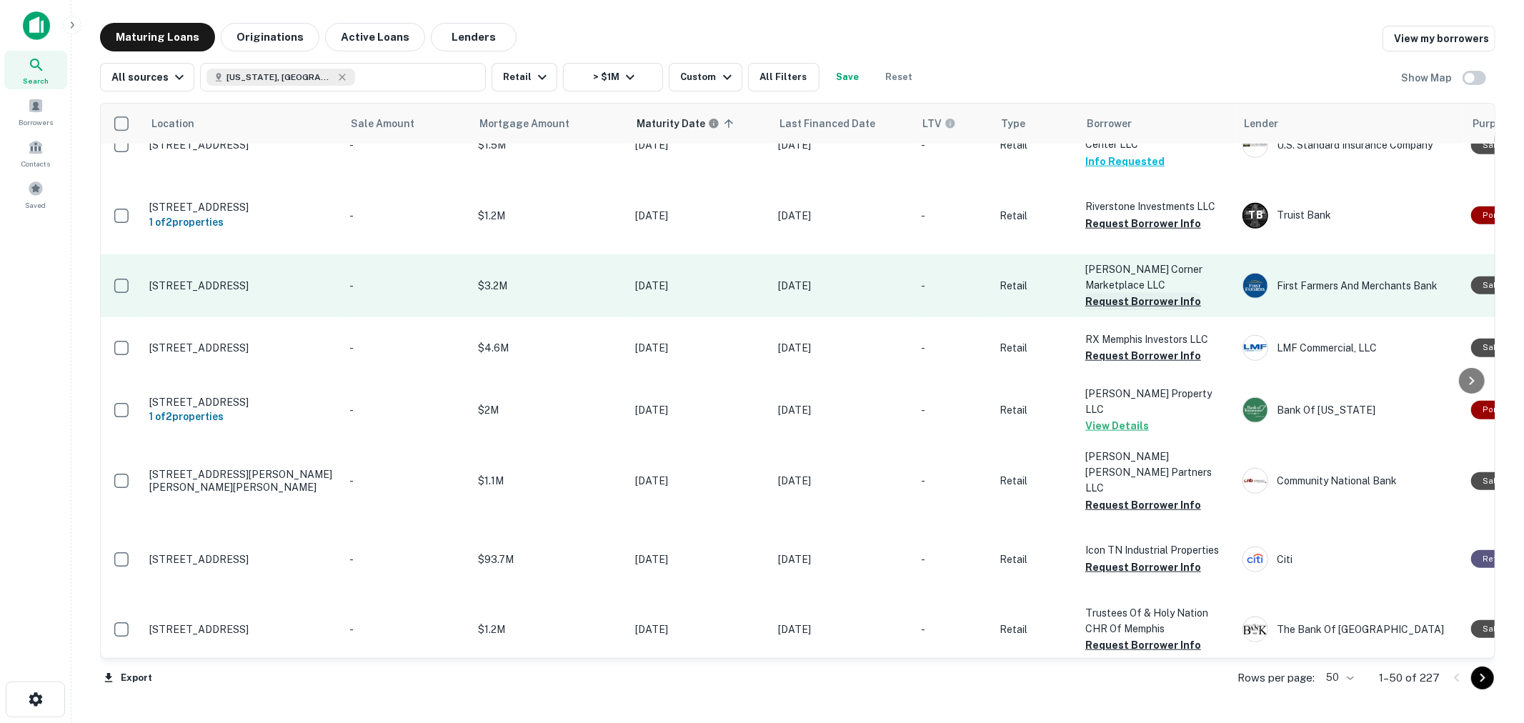
click at [1122, 310] on button "Request Borrower Info" at bounding box center [1143, 301] width 116 height 17
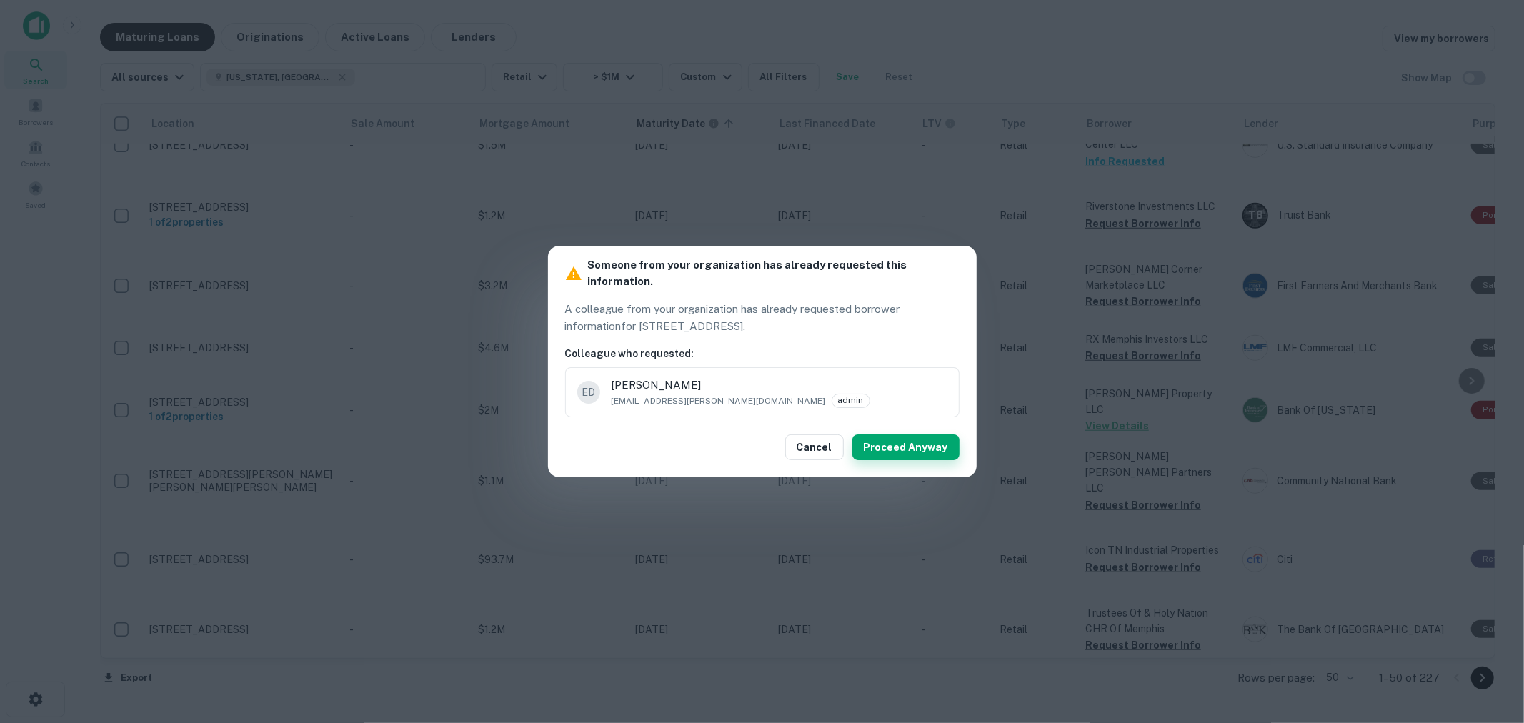
click at [901, 434] on button "Proceed Anyway" at bounding box center [905, 447] width 107 height 26
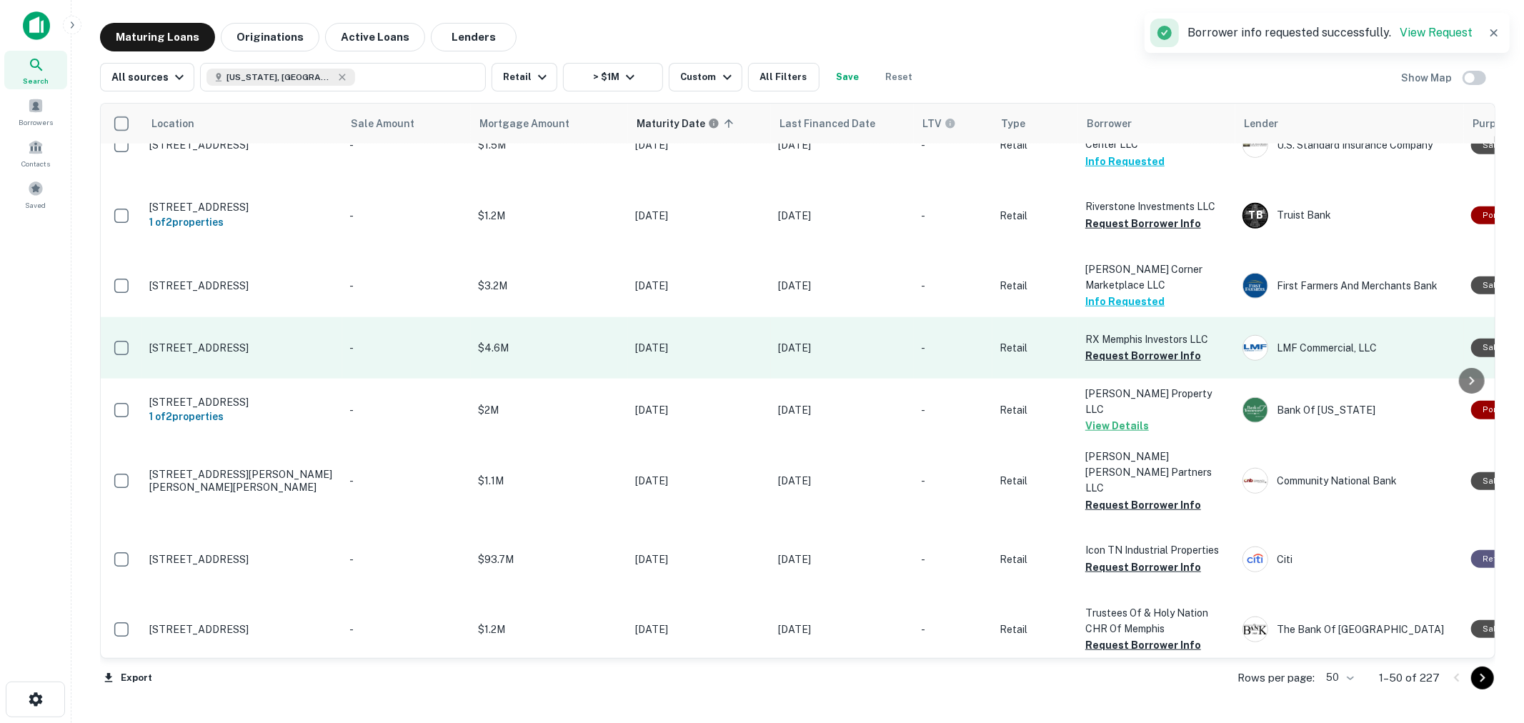
click at [1132, 347] on p "RX Memphis Investors LLC" at bounding box center [1156, 339] width 143 height 16
click at [1131, 364] on button "Request Borrower Info" at bounding box center [1143, 355] width 116 height 17
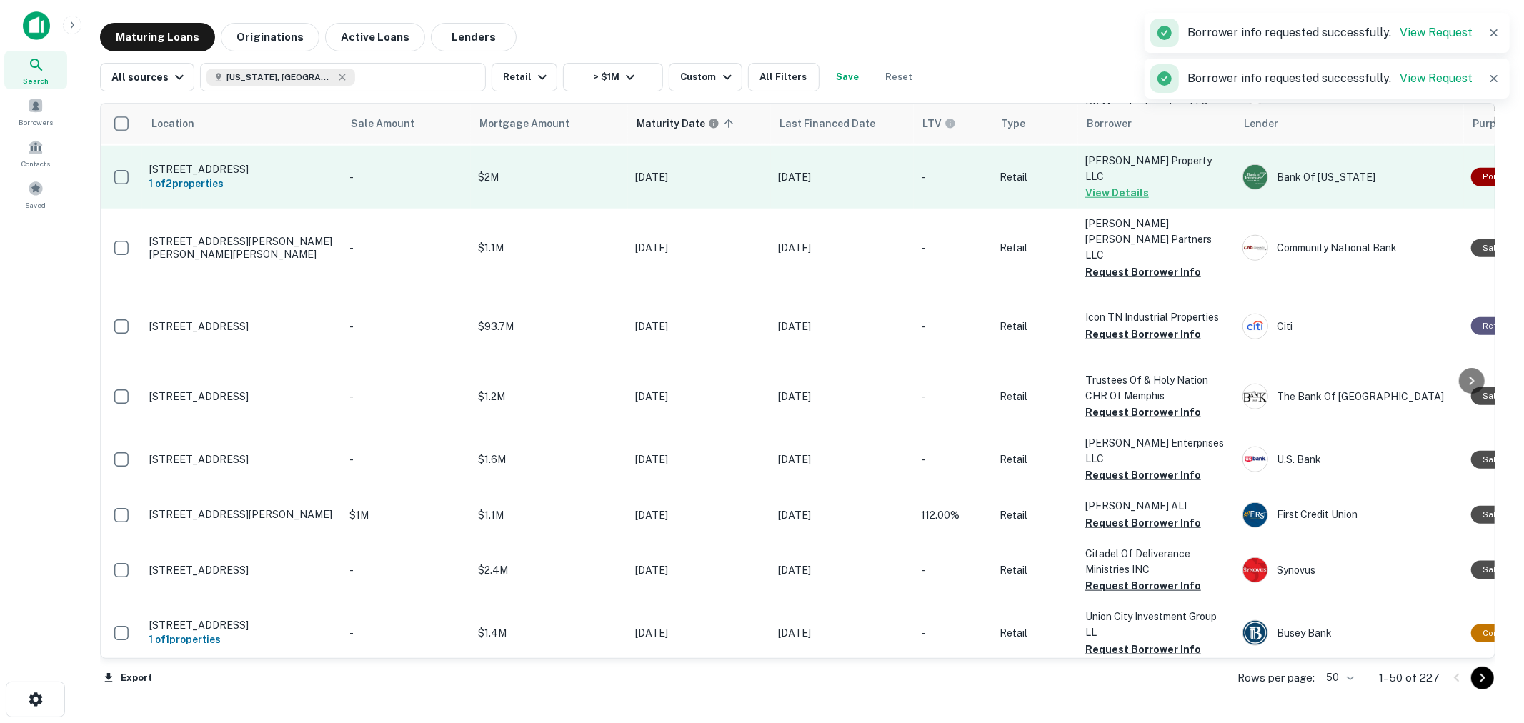
scroll to position [1269, 0]
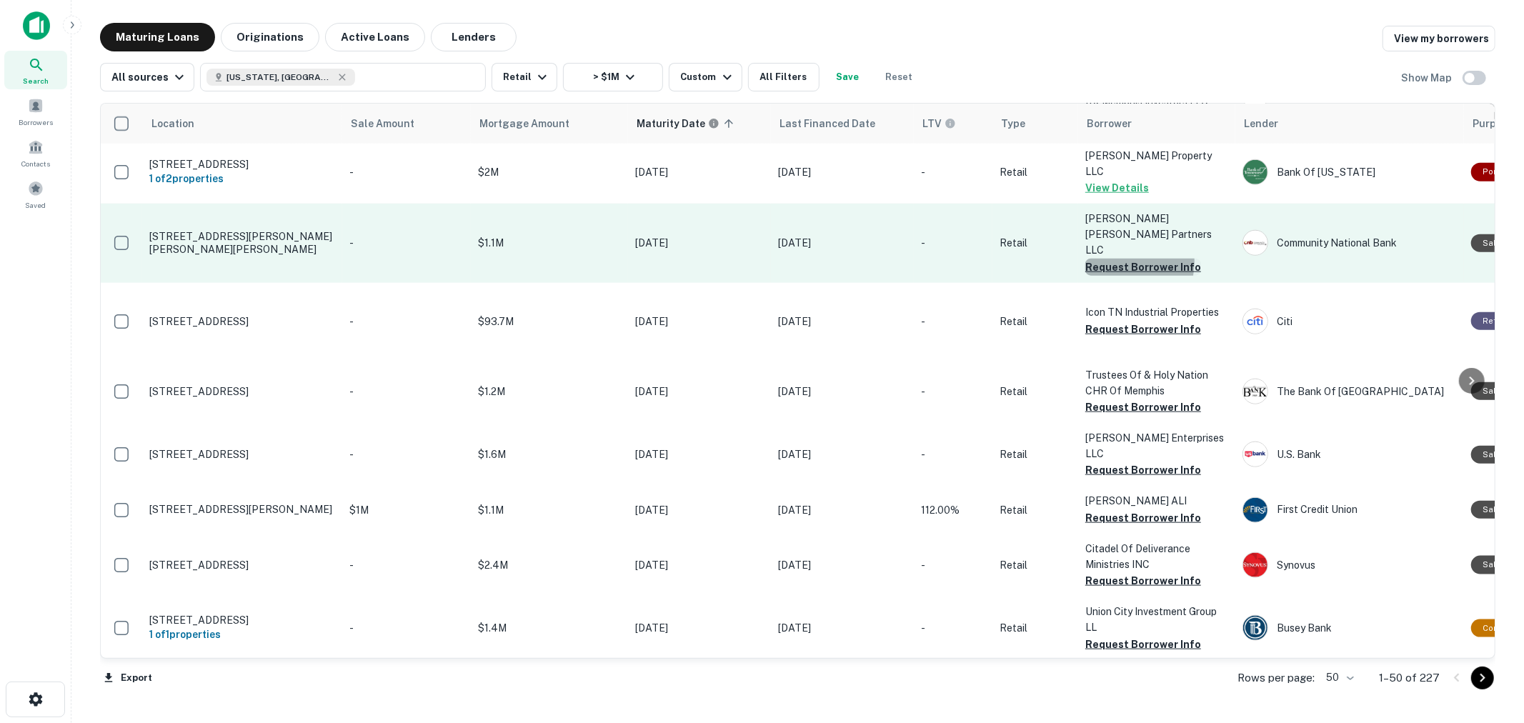
click at [1121, 276] on button "Request Borrower Info" at bounding box center [1143, 267] width 116 height 17
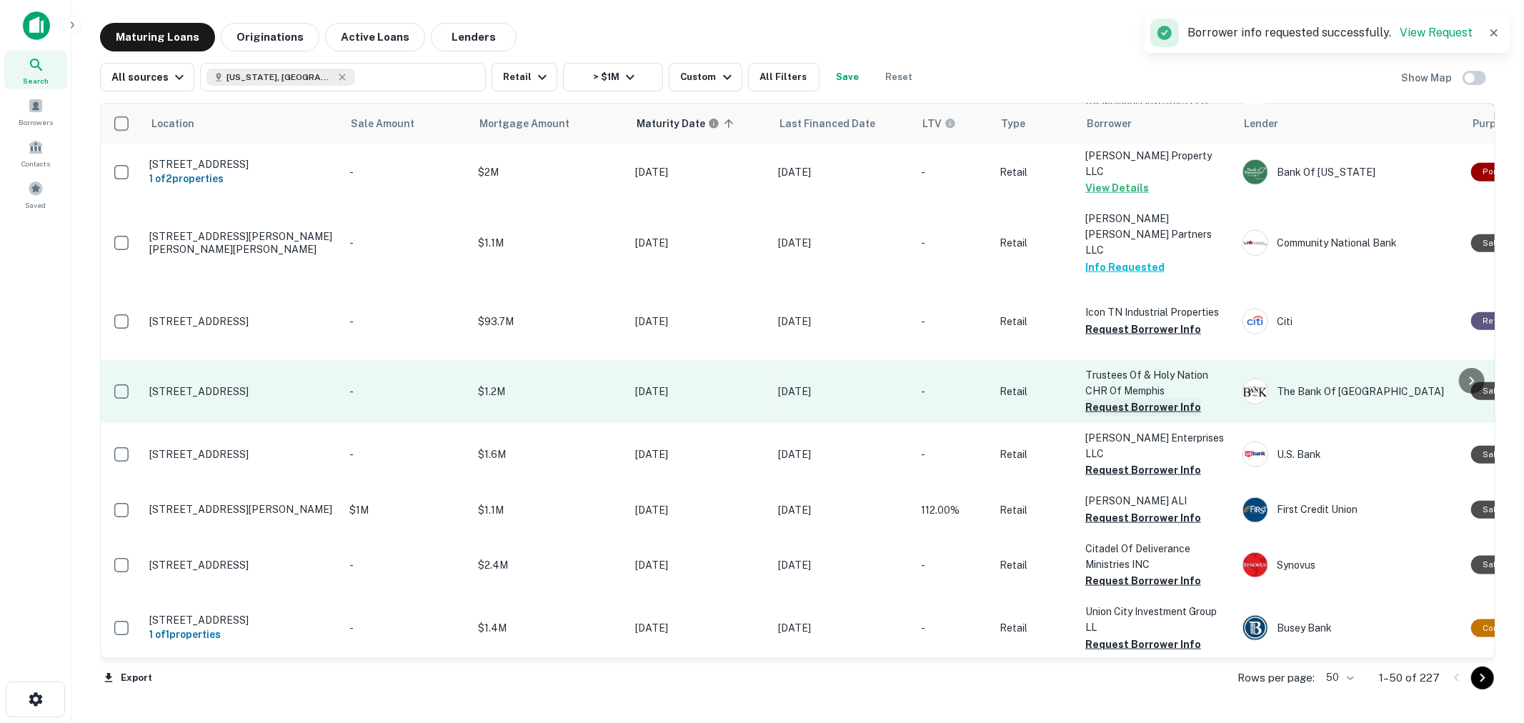
click at [1141, 416] on button "Request Borrower Info" at bounding box center [1143, 407] width 116 height 17
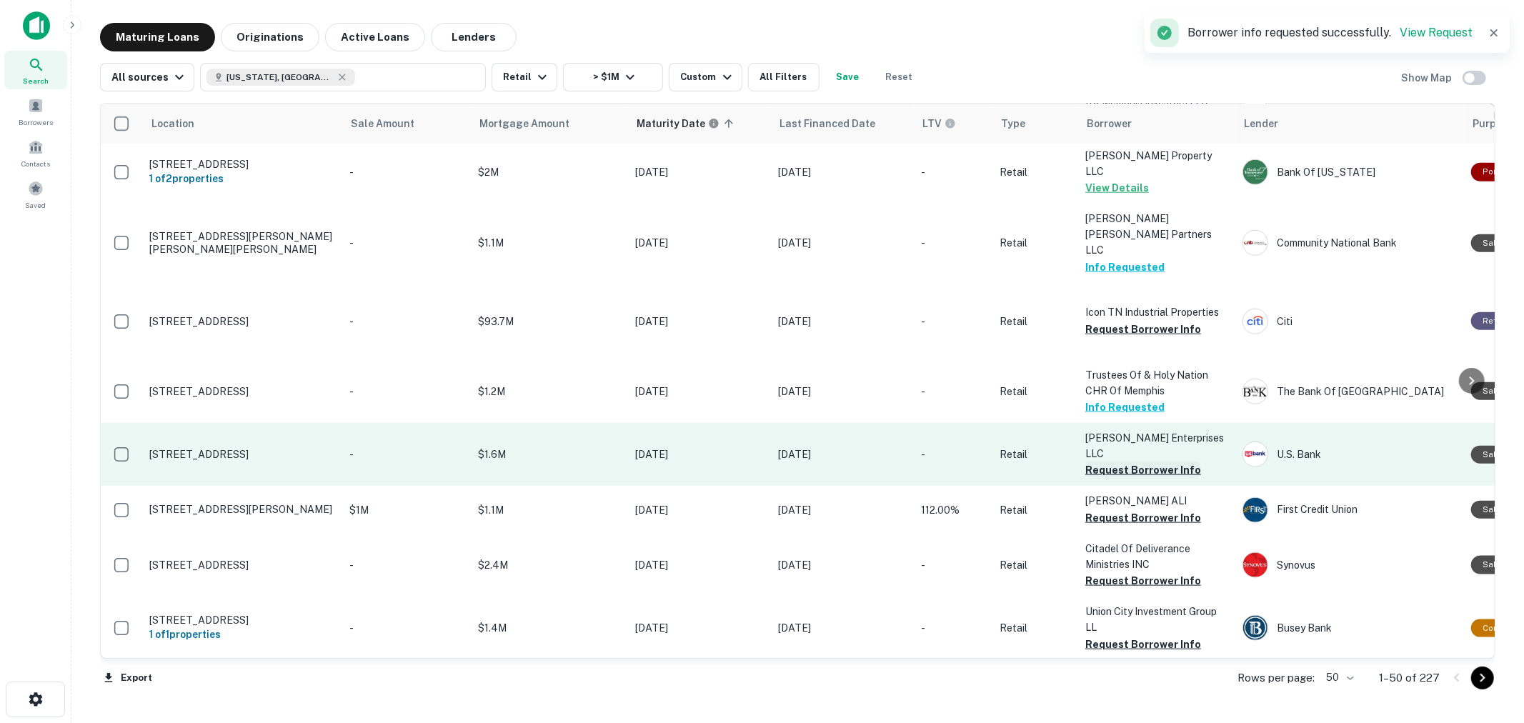
click at [1146, 479] on button "Request Borrower Info" at bounding box center [1143, 469] width 116 height 17
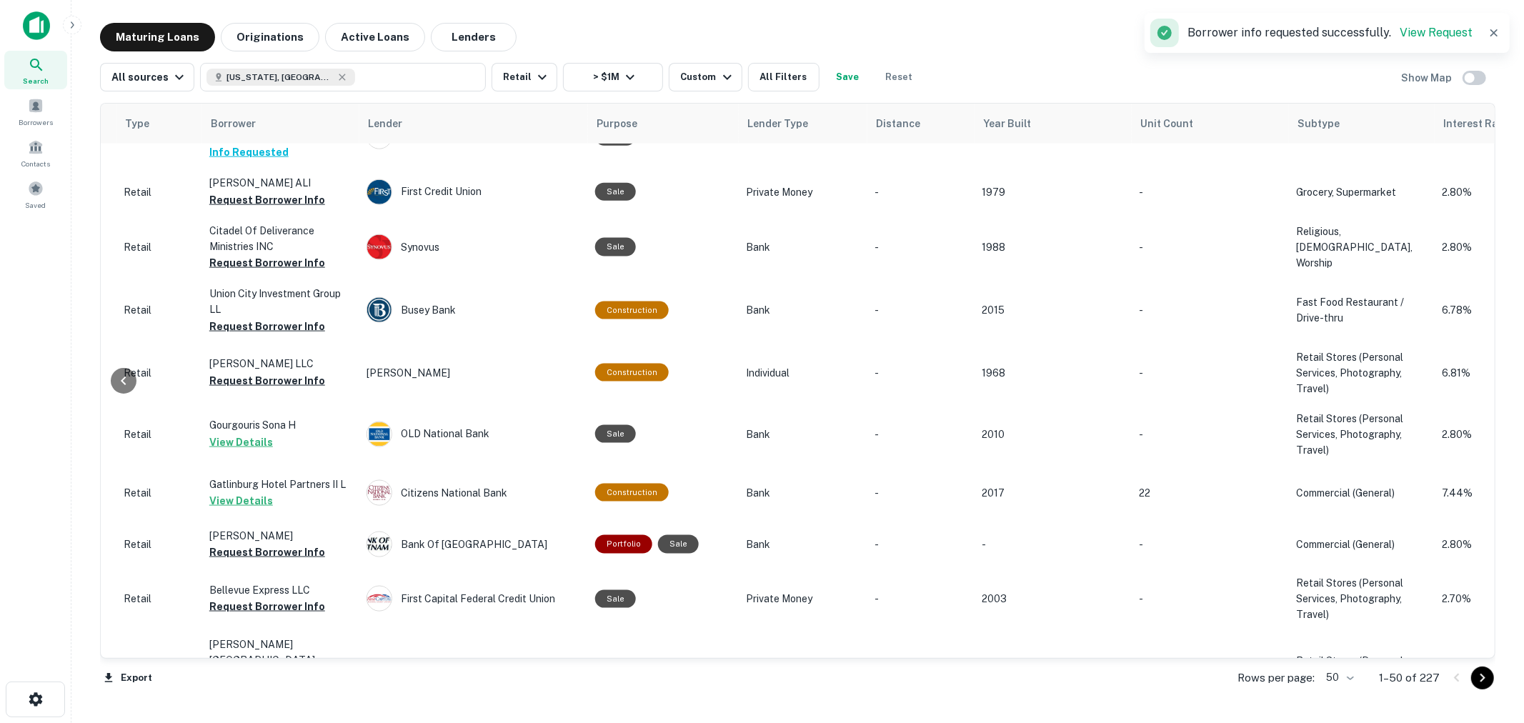
scroll to position [1587, 922]
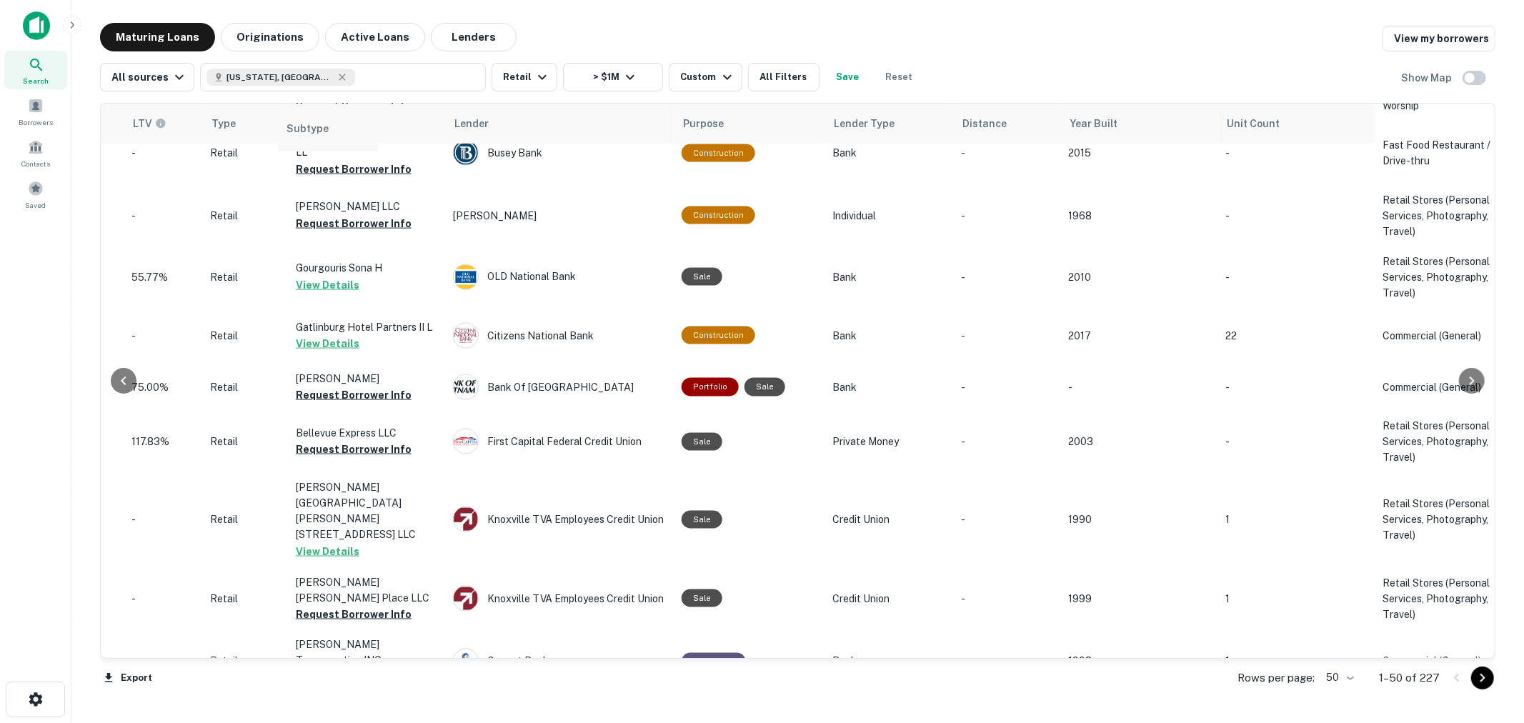
drag, startPoint x: 1281, startPoint y: 121, endPoint x: 317, endPoint y: 129, distance: 963.6
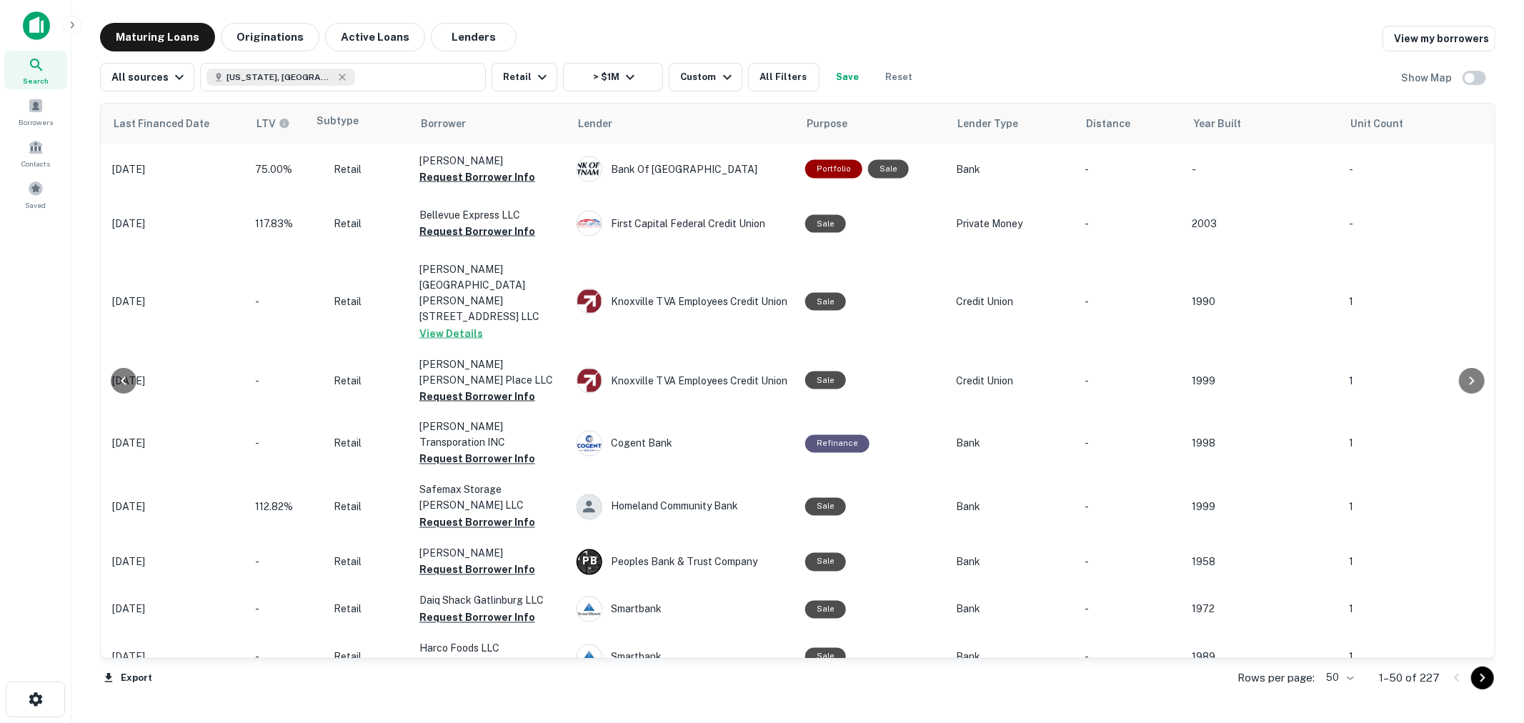
scroll to position [1962, 653]
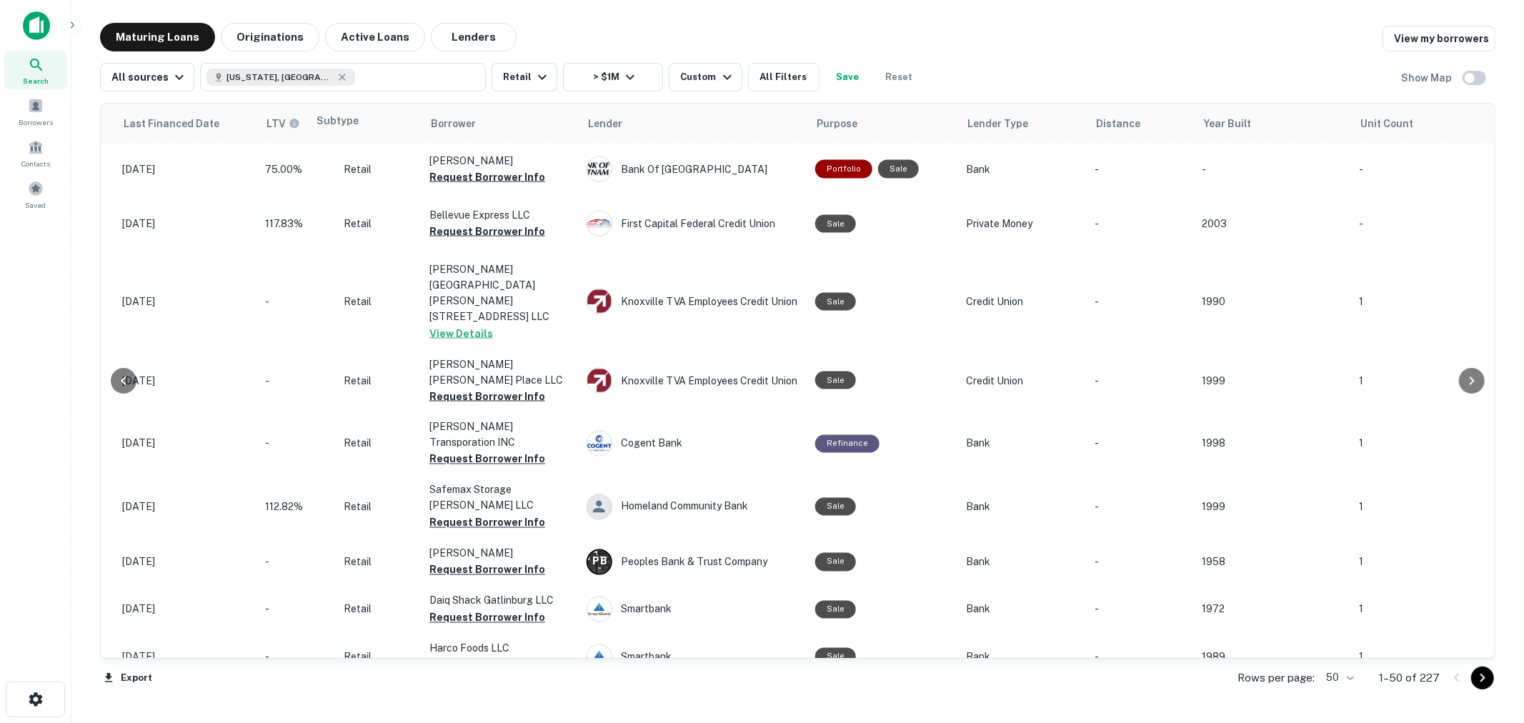
drag, startPoint x: 1391, startPoint y: 124, endPoint x: 307, endPoint y: 124, distance: 1083.6
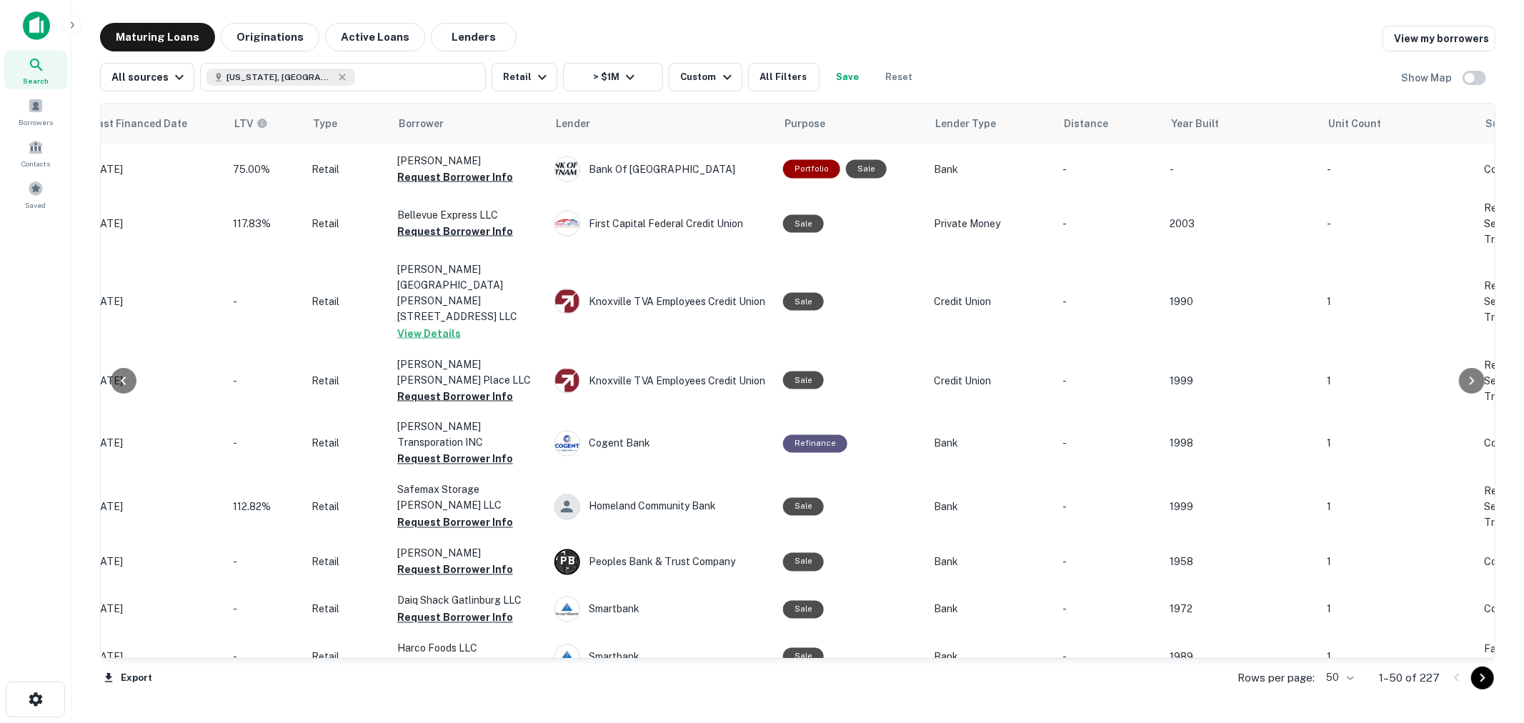
scroll to position [1962, 776]
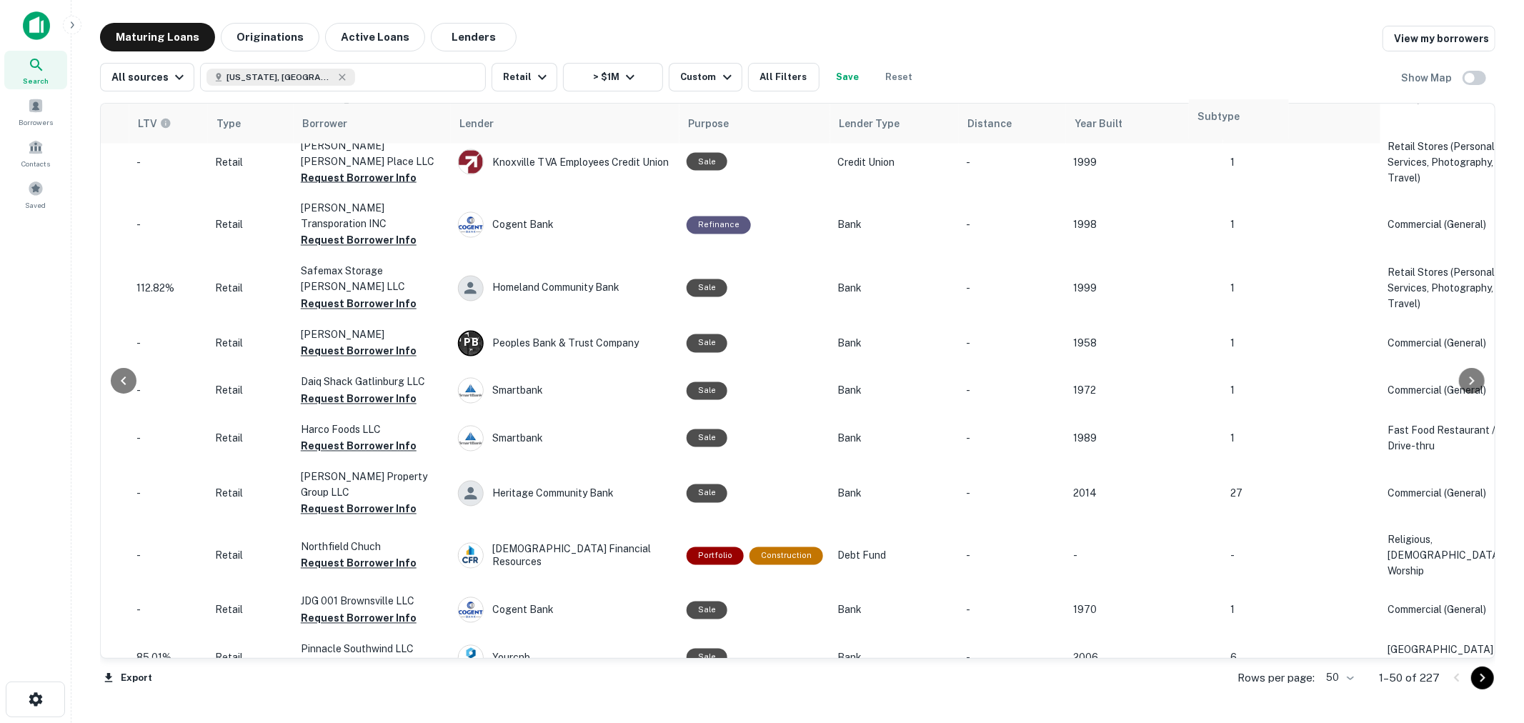
drag, startPoint x: 1416, startPoint y: 138, endPoint x: 1220, endPoint y: 134, distance: 196.5
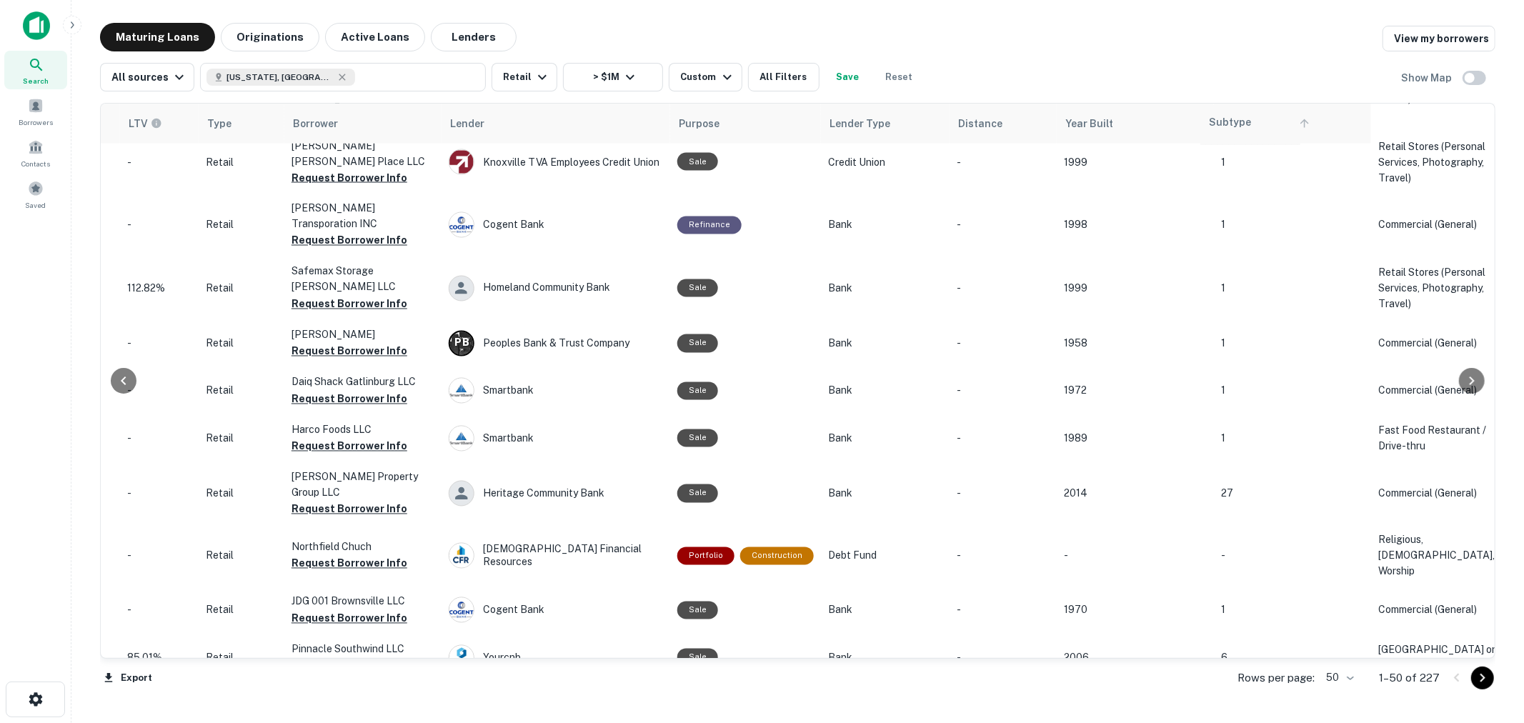
drag, startPoint x: 1391, startPoint y: 125, endPoint x: 1221, endPoint y: 122, distance: 169.3
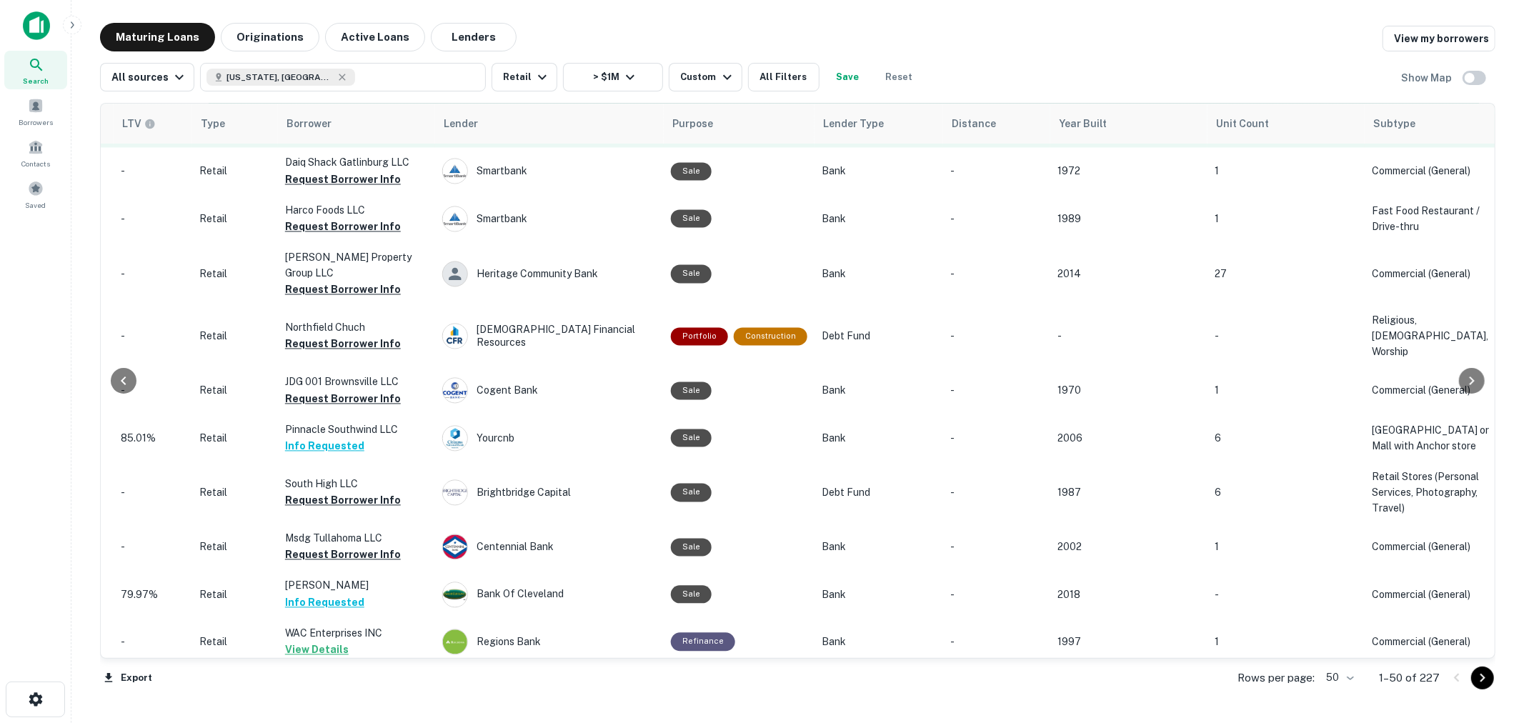
scroll to position [2419, 800]
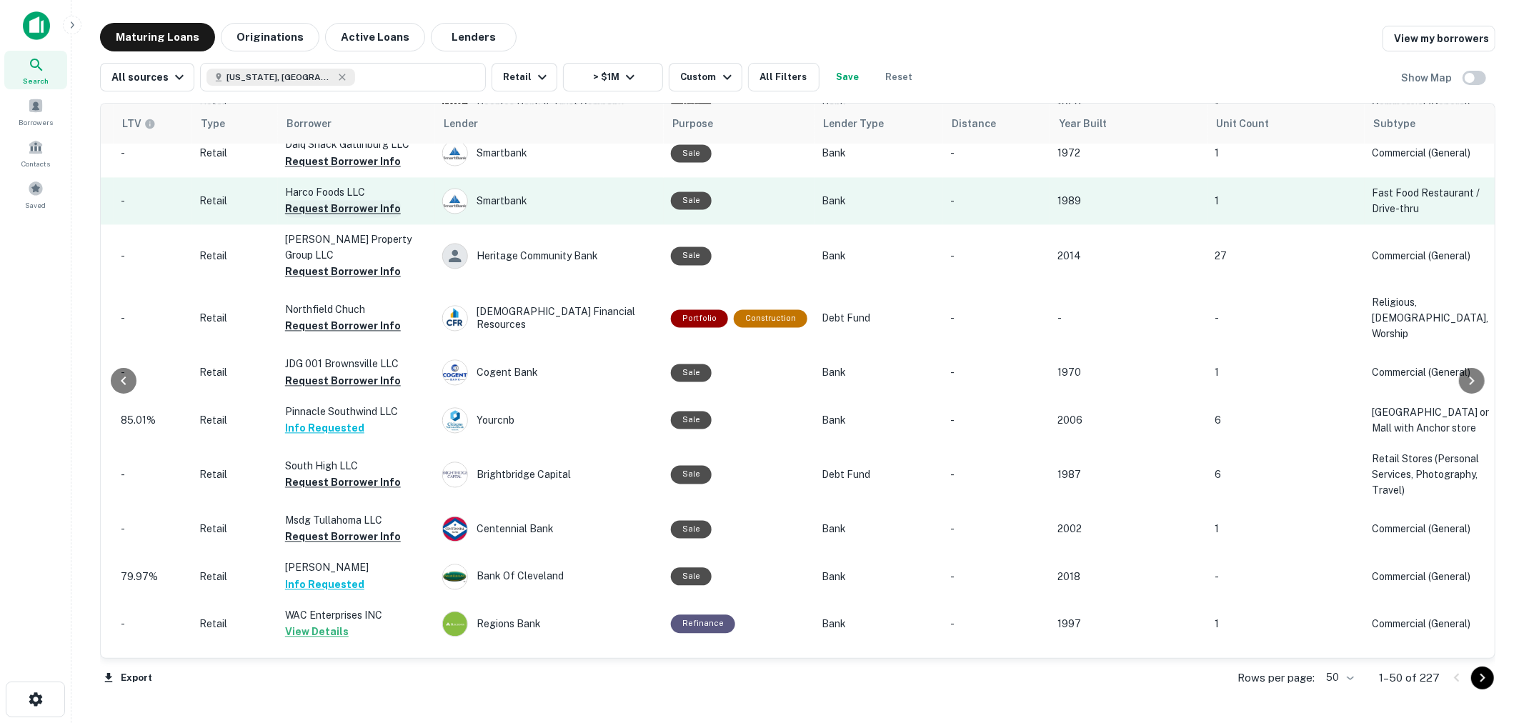
click at [375, 217] on button "Request Borrower Info" at bounding box center [343, 208] width 116 height 17
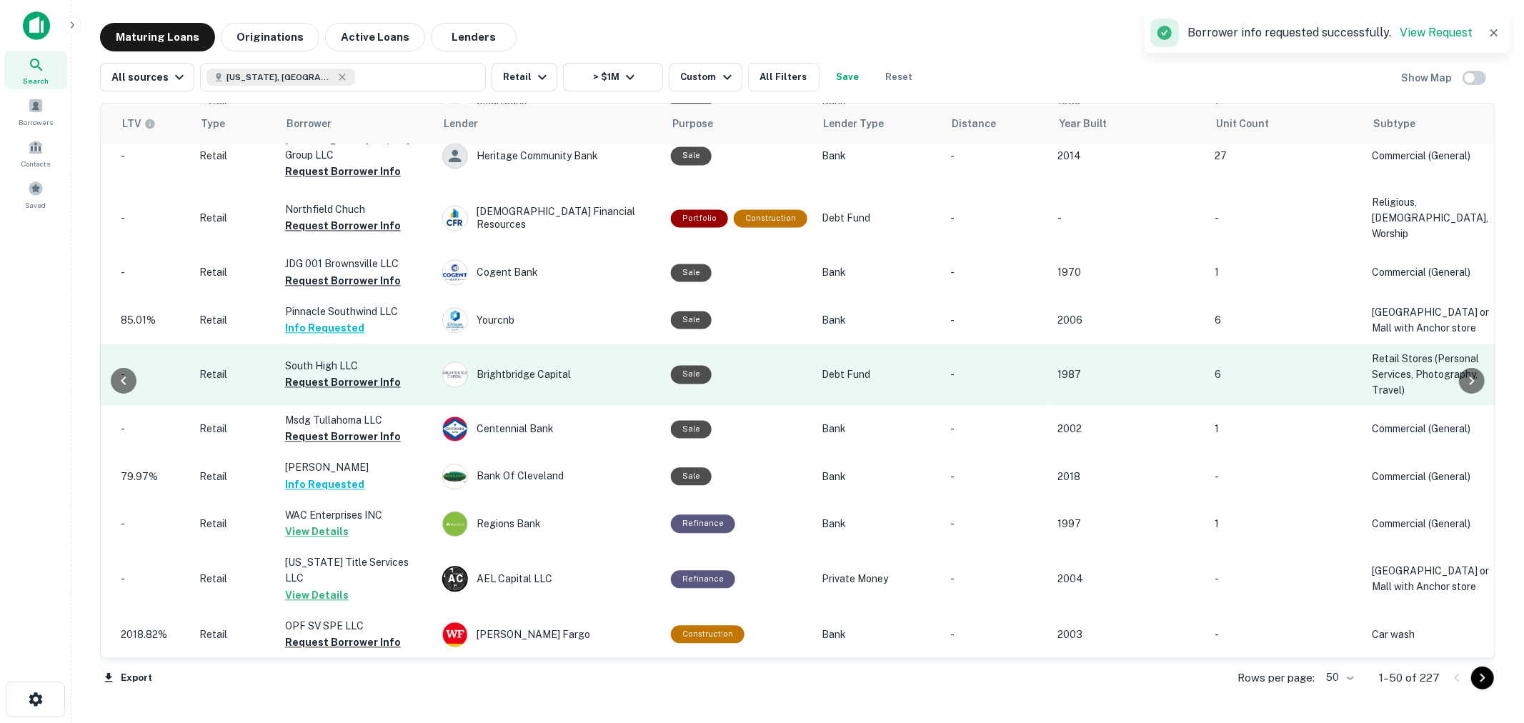
scroll to position [2736, 800]
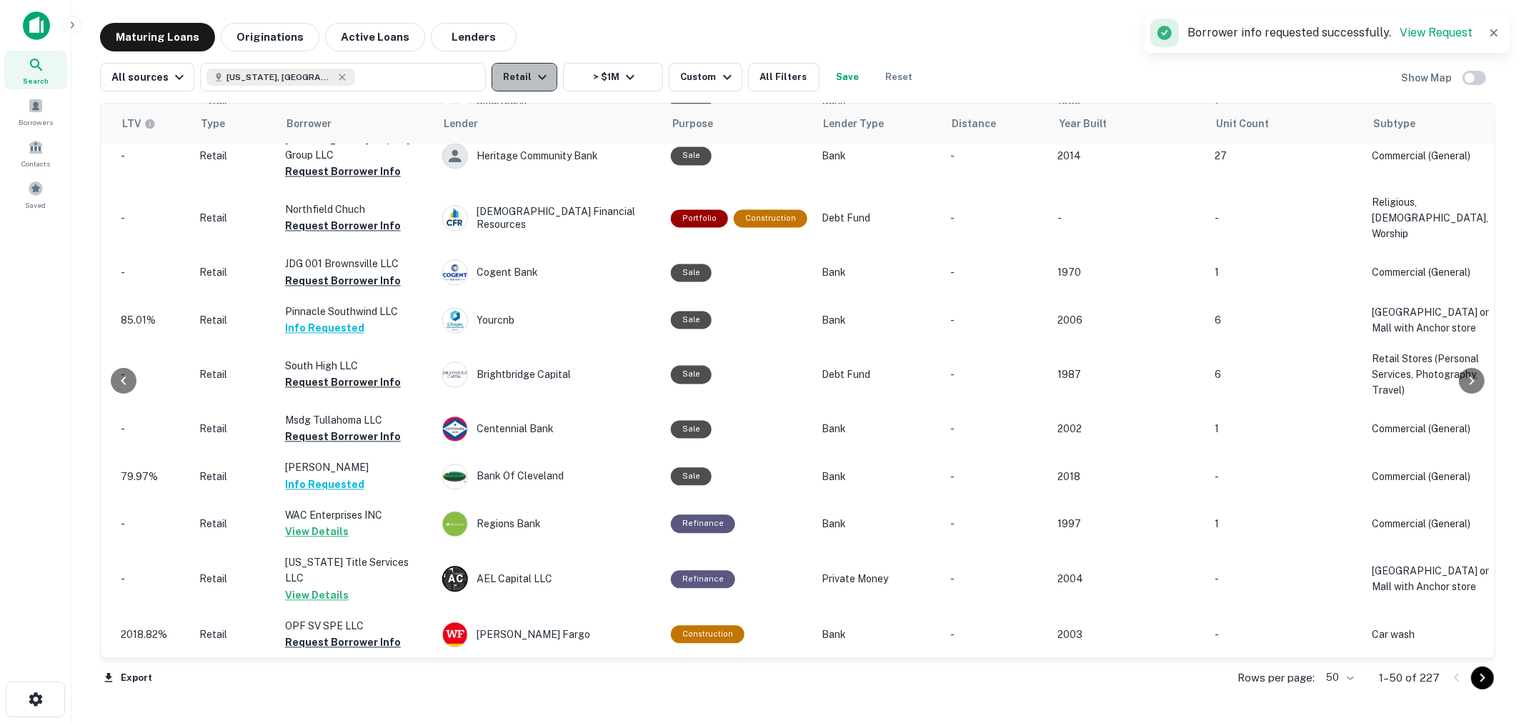
click at [540, 73] on icon "button" at bounding box center [542, 77] width 17 height 17
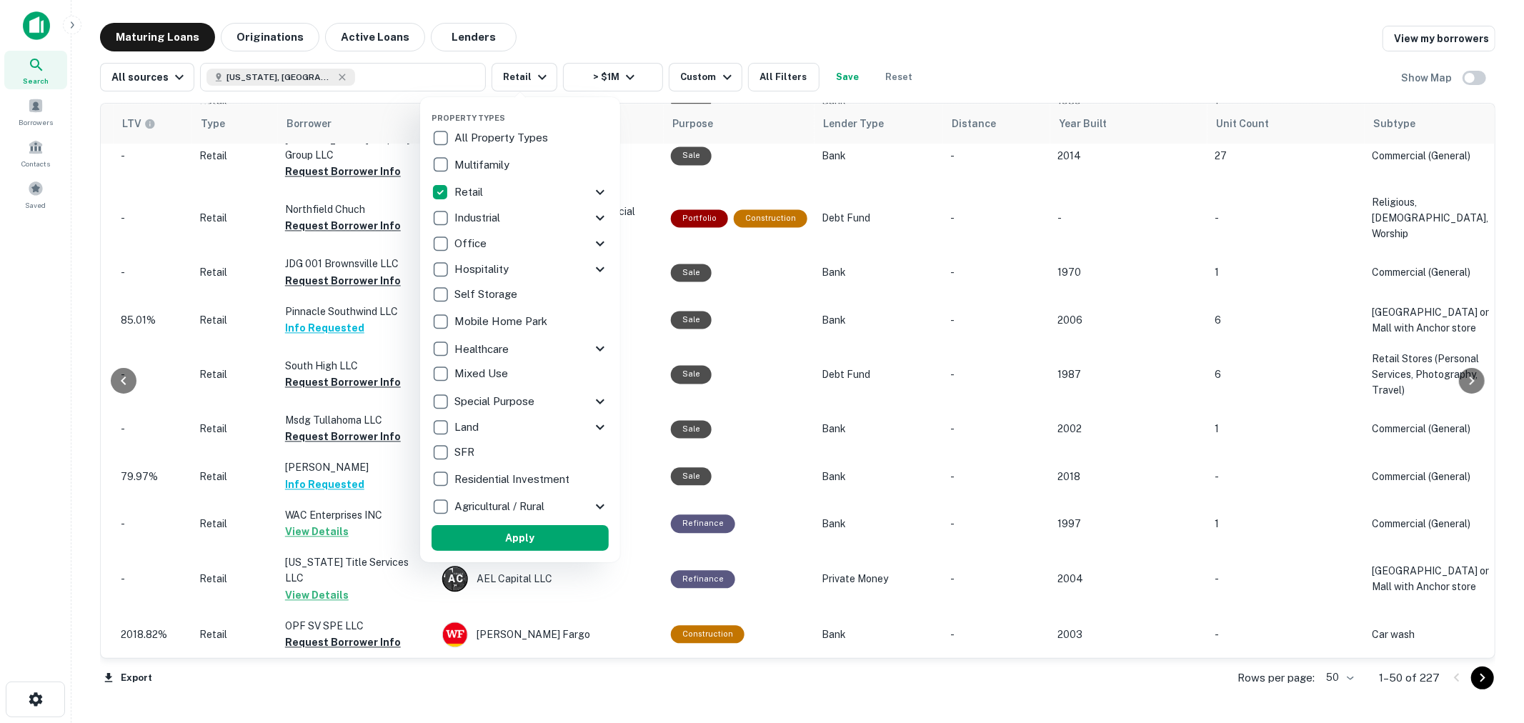
click at [604, 194] on icon at bounding box center [599, 192] width 17 height 17
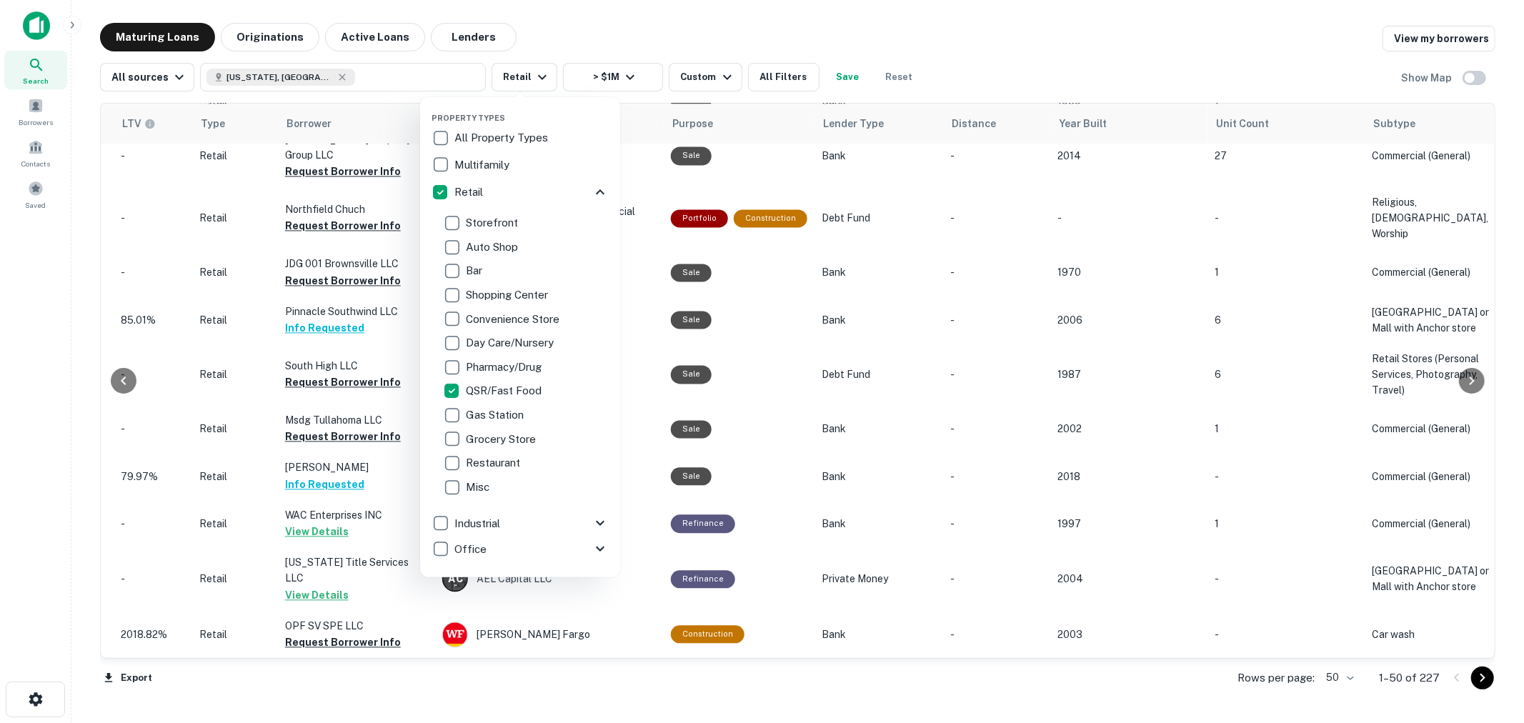
click at [596, 24] on div at bounding box center [762, 361] width 1524 height 723
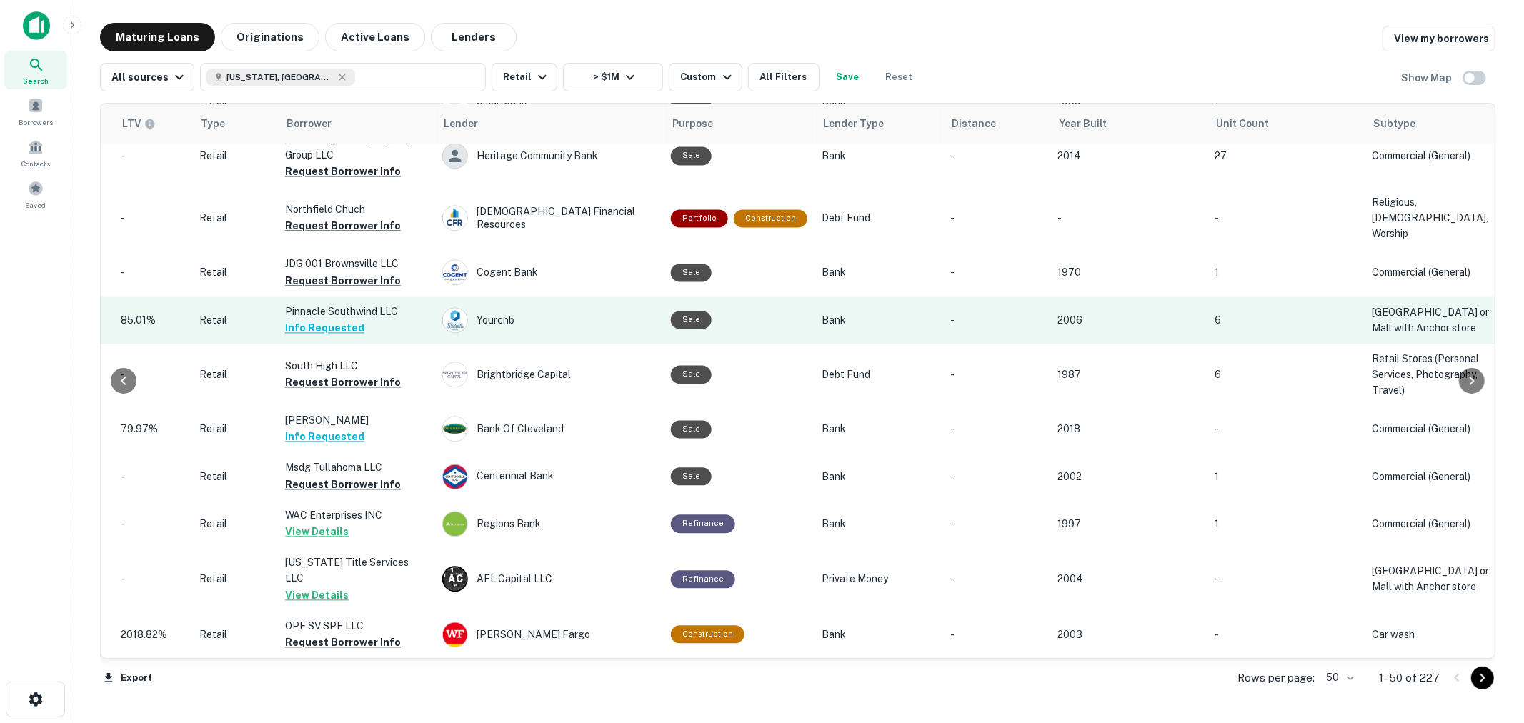
scroll to position [2857, 800]
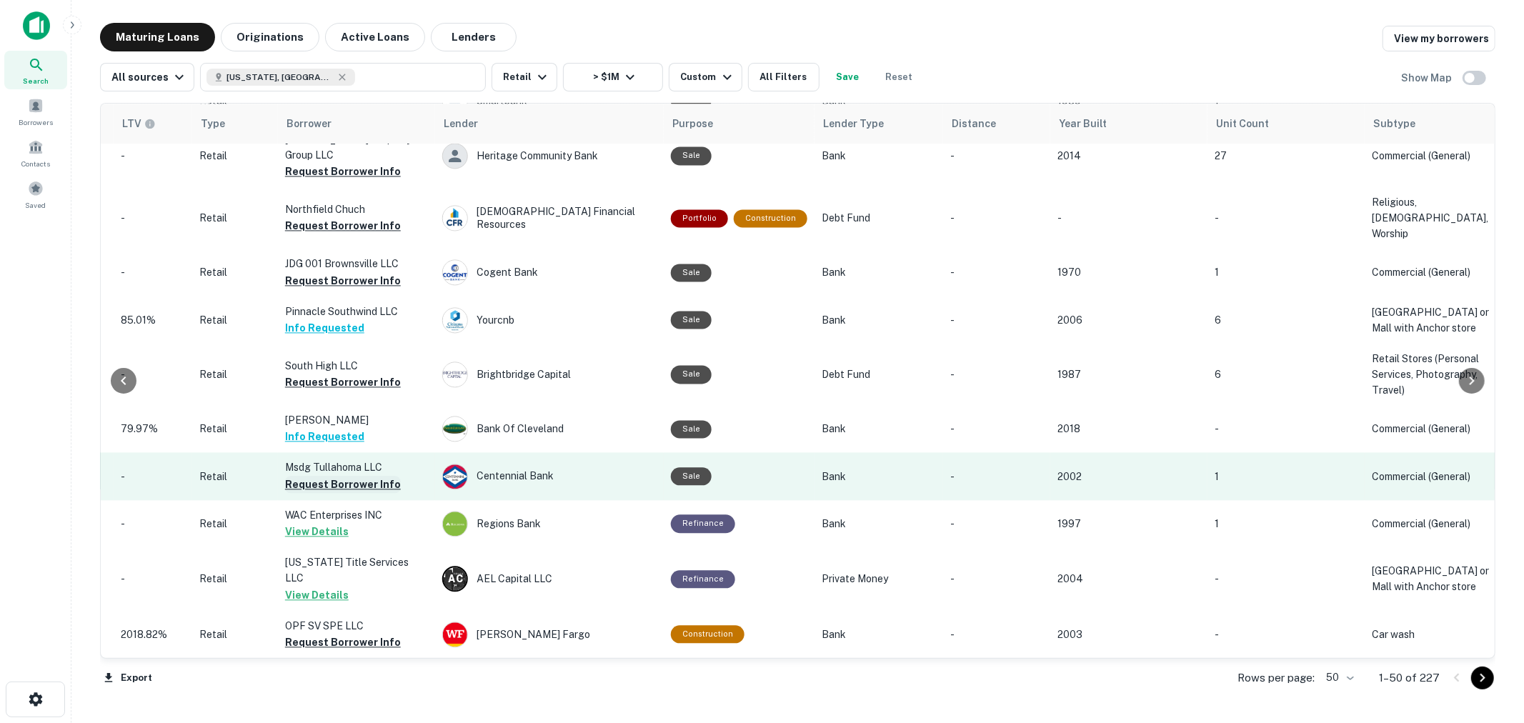
click at [386, 476] on button "Request Borrower Info" at bounding box center [343, 484] width 116 height 17
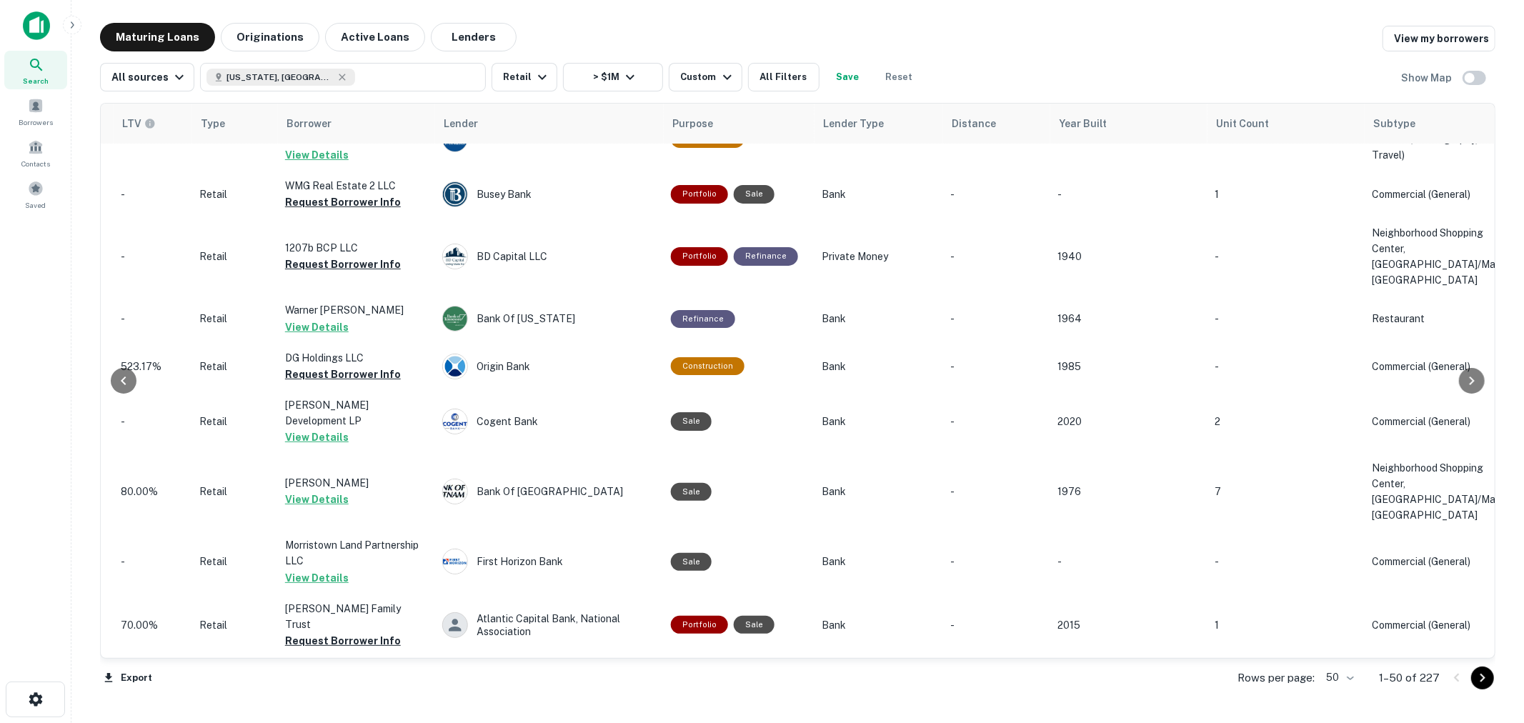
scroll to position [0, 800]
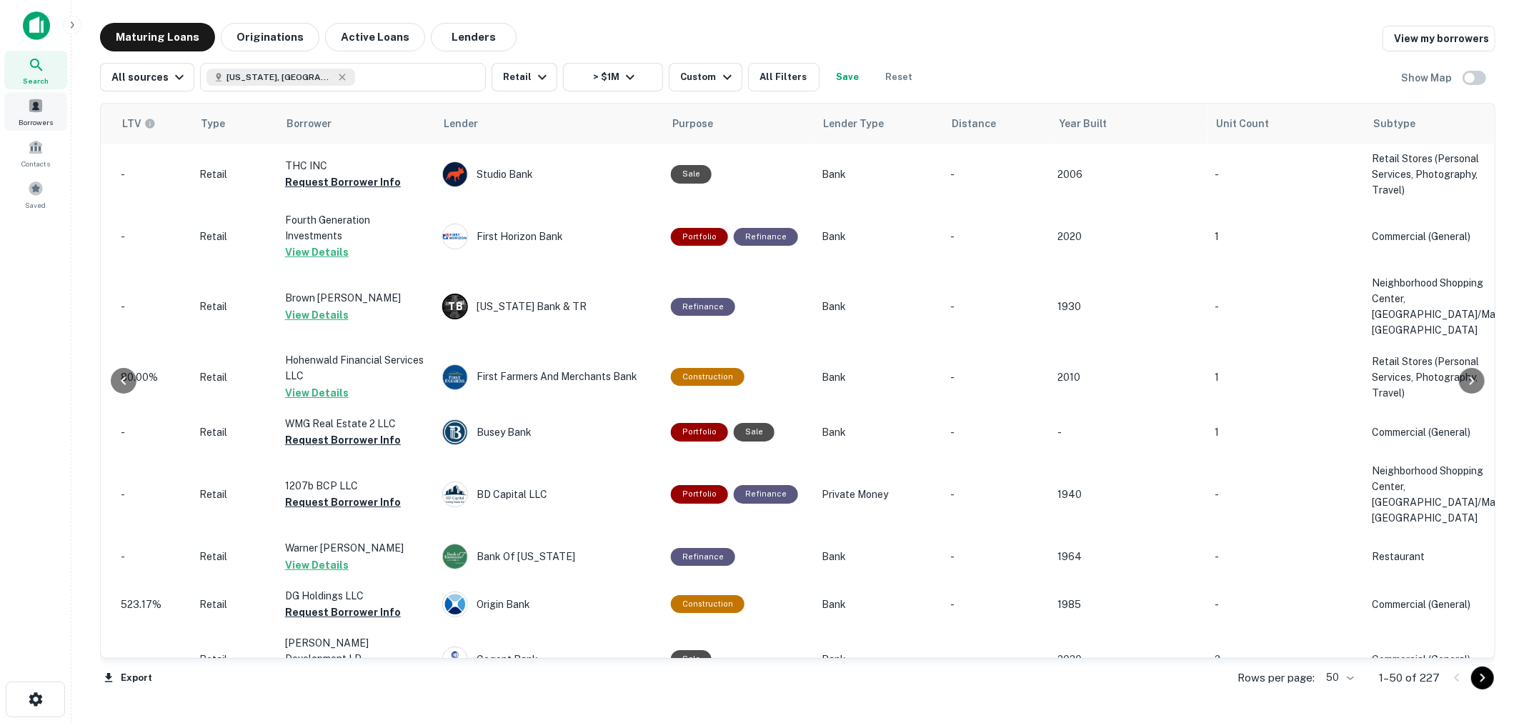
click at [41, 111] on span at bounding box center [36, 106] width 16 height 16
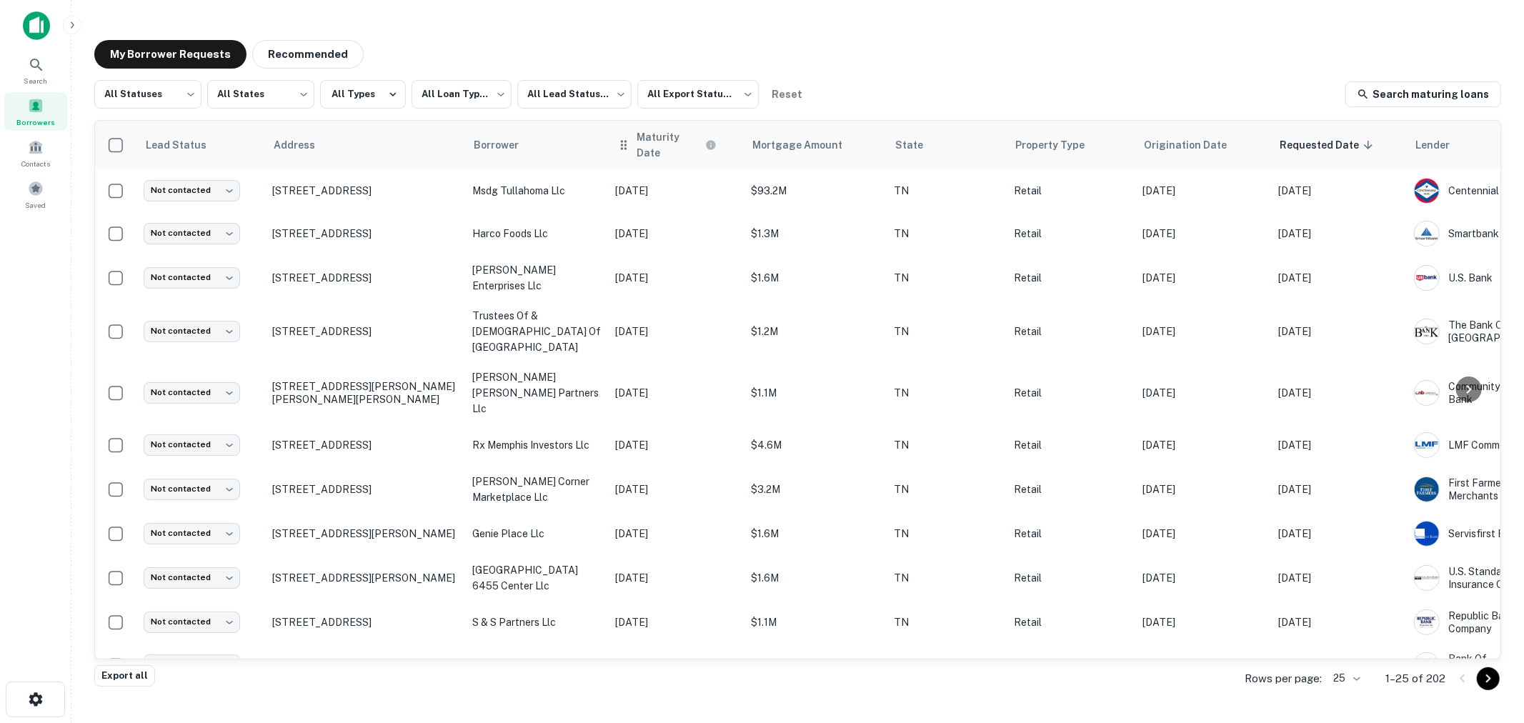
click at [657, 154] on th "Maturity Date" at bounding box center [676, 145] width 136 height 49
click at [680, 141] on h6 "Maturity Date" at bounding box center [669, 144] width 66 height 31
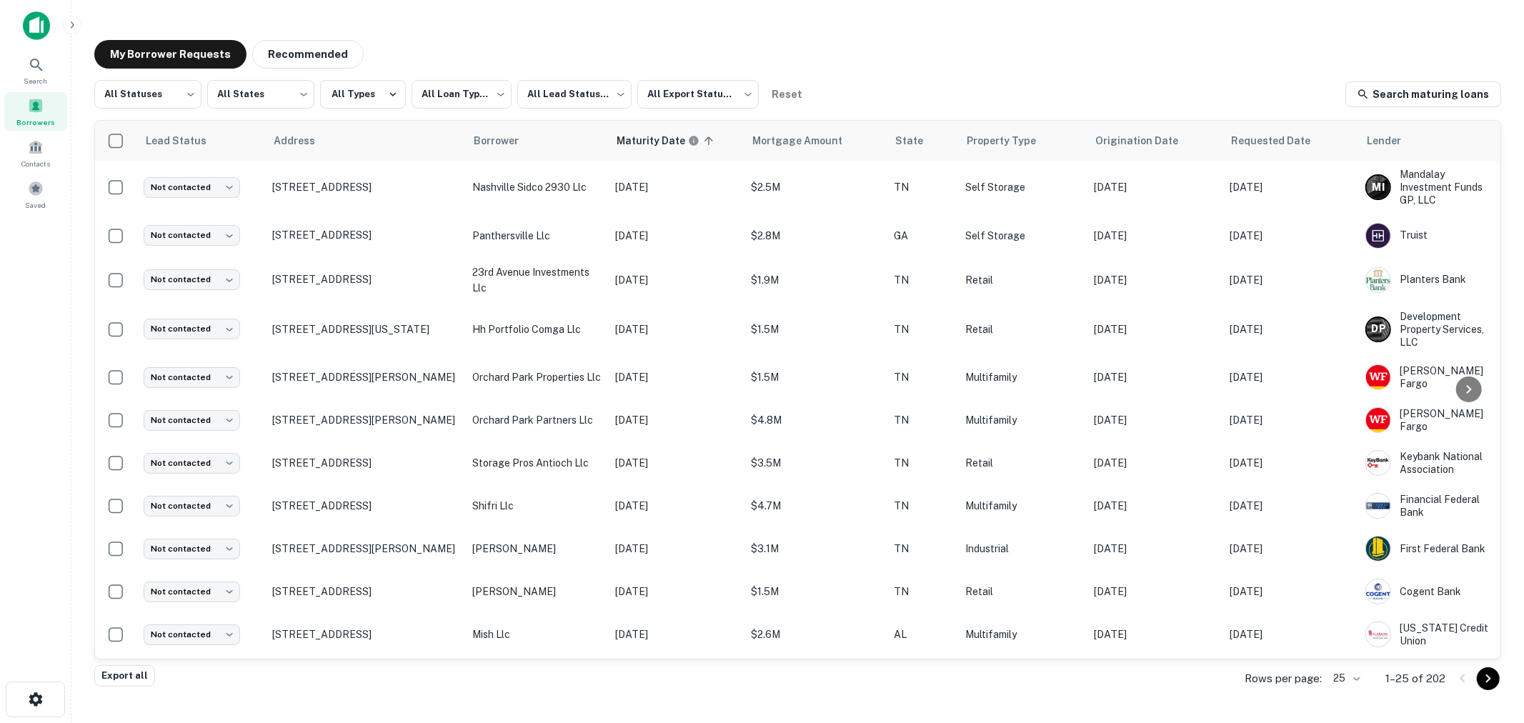
click at [1332, 675] on body "**********" at bounding box center [762, 361] width 1524 height 723
click at [1349, 614] on li "100" at bounding box center [1347, 616] width 49 height 26
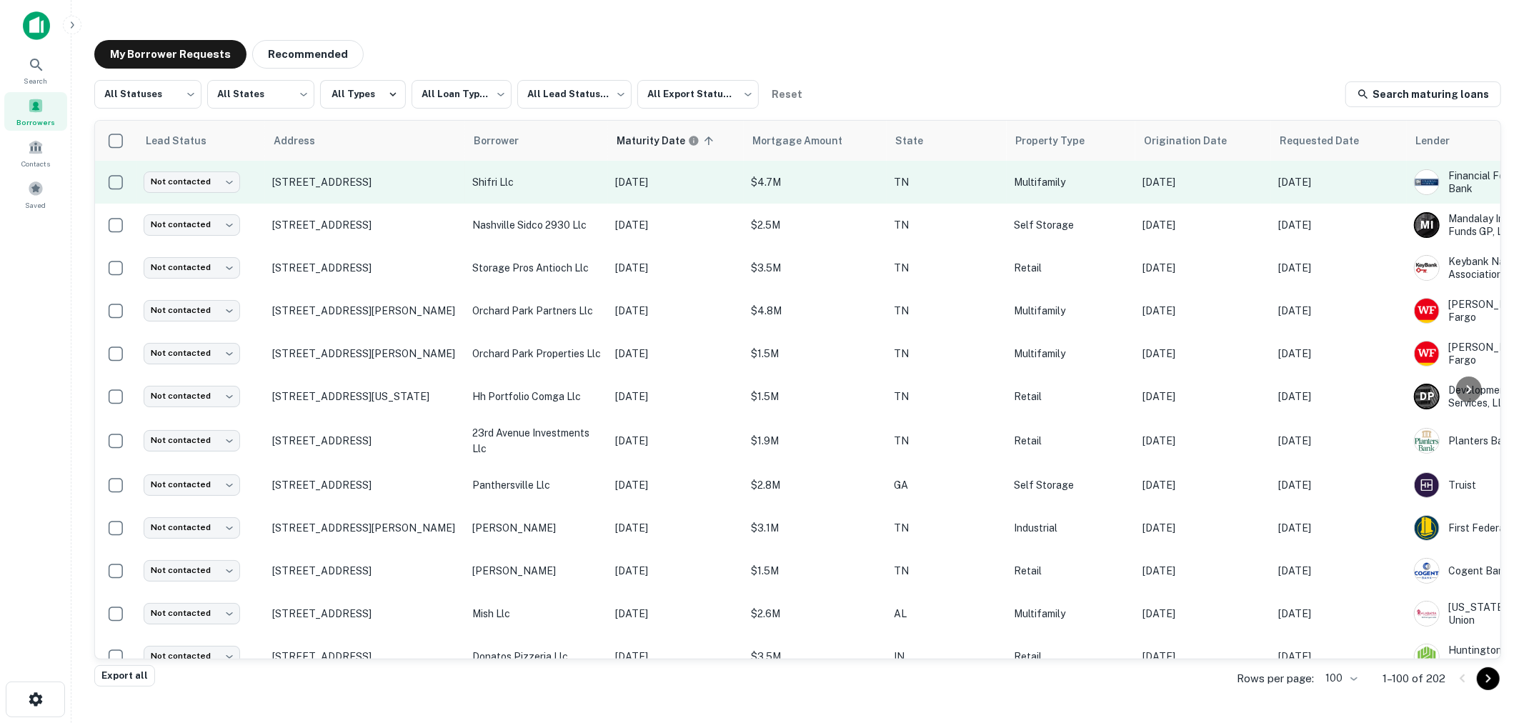
click at [496, 186] on p "shifri llc" at bounding box center [536, 182] width 129 height 16
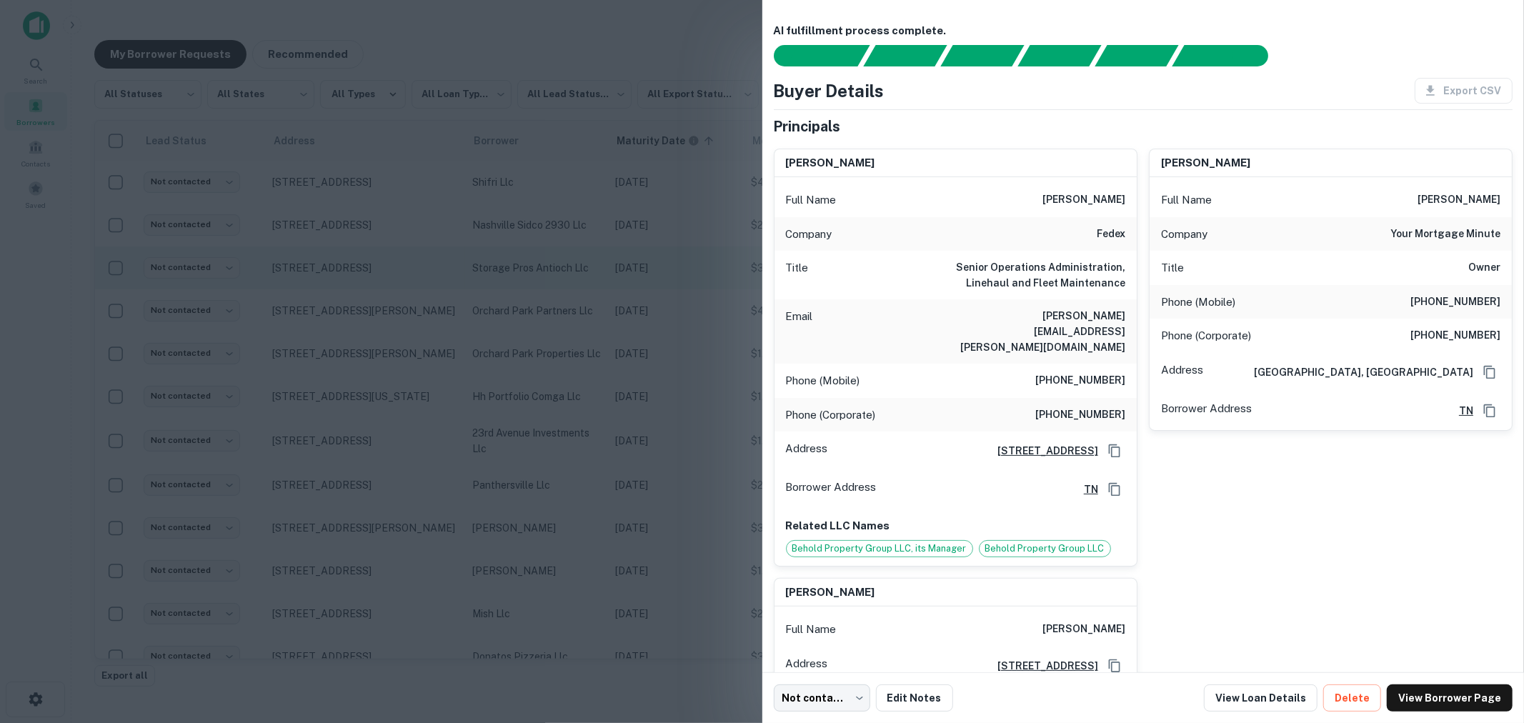
drag, startPoint x: 597, startPoint y: 259, endPoint x: 519, endPoint y: 266, distance: 78.9
click at [597, 261] on div at bounding box center [762, 361] width 1524 height 723
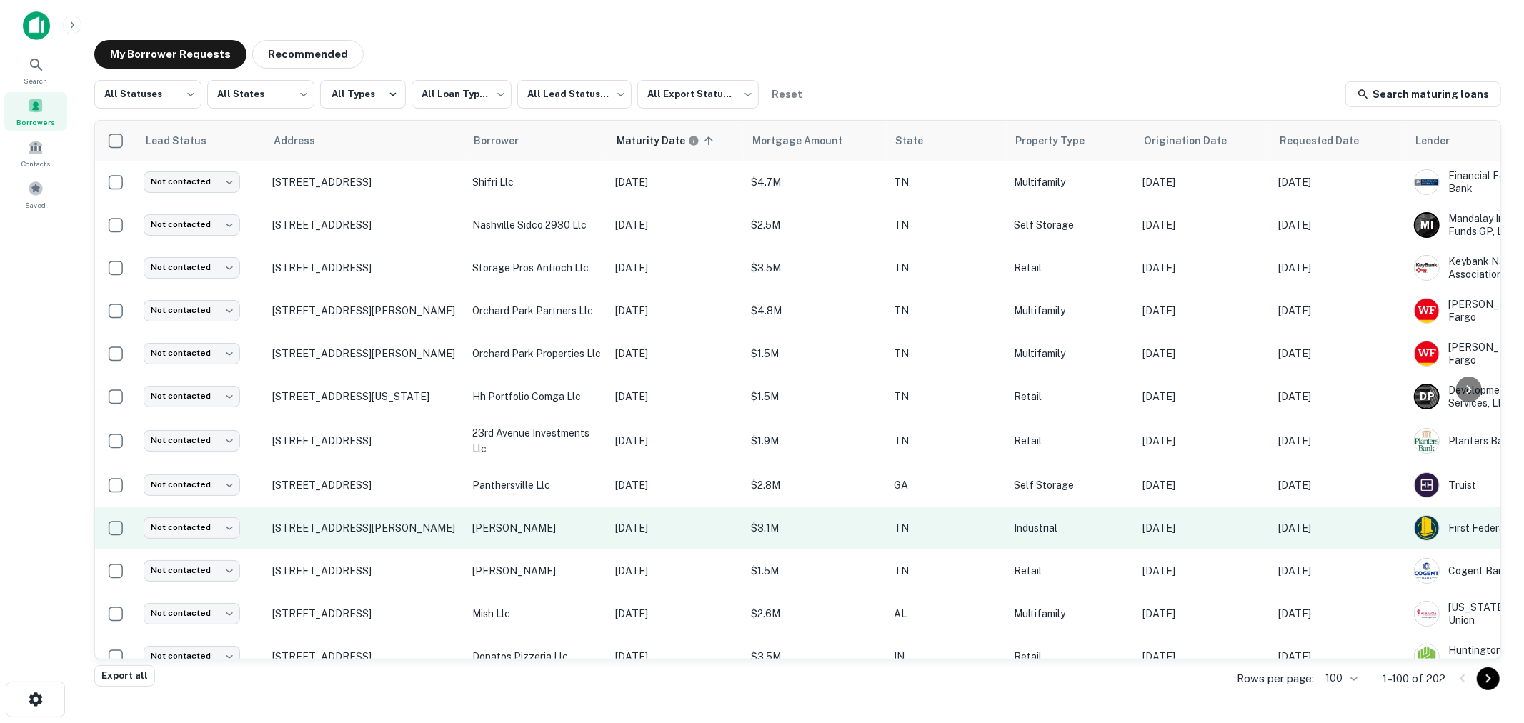
click at [539, 536] on p "[PERSON_NAME]" at bounding box center [536, 528] width 129 height 16
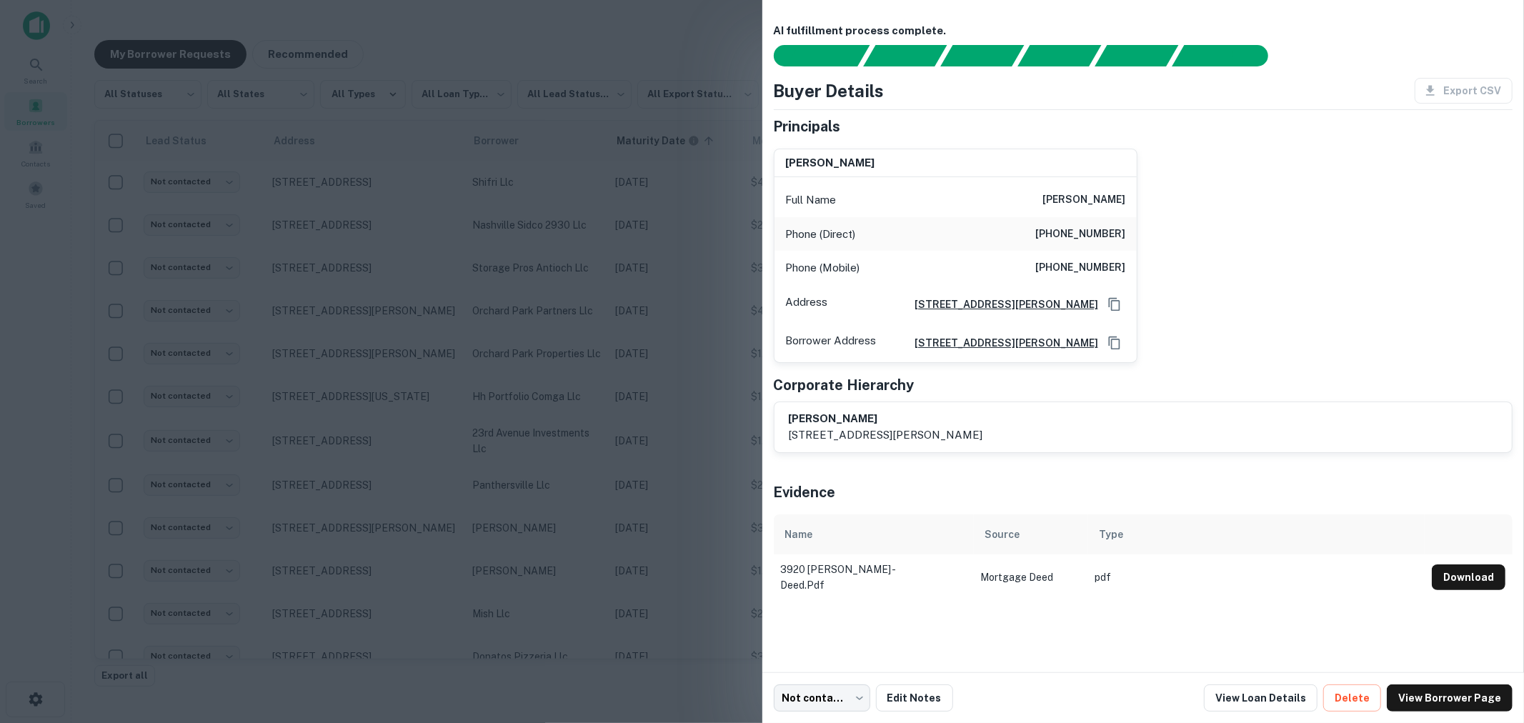
click at [574, 346] on div at bounding box center [762, 361] width 1524 height 723
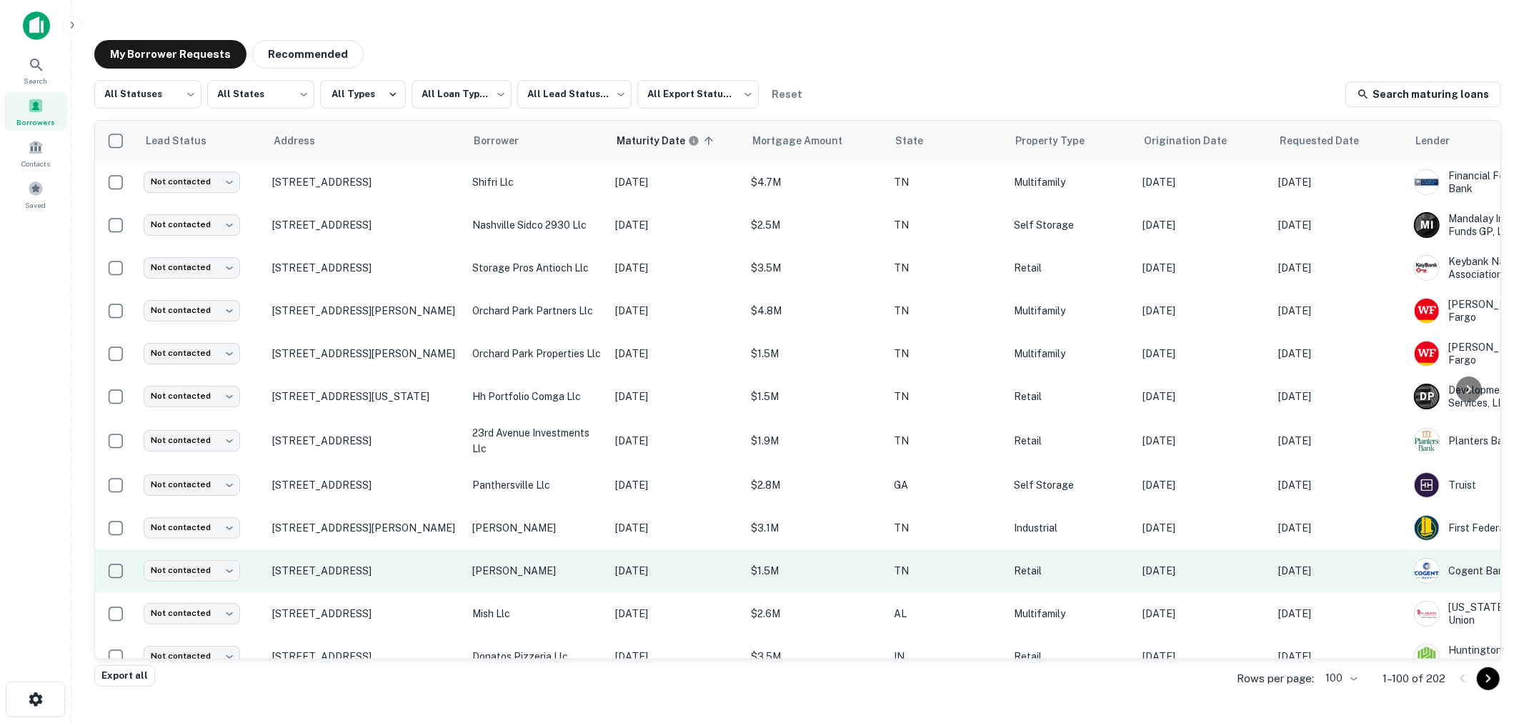
click at [575, 579] on p "[PERSON_NAME]" at bounding box center [536, 571] width 129 height 16
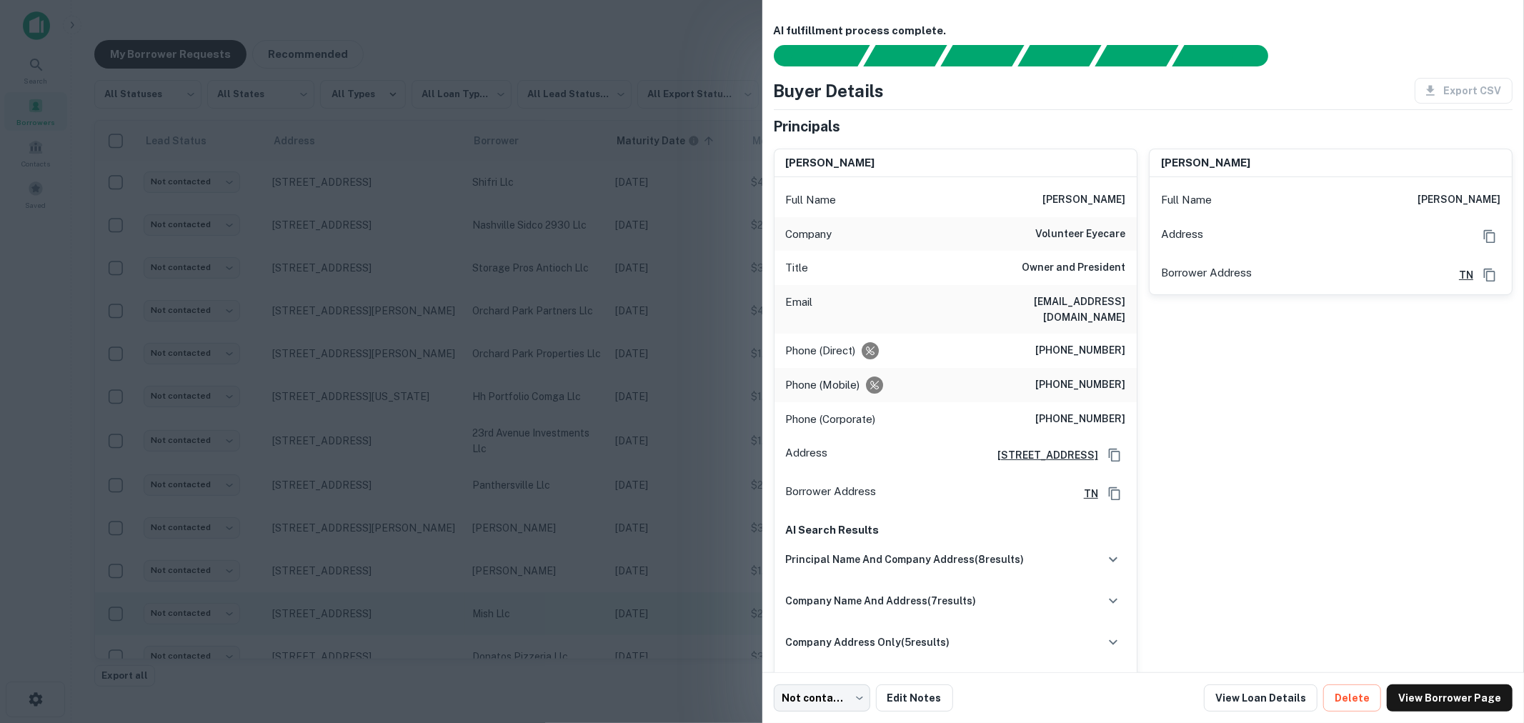
click at [549, 627] on div at bounding box center [762, 361] width 1524 height 723
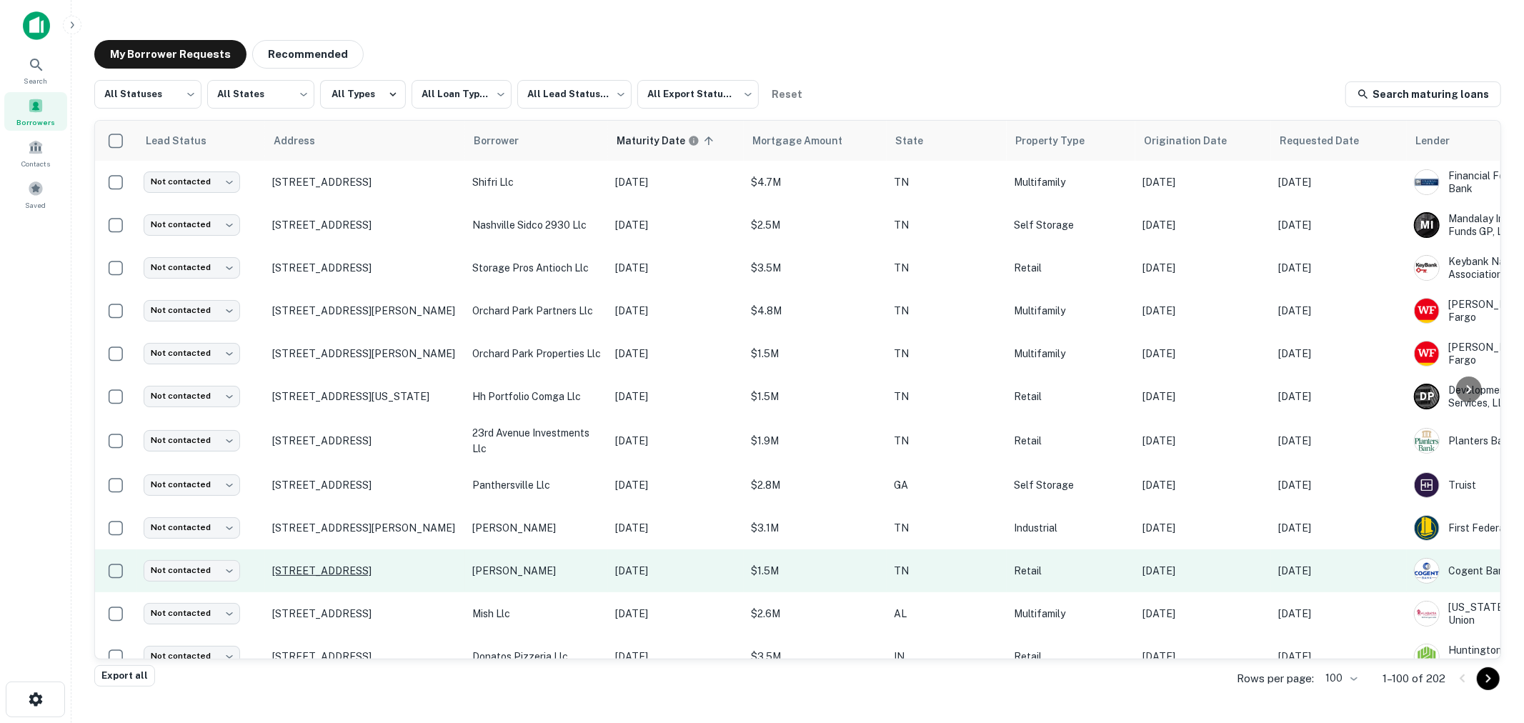
click at [315, 577] on p "[STREET_ADDRESS]" at bounding box center [365, 570] width 186 height 13
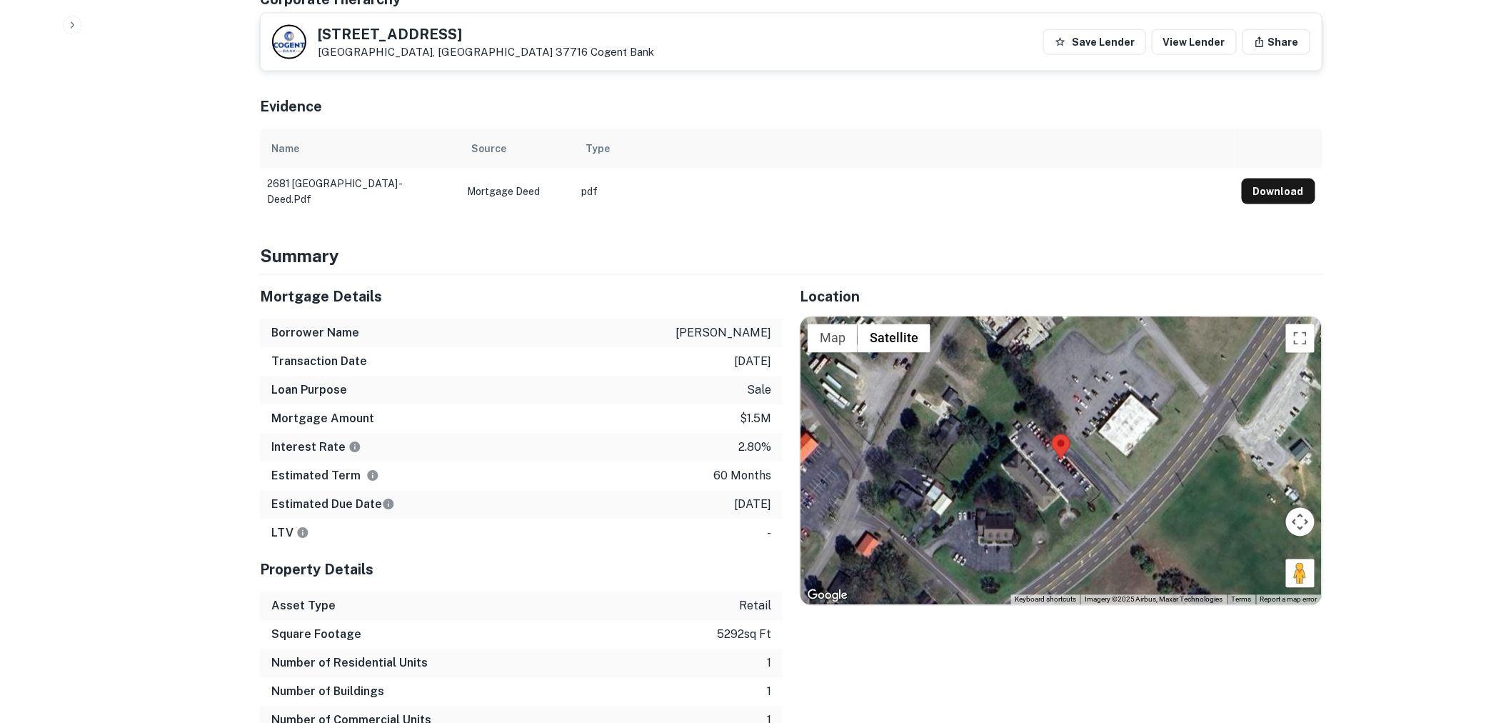
scroll to position [873, 0]
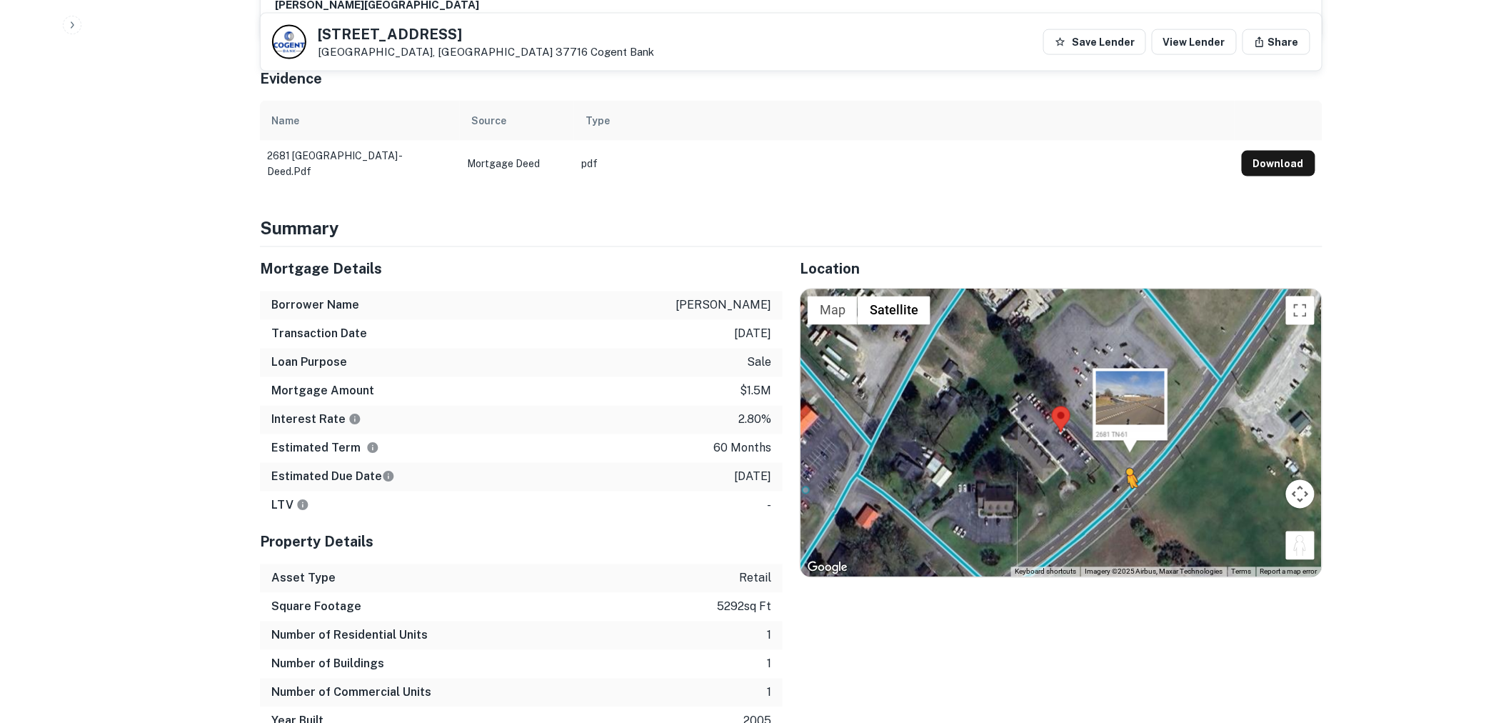
drag, startPoint x: 1291, startPoint y: 524, endPoint x: 1126, endPoint y: 486, distance: 169.1
click at [1126, 486] on div "To activate drag with keyboard, press Alt + Enter. Once in keyboard drag state,…" at bounding box center [1061, 433] width 521 height 288
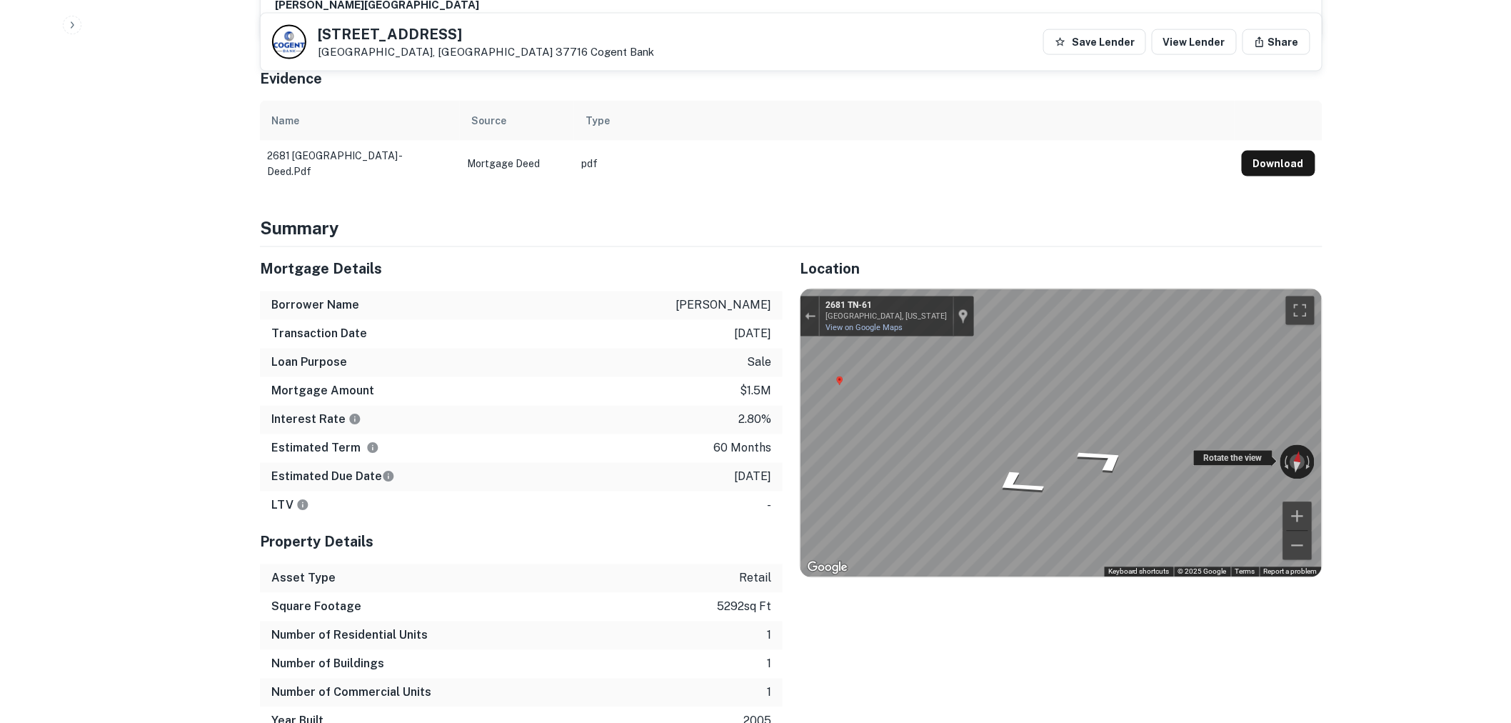
click at [1026, 431] on div "← Move left → Move right ↑ Move up ↓ Move down + Zoom in - Zoom out [STREET_ADD…" at bounding box center [1061, 433] width 521 height 288
click at [811, 308] on button "Exit the Street View" at bounding box center [810, 315] width 19 height 19
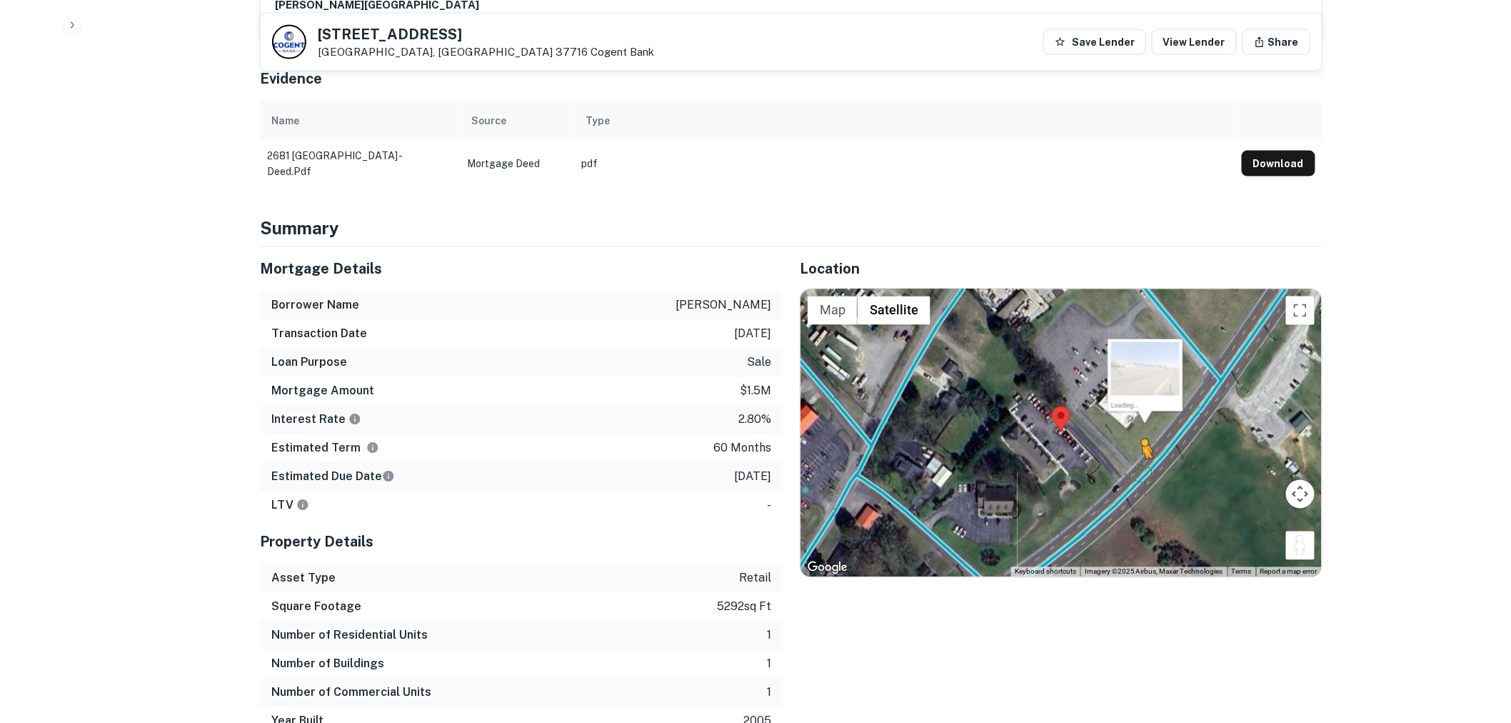
drag, startPoint x: 1298, startPoint y: 529, endPoint x: 1139, endPoint y: 455, distance: 174.8
click at [1139, 455] on div "To activate drag with keyboard, press Alt + Enter. Once in keyboard drag state,…" at bounding box center [1061, 433] width 521 height 288
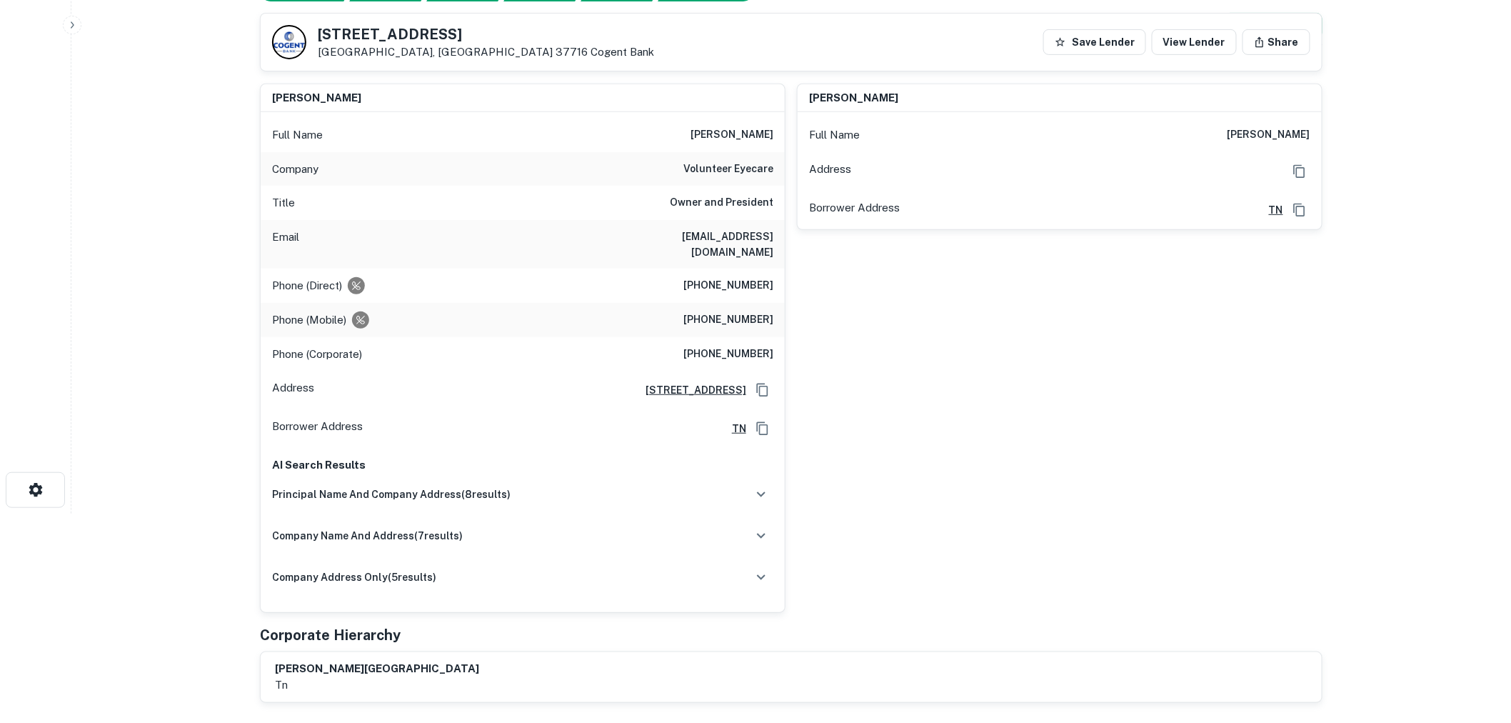
scroll to position [0, 0]
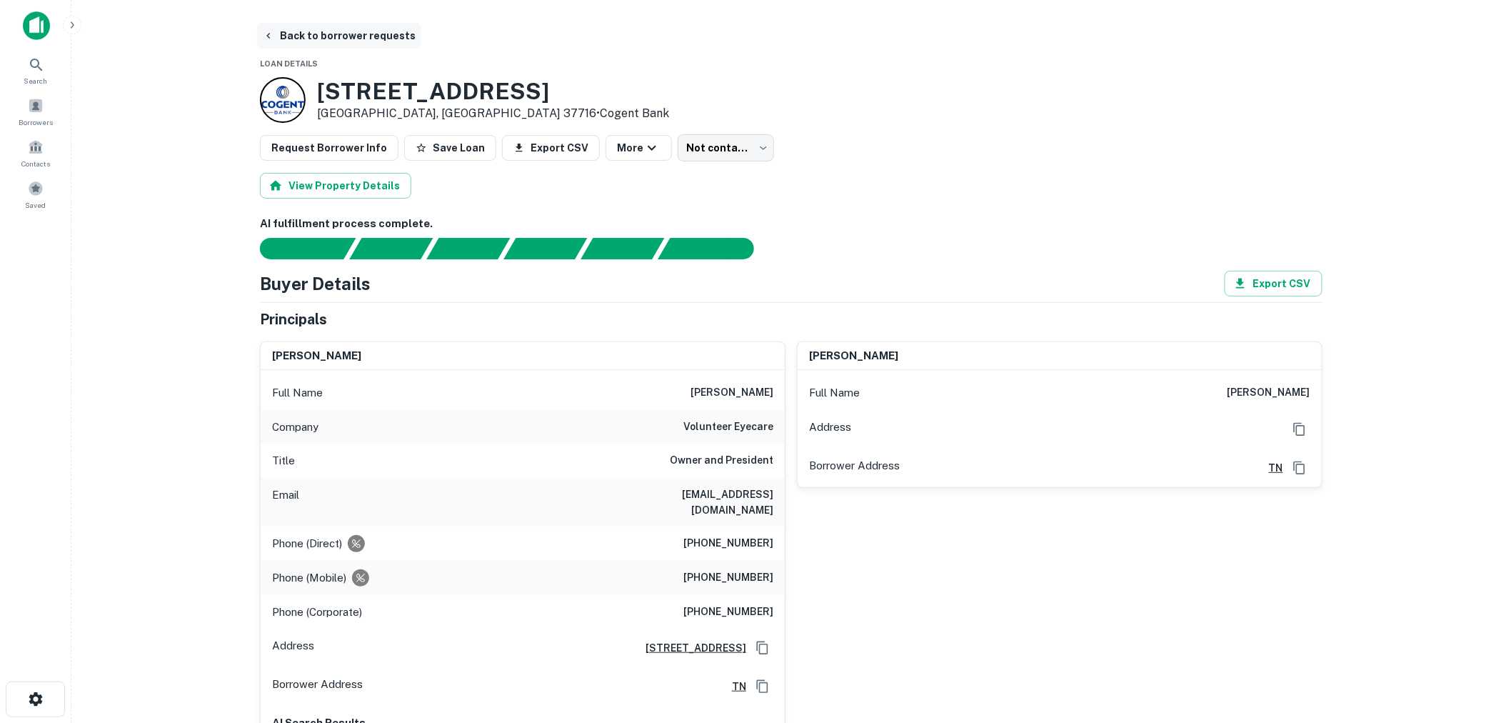
click at [368, 37] on button "Back to borrower requests" at bounding box center [339, 36] width 164 height 26
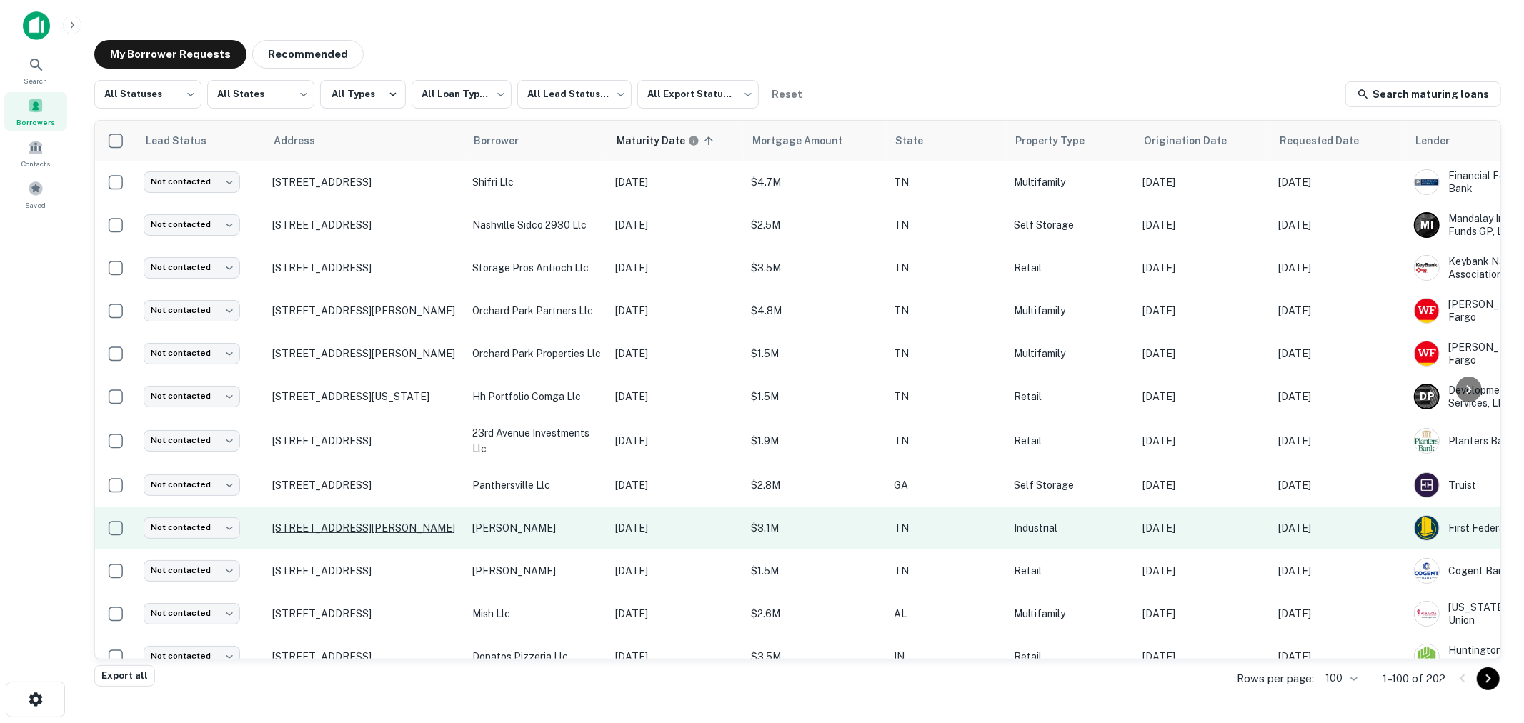
click at [397, 534] on p "[STREET_ADDRESS][PERSON_NAME]" at bounding box center [365, 527] width 186 height 13
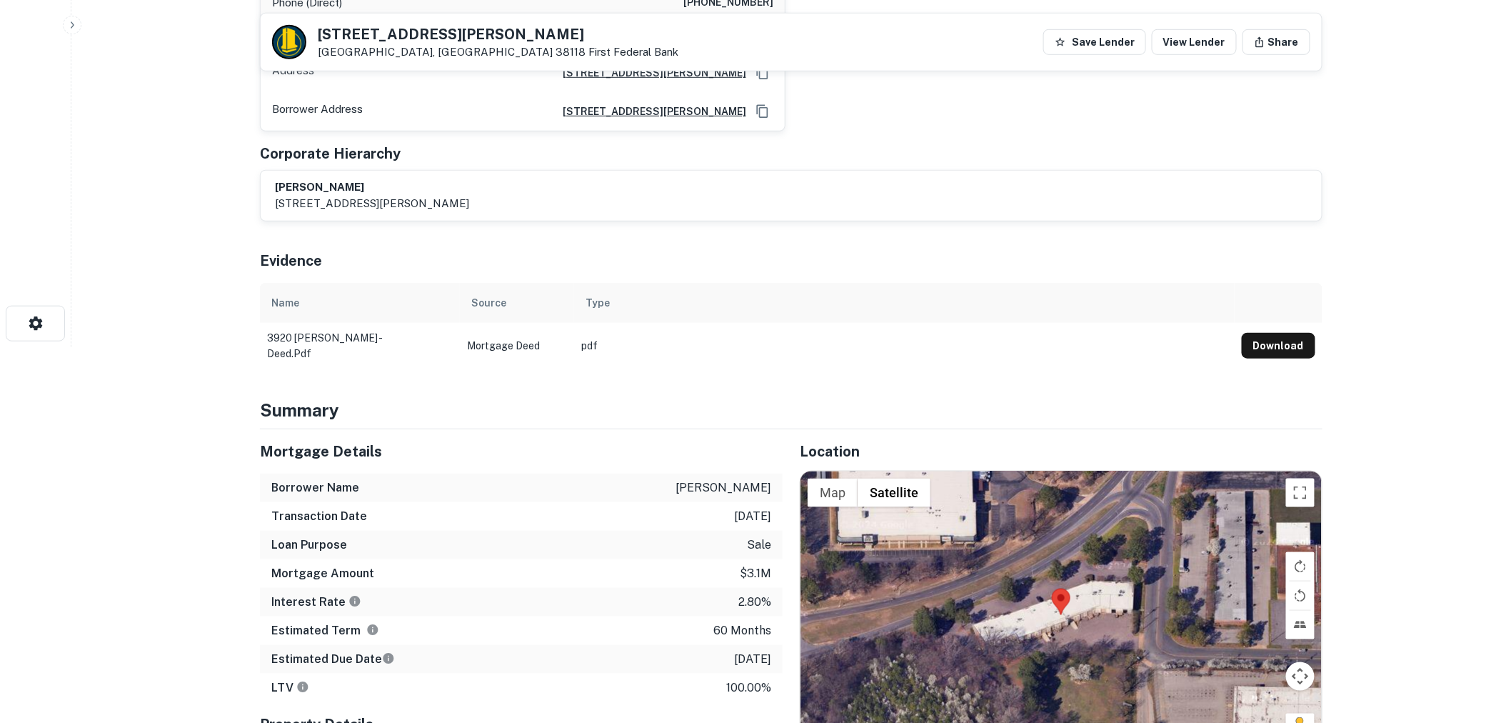
scroll to position [511, 0]
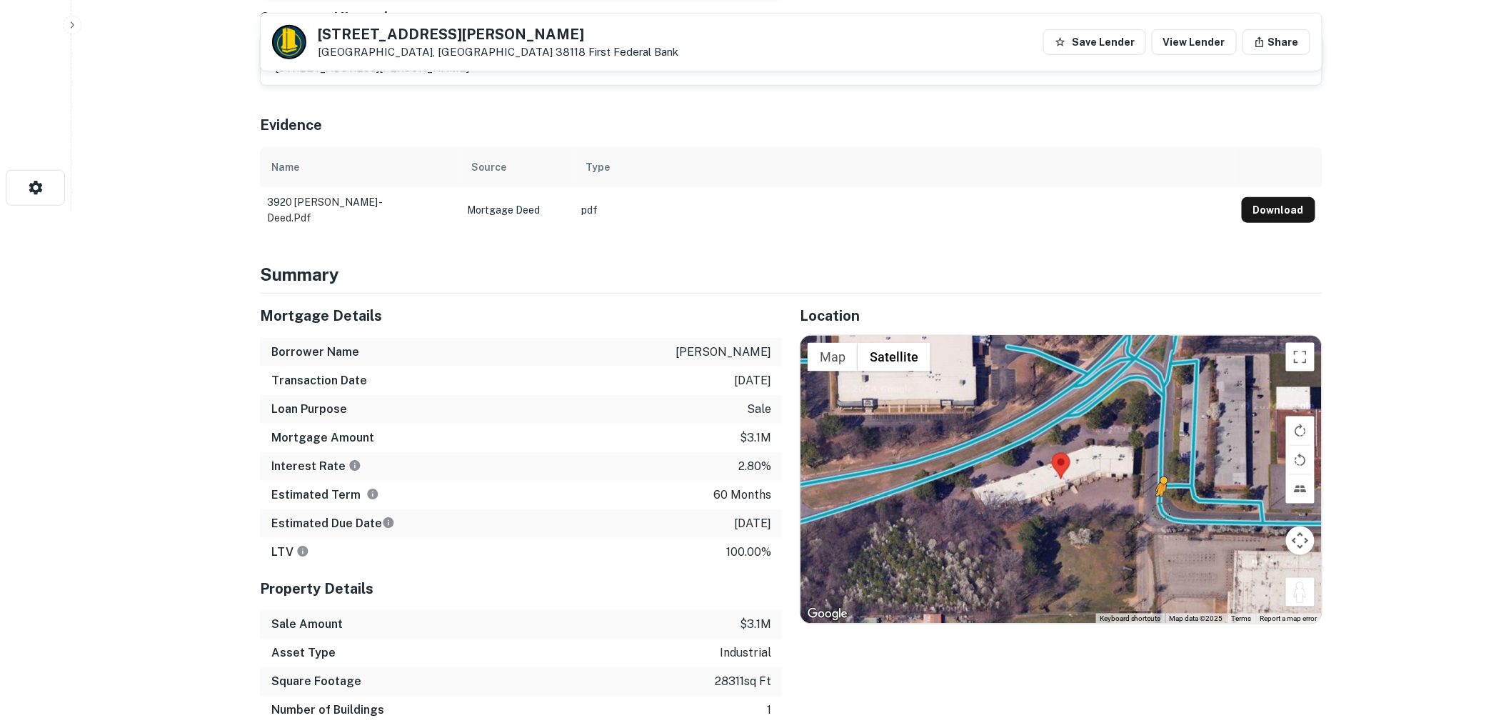
drag, startPoint x: 1291, startPoint y: 595, endPoint x: 1159, endPoint y: 508, distance: 158.3
click at [1159, 508] on div "To activate drag with keyboard, press Alt + Enter. Once in keyboard drag state,…" at bounding box center [1061, 480] width 521 height 288
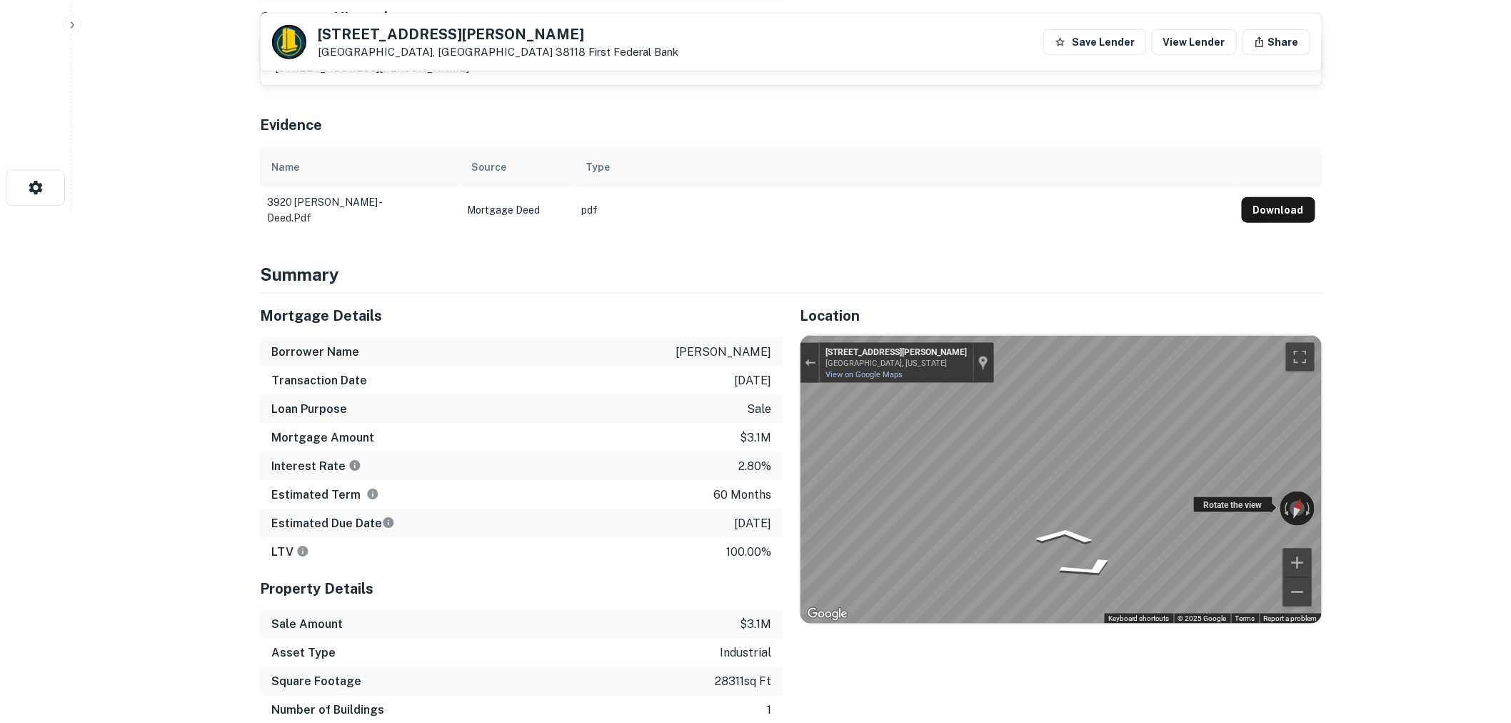
click at [1243, 512] on div "Rotate the view" at bounding box center [1234, 504] width 80 height 16
click at [1296, 346] on button "Toggle fullscreen view" at bounding box center [1300, 357] width 29 height 29
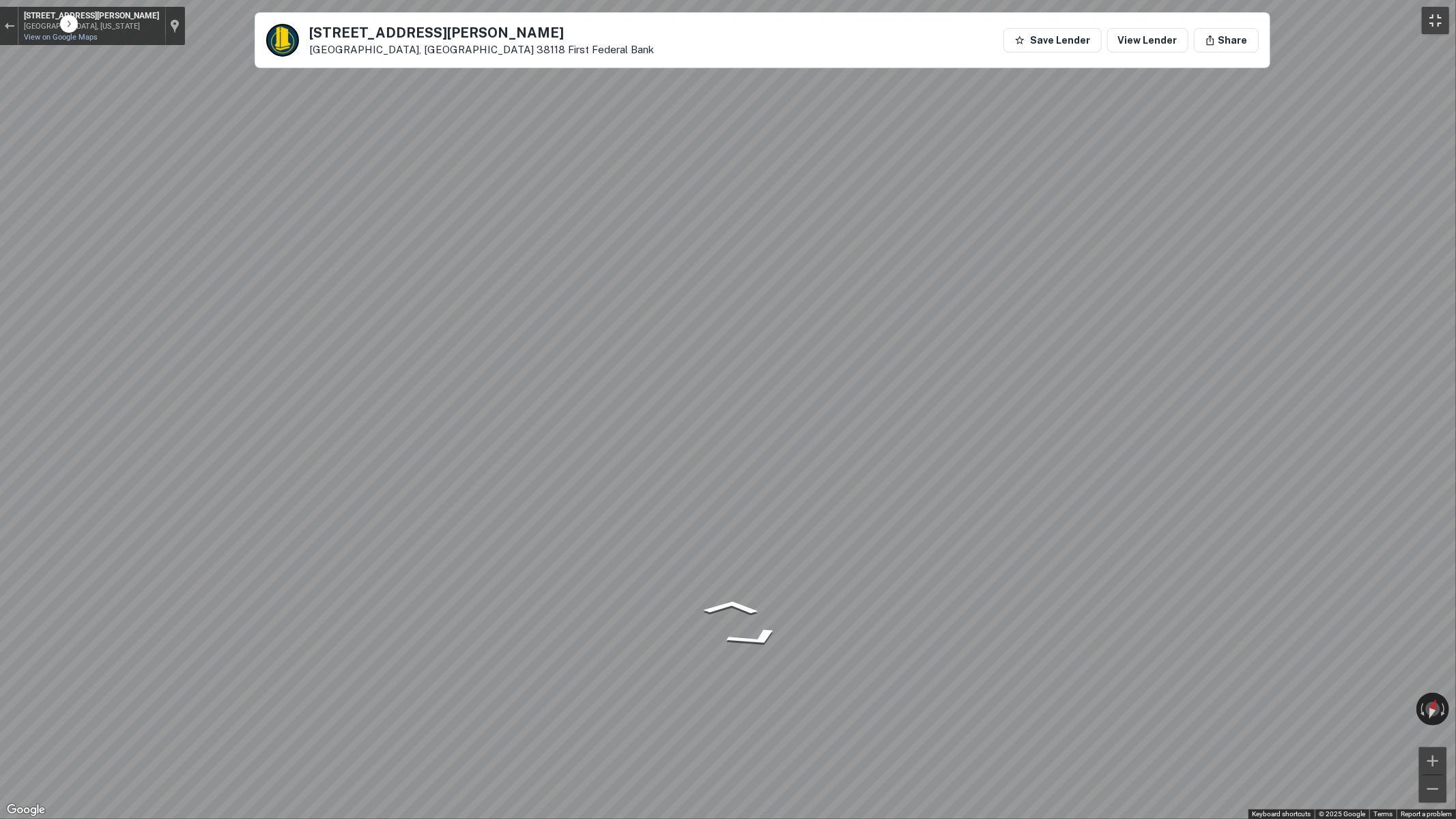
click at [1437, 18] on button "Toggle fullscreen view" at bounding box center [1435, 20] width 28 height 28
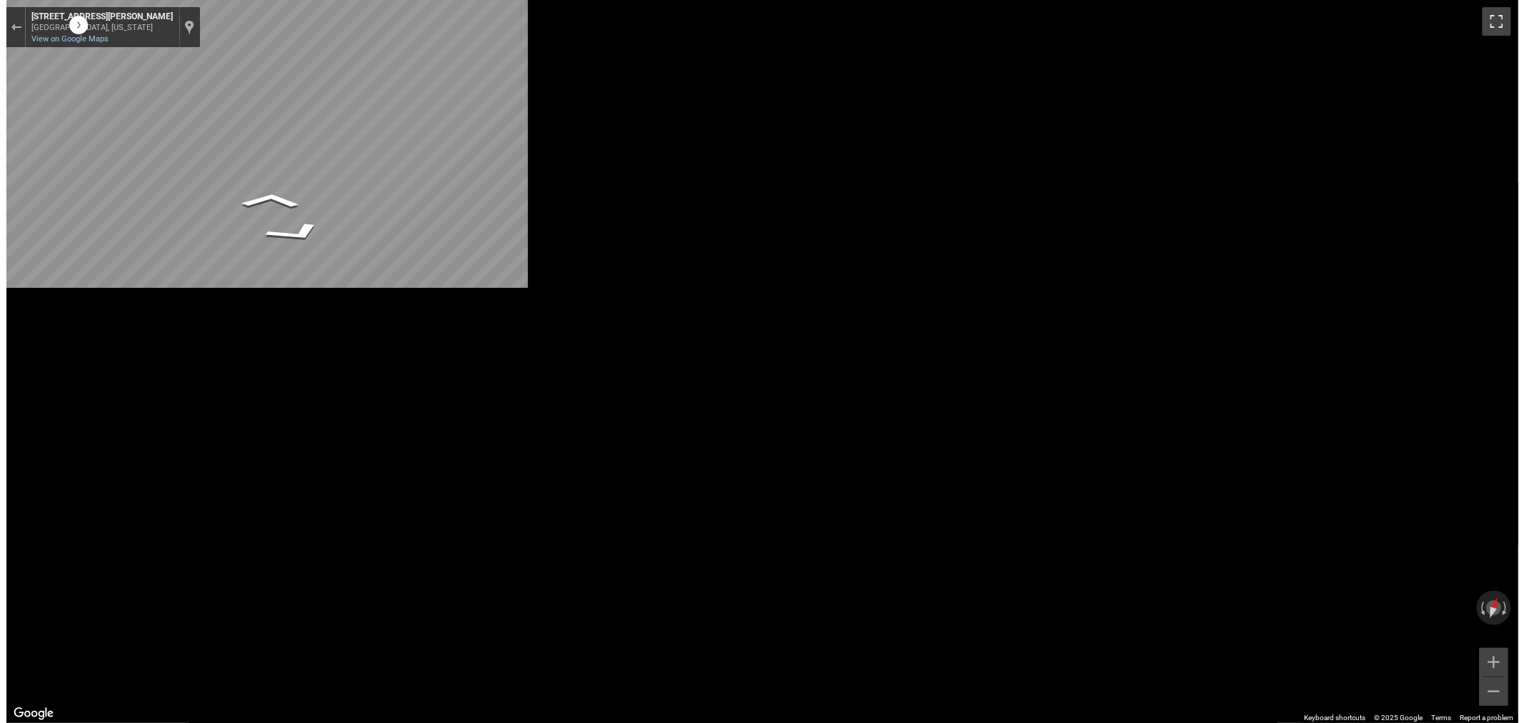
scroll to position [0, 0]
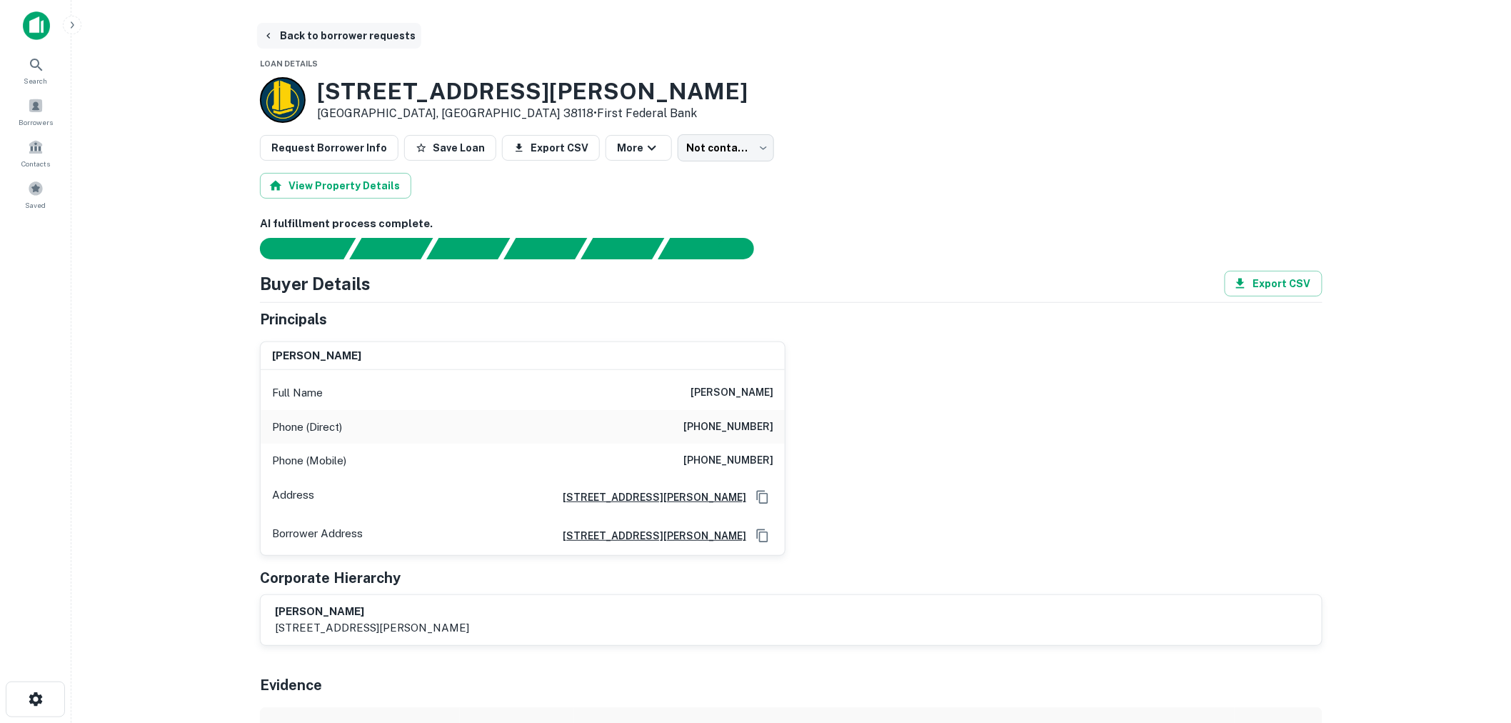
click at [289, 36] on button "Back to borrower requests" at bounding box center [339, 36] width 164 height 26
